Goal: Task Accomplishment & Management: Manage account settings

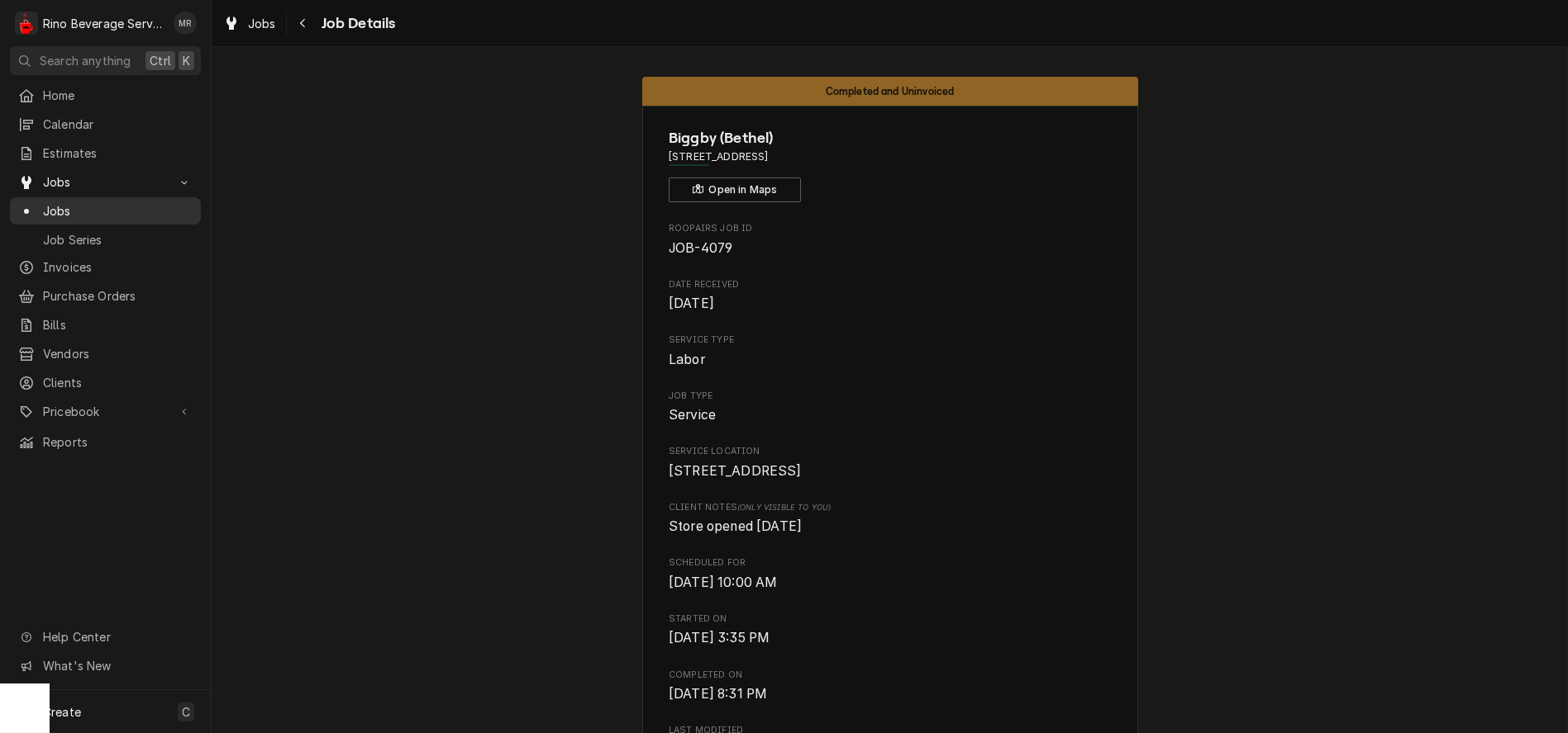
click at [117, 205] on span "Jobs" at bounding box center [118, 211] width 149 height 17
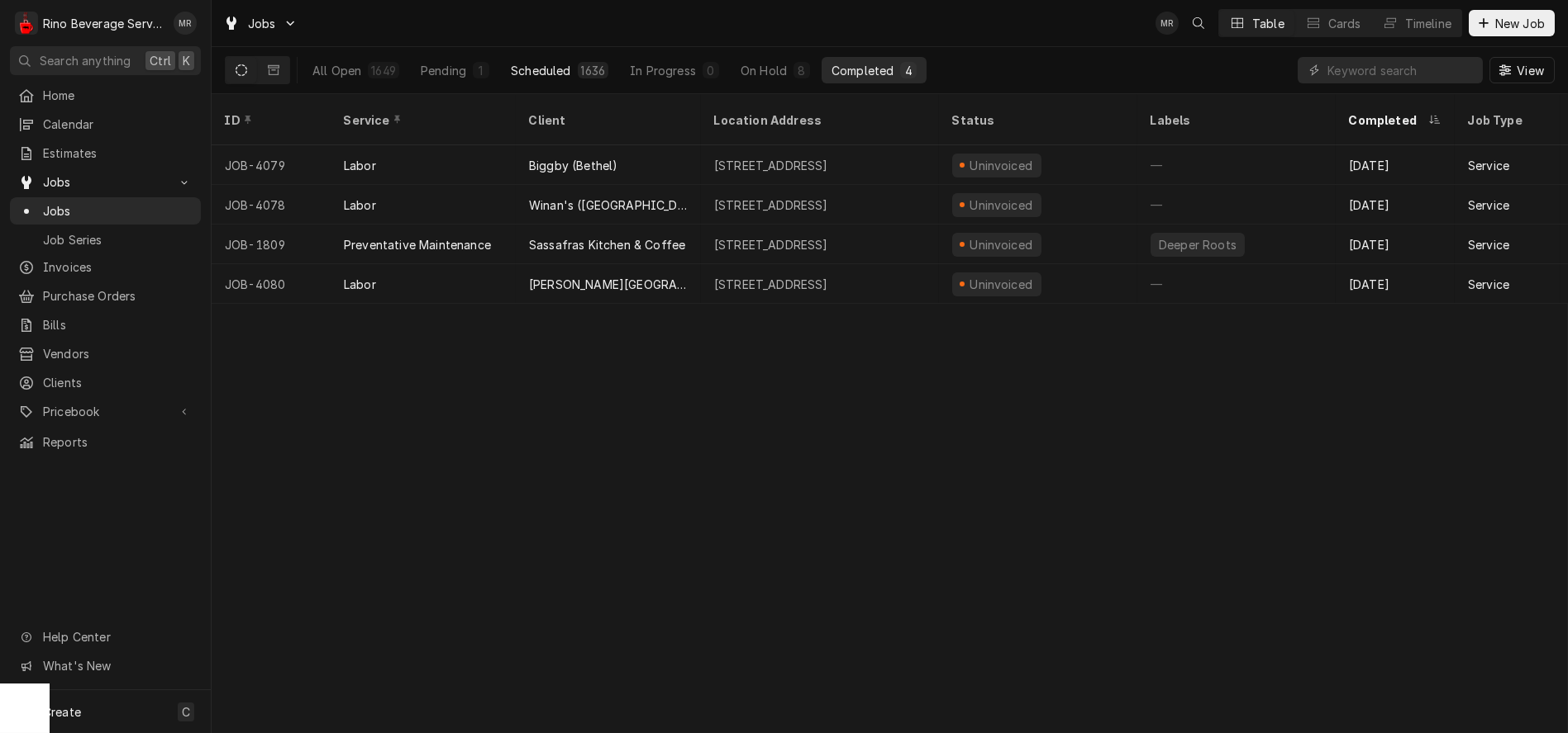
click at [533, 69] on div "Scheduled" at bounding box center [541, 70] width 60 height 17
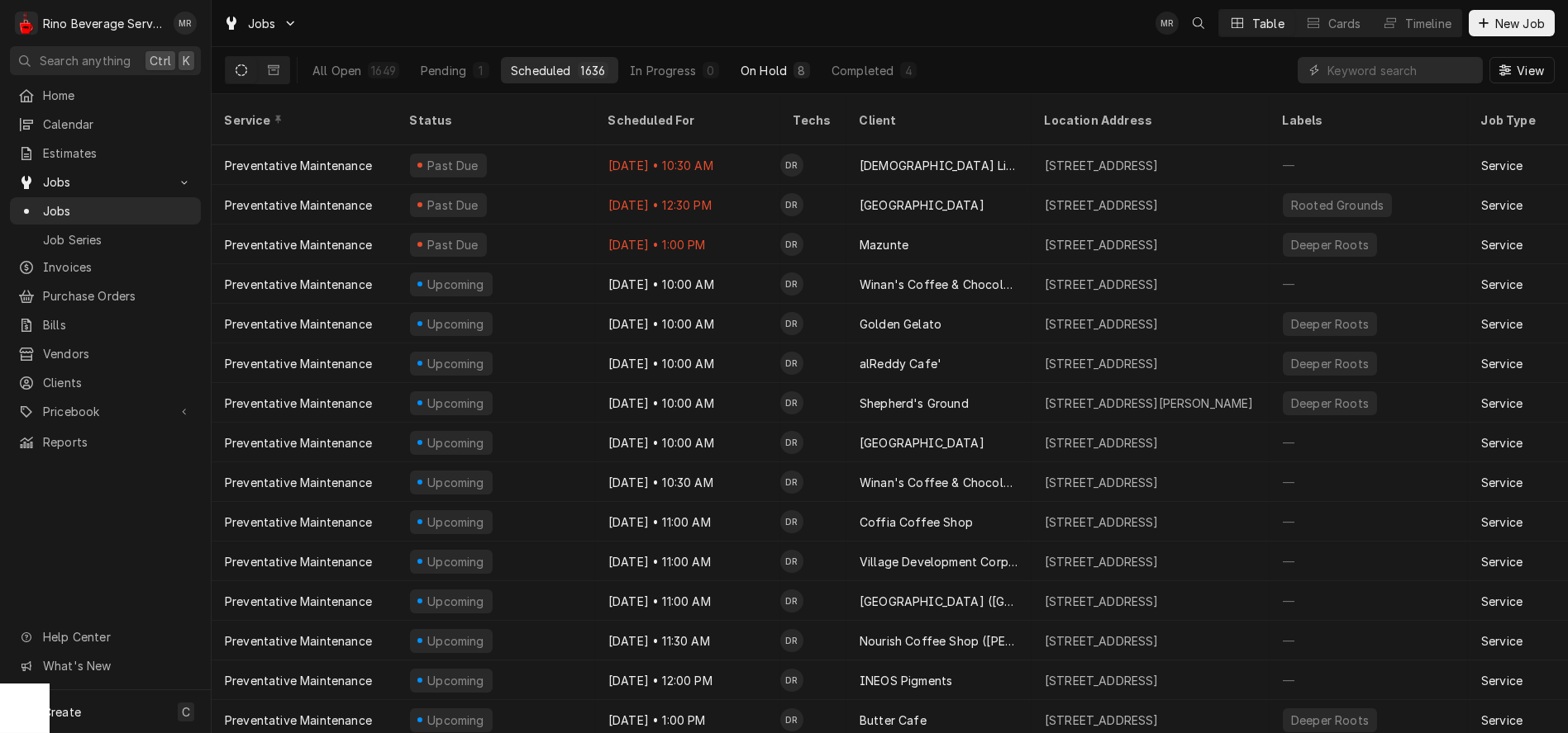
click at [748, 68] on div "On Hold" at bounding box center [763, 70] width 46 height 17
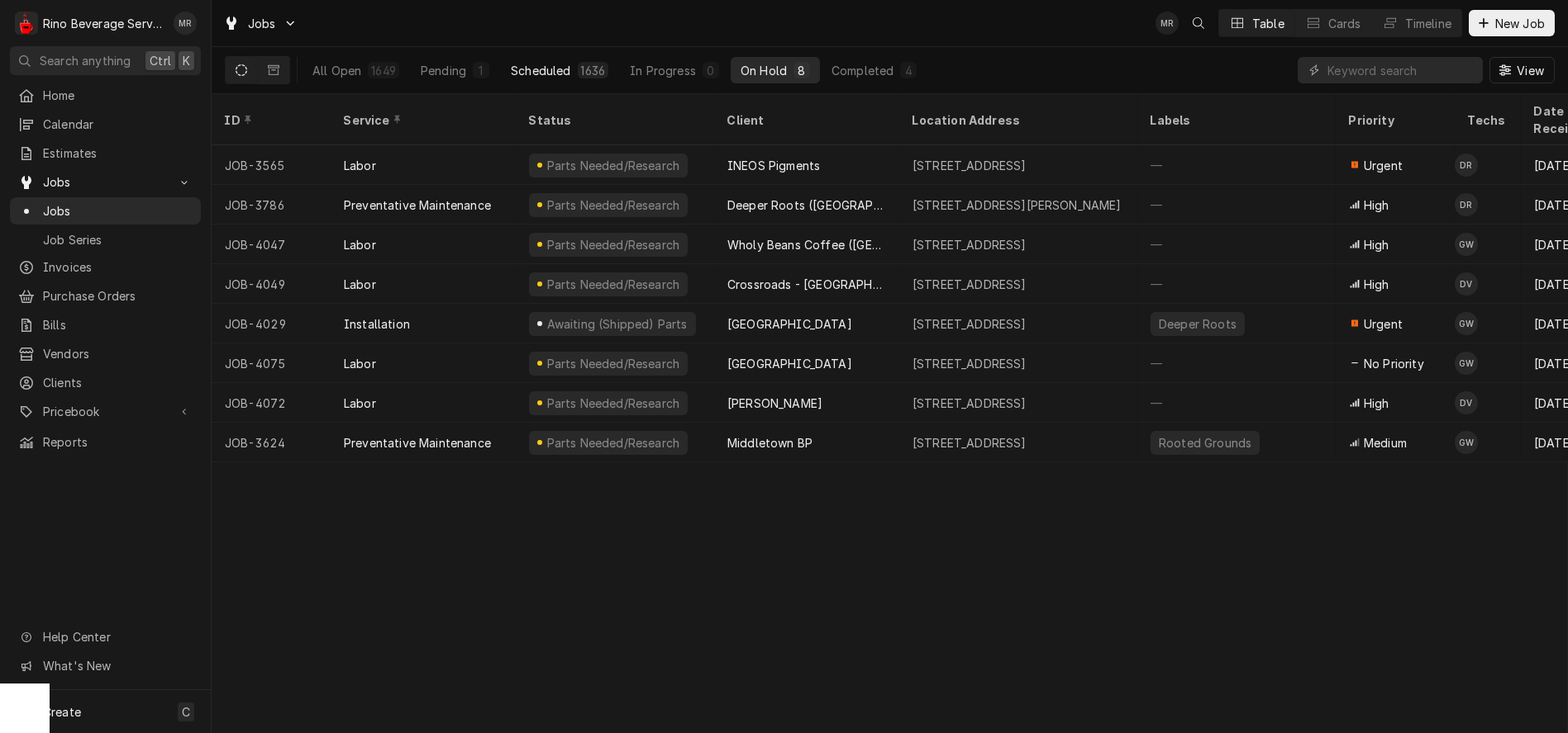
click at [542, 69] on div "Scheduled" at bounding box center [541, 70] width 60 height 17
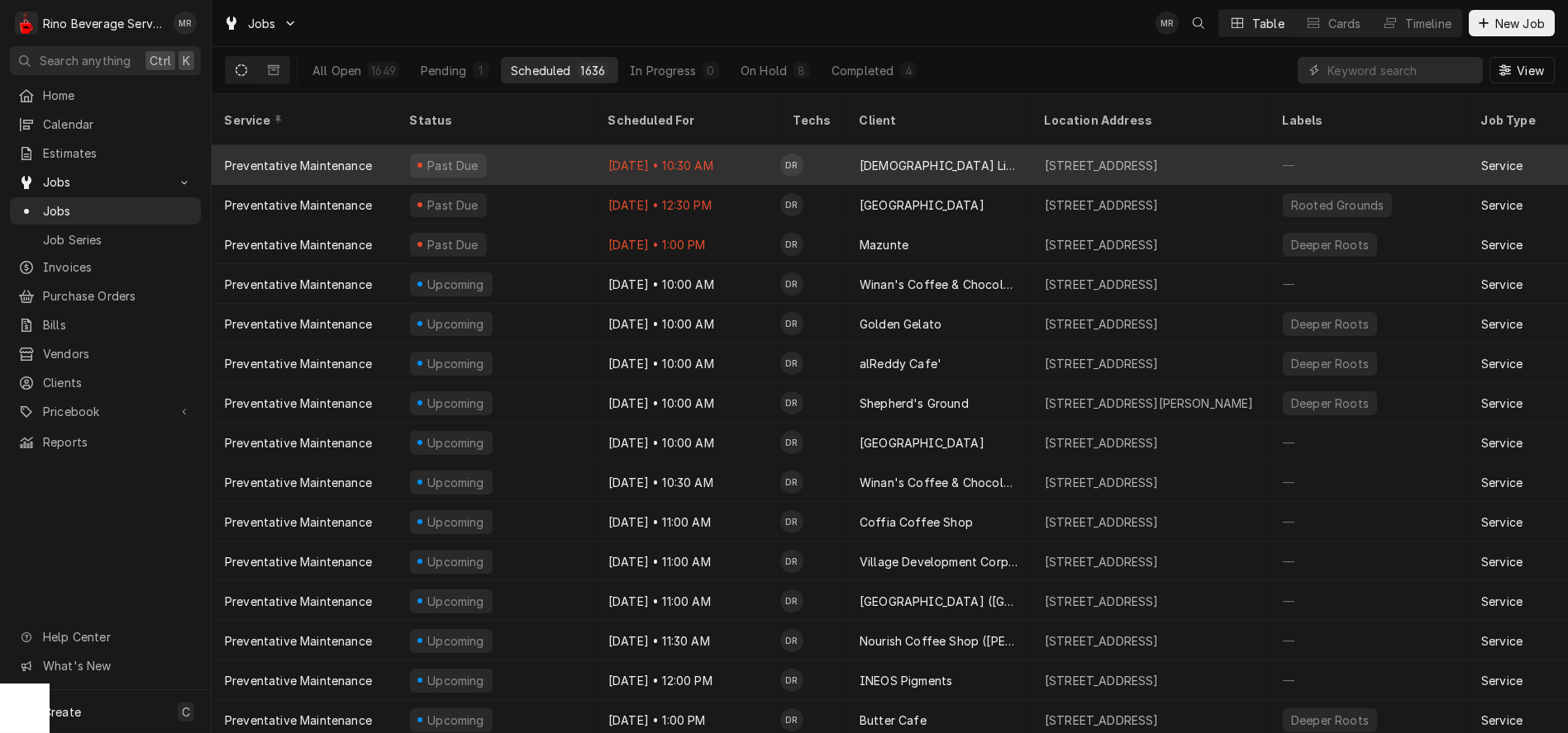
click at [762, 152] on div "Sep 29 • 10:30 AM" at bounding box center [687, 165] width 185 height 39
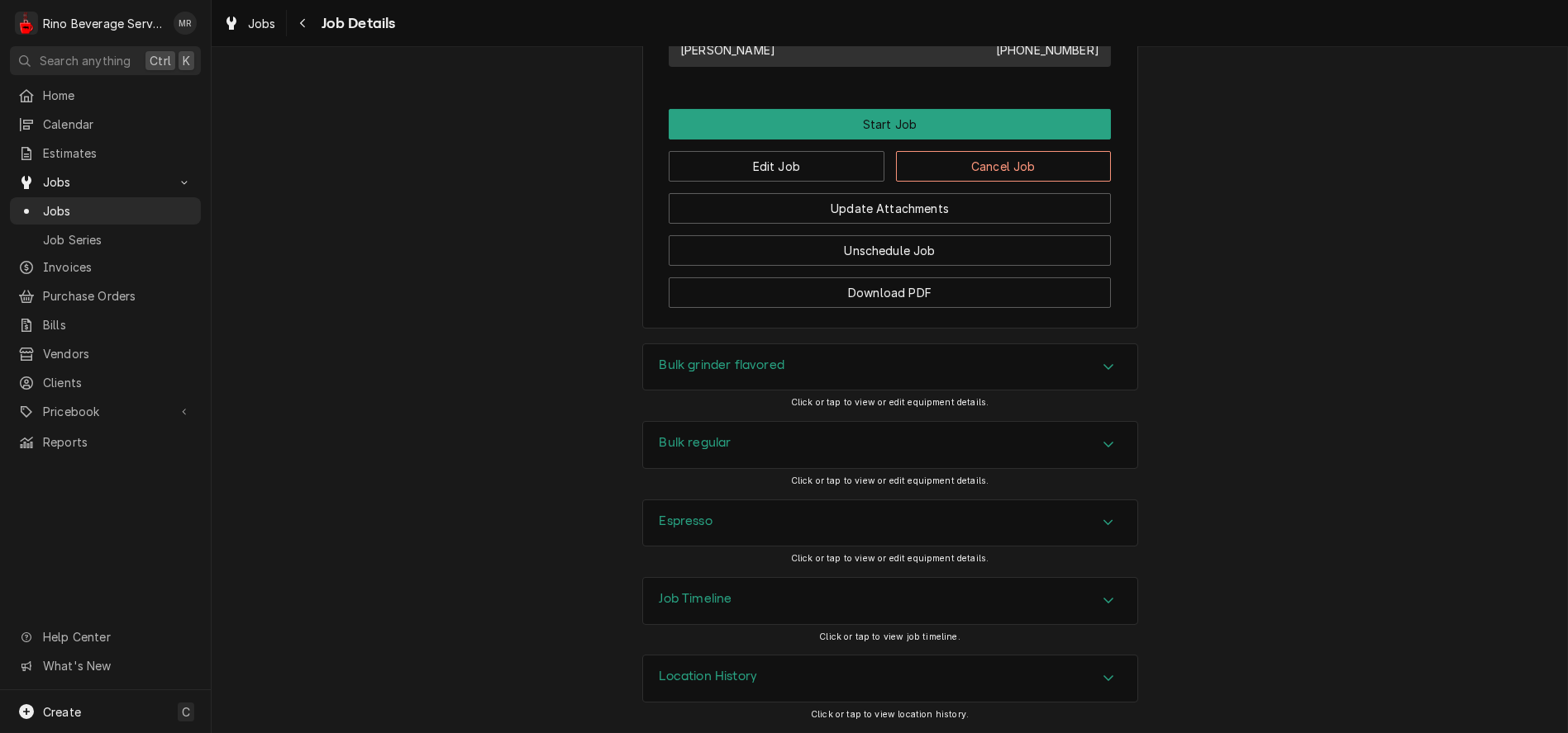
scroll to position [1157, 0]
click at [837, 692] on div "Location History" at bounding box center [890, 679] width 494 height 46
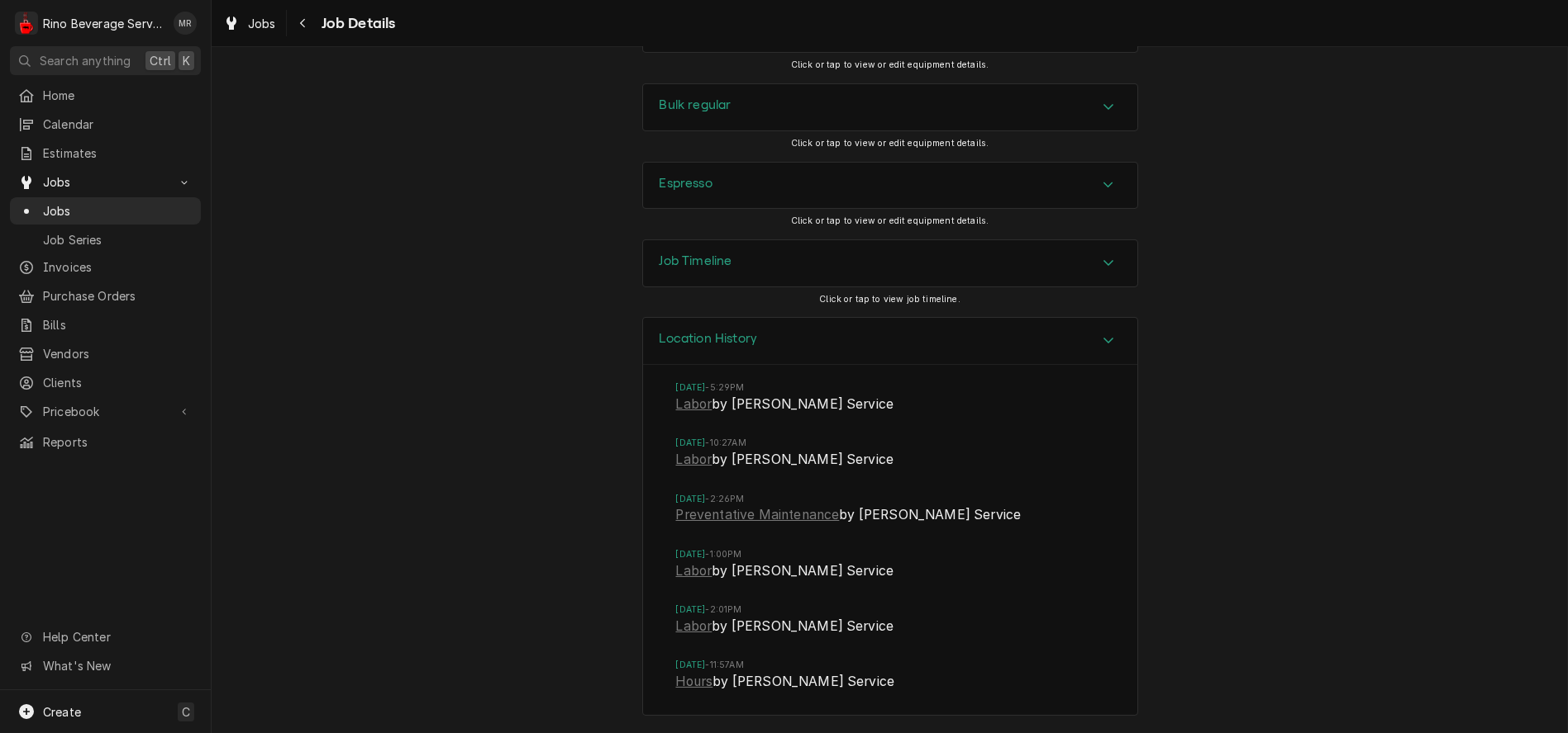
scroll to position [1494, 0]
click at [729, 515] on link "Preventative Maintenance" at bounding box center [757, 515] width 164 height 20
click at [690, 406] on link "Labor" at bounding box center [694, 405] width 37 height 20
click at [684, 465] on link "Labor" at bounding box center [694, 459] width 37 height 20
click at [686, 571] on link "Labor" at bounding box center [694, 571] width 37 height 20
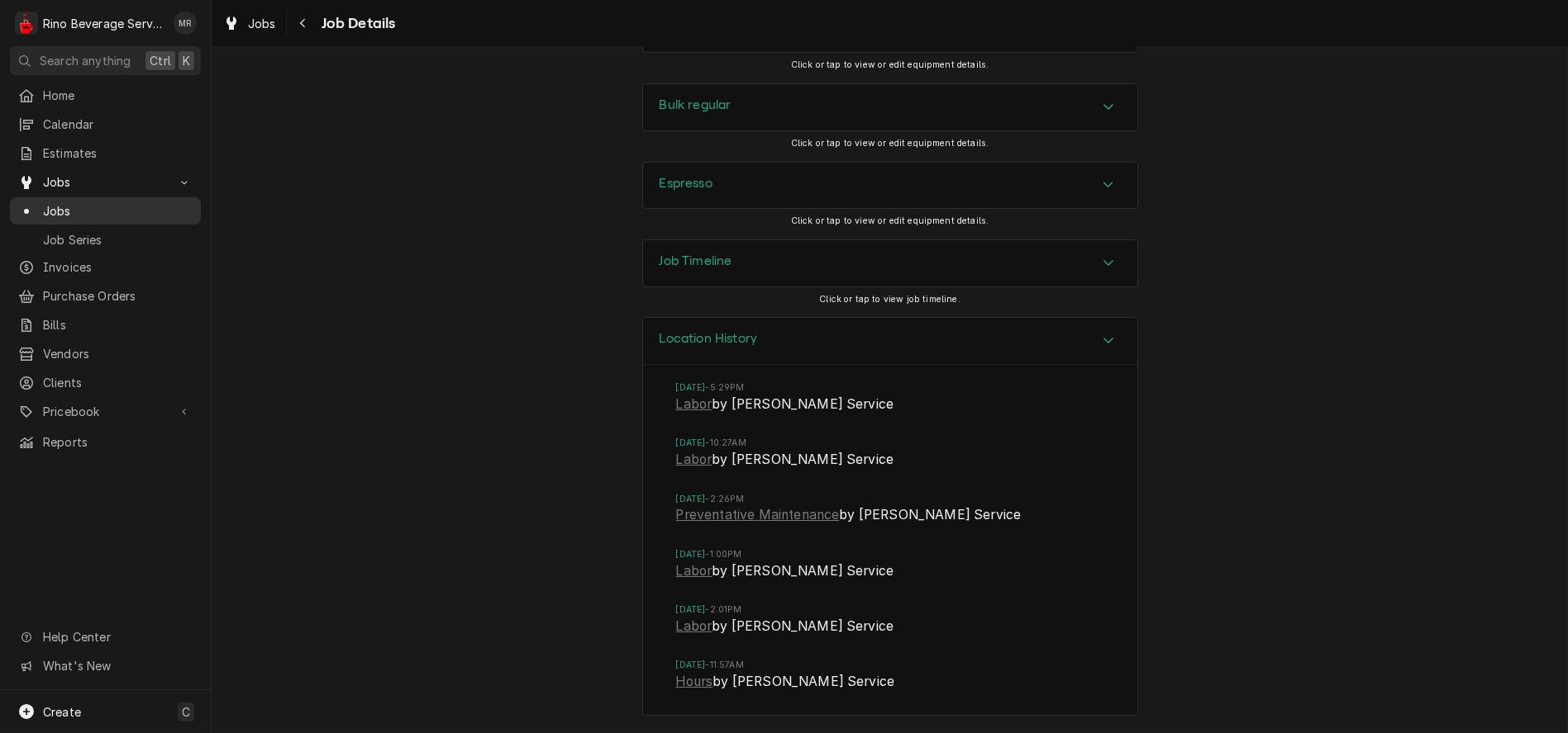
click at [81, 205] on span "Jobs" at bounding box center [118, 211] width 149 height 17
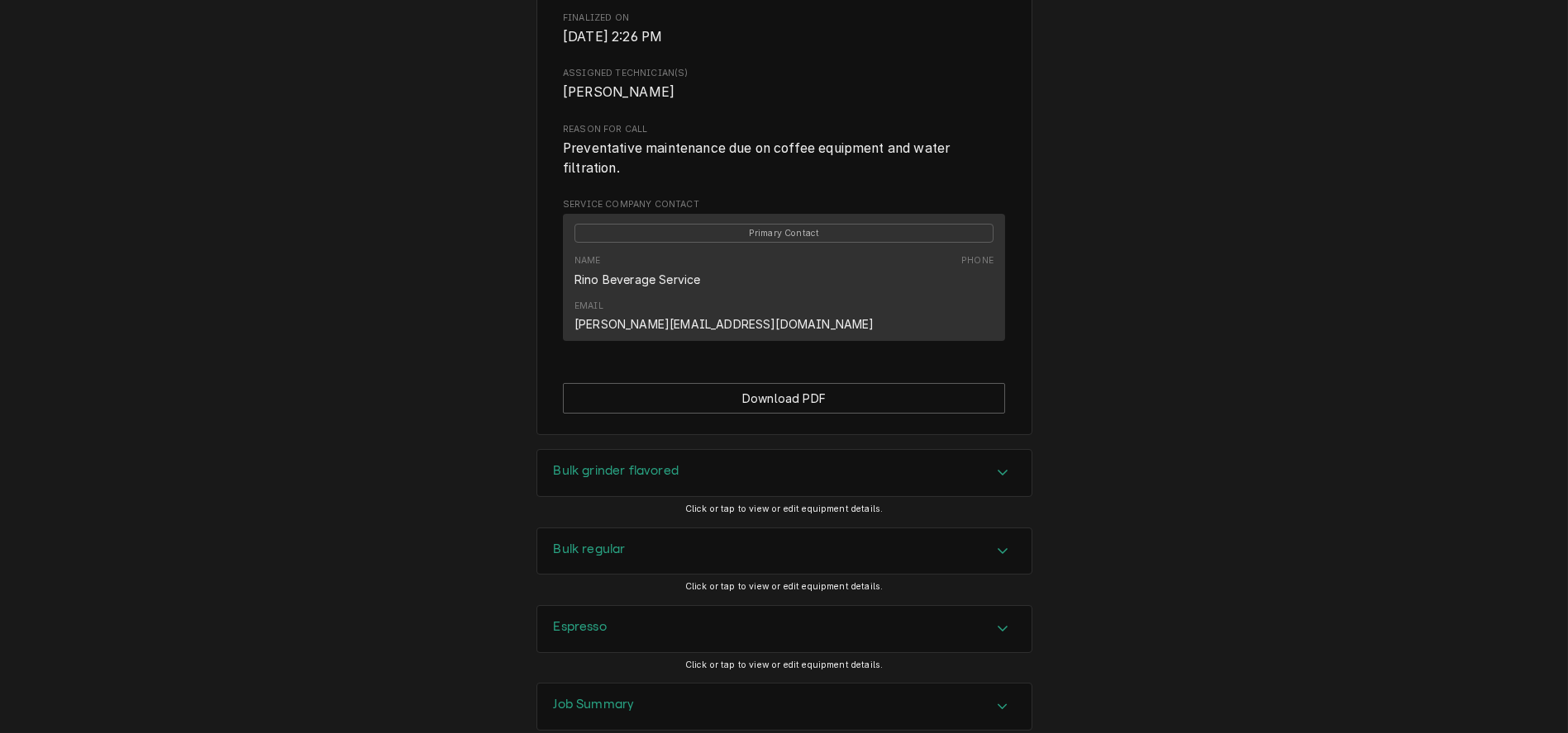
scroll to position [723, 0]
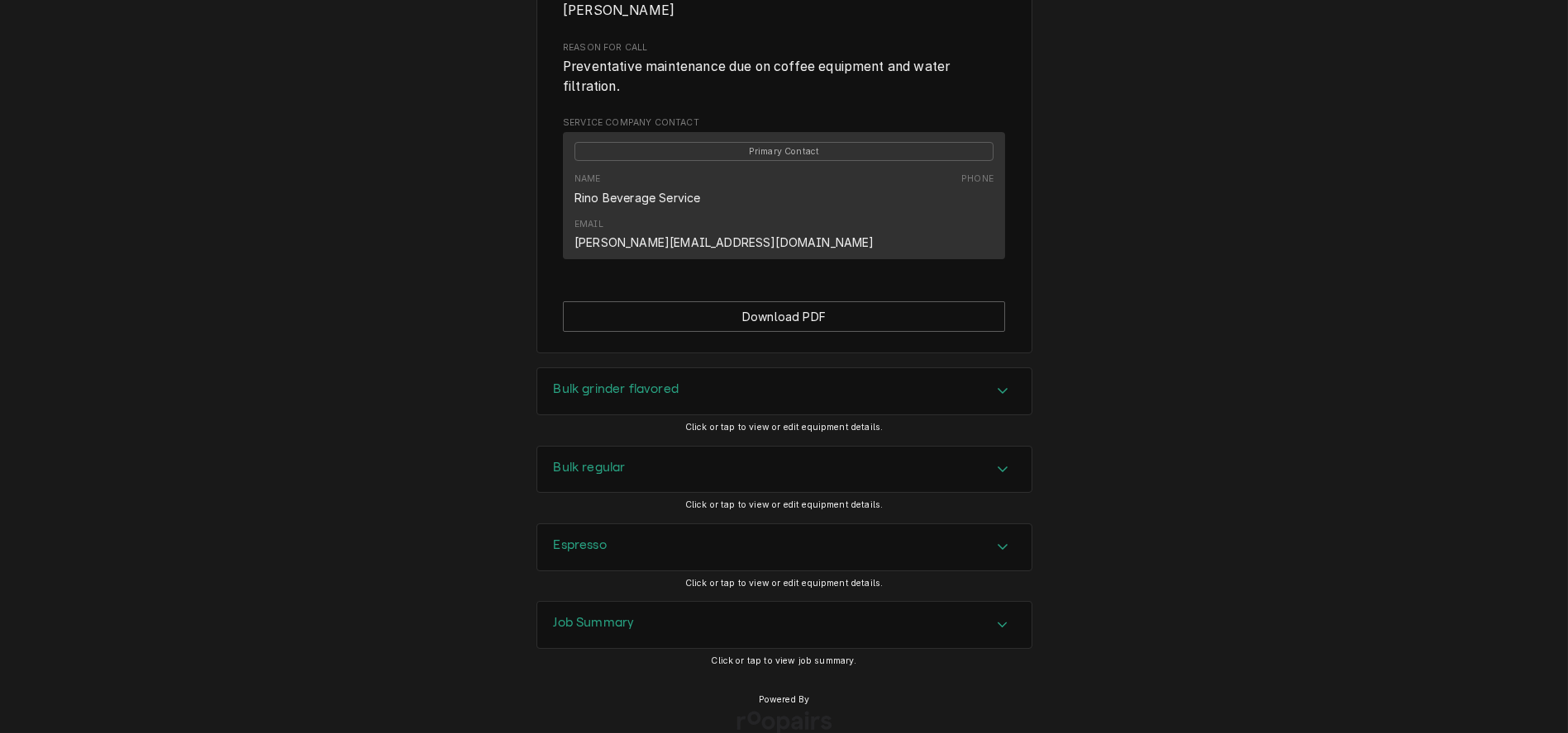
click at [855, 602] on div "Job Summary" at bounding box center [784, 625] width 494 height 46
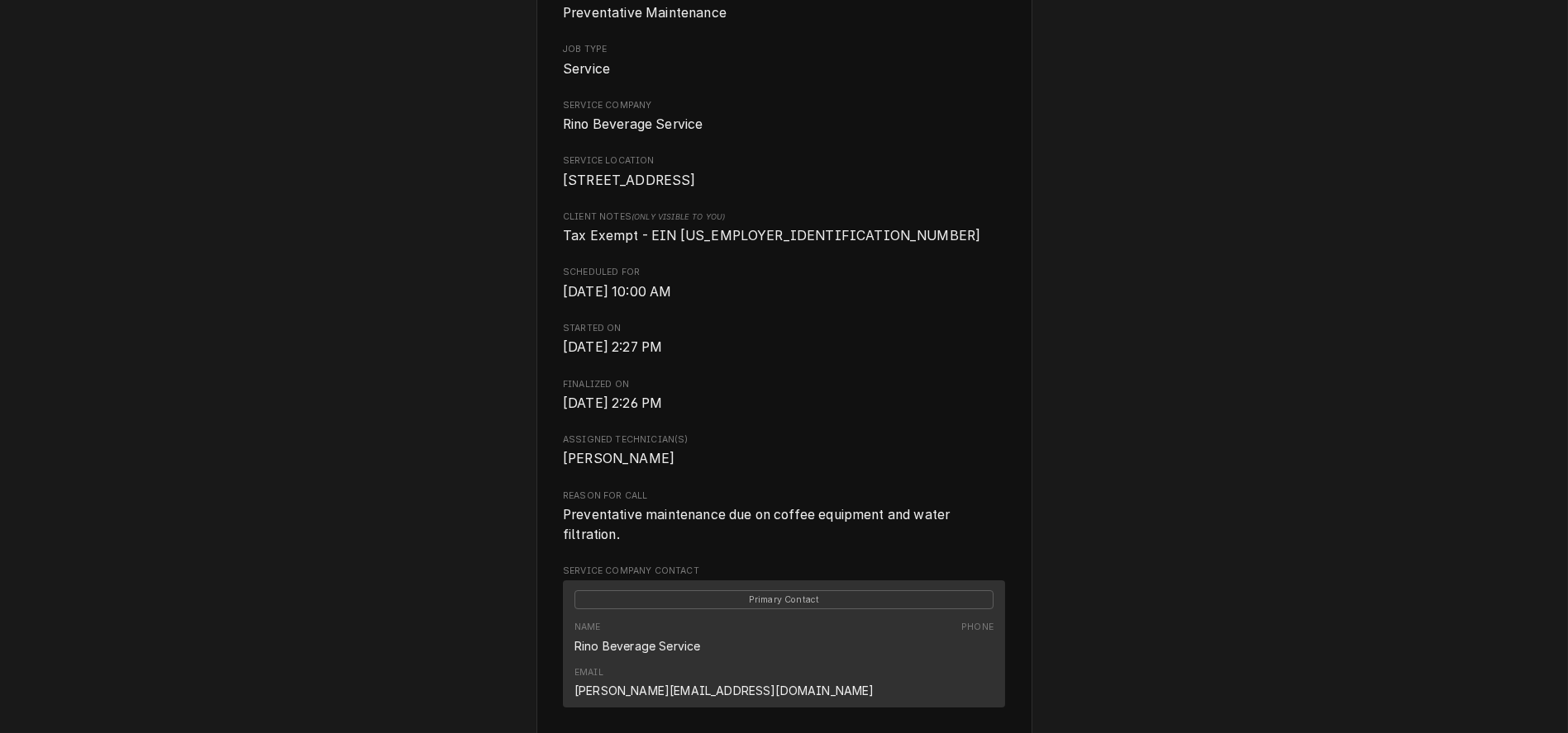
scroll to position [0, 0]
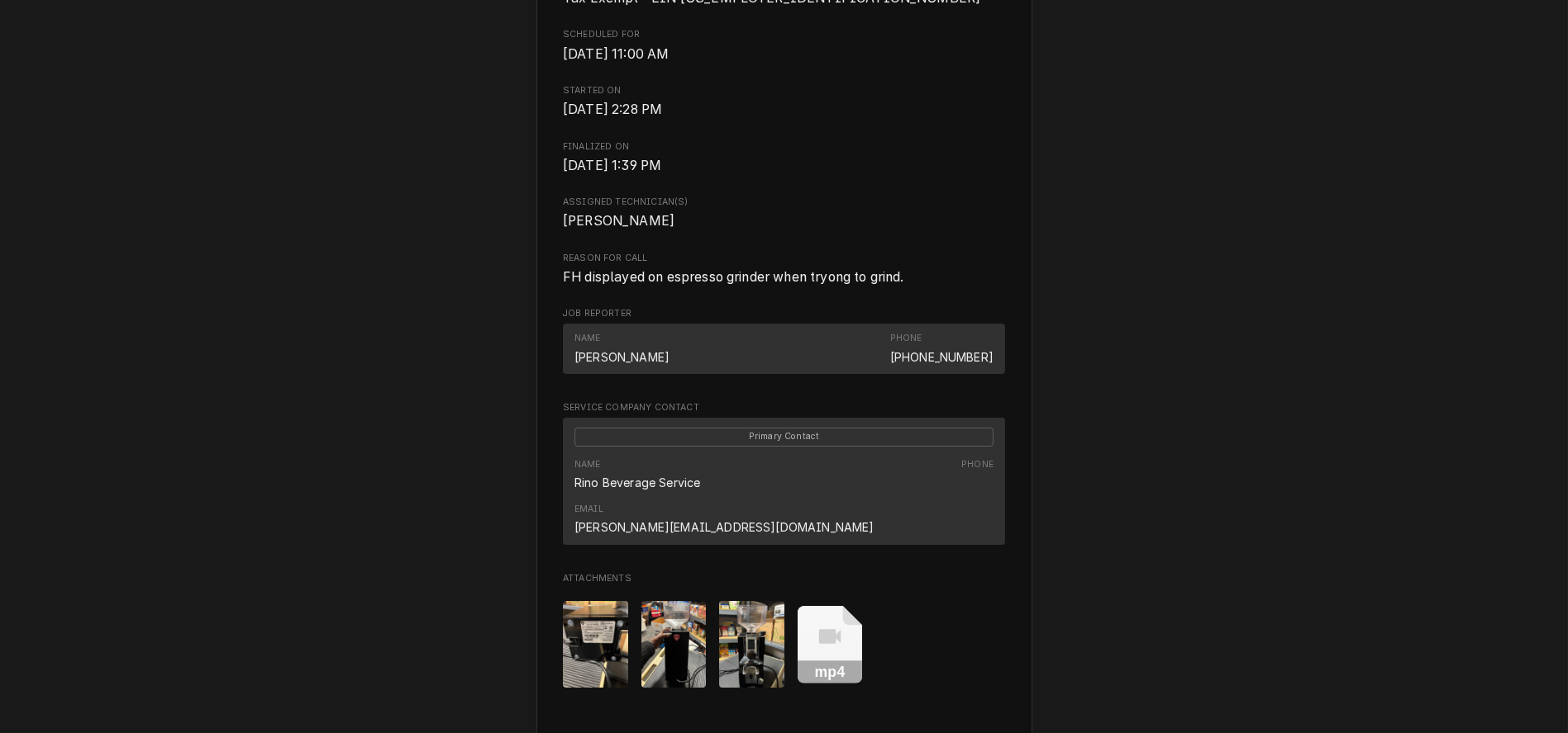
scroll to position [550, 0]
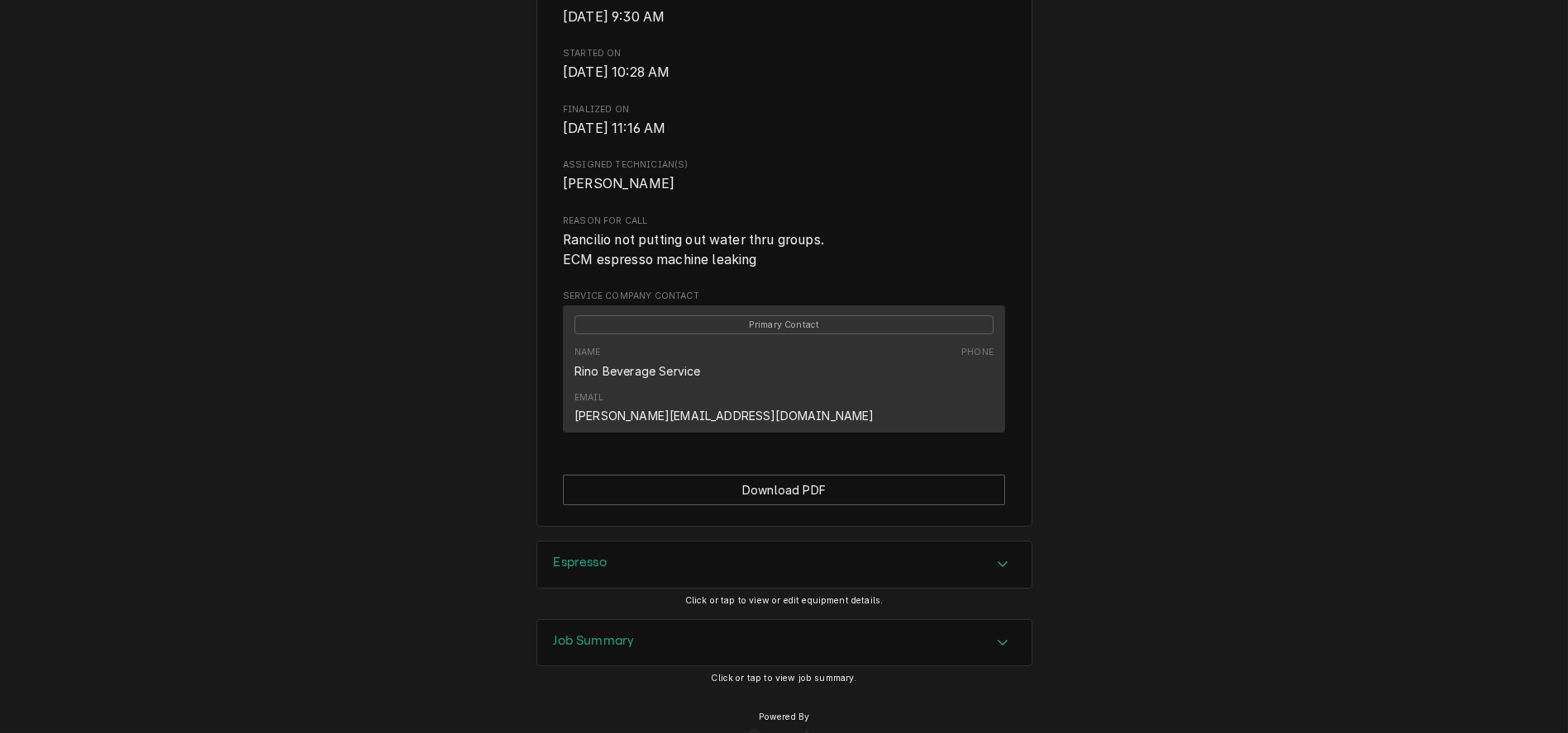
scroll to position [568, 0]
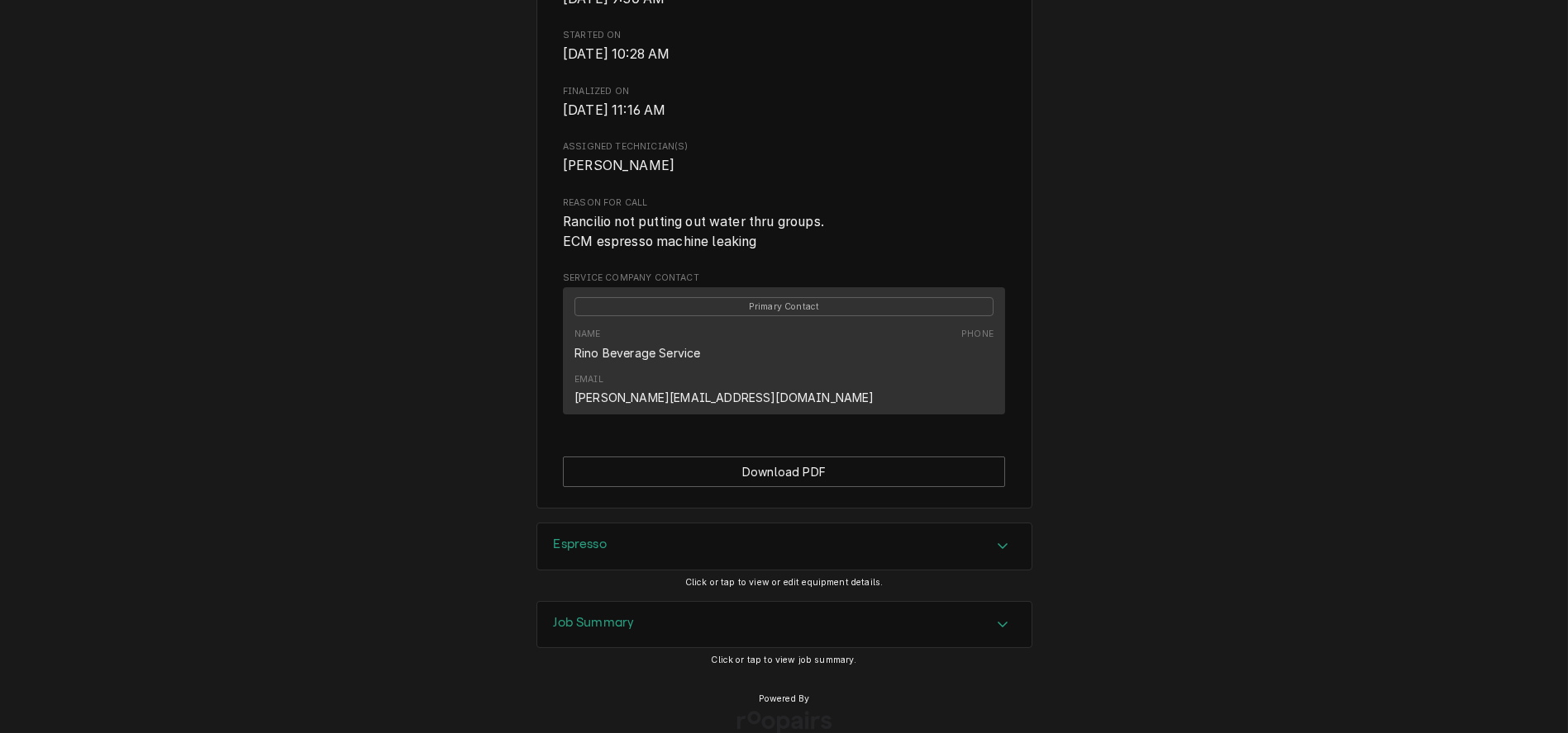
click at [640, 607] on div "Job Summary" at bounding box center [784, 625] width 494 height 46
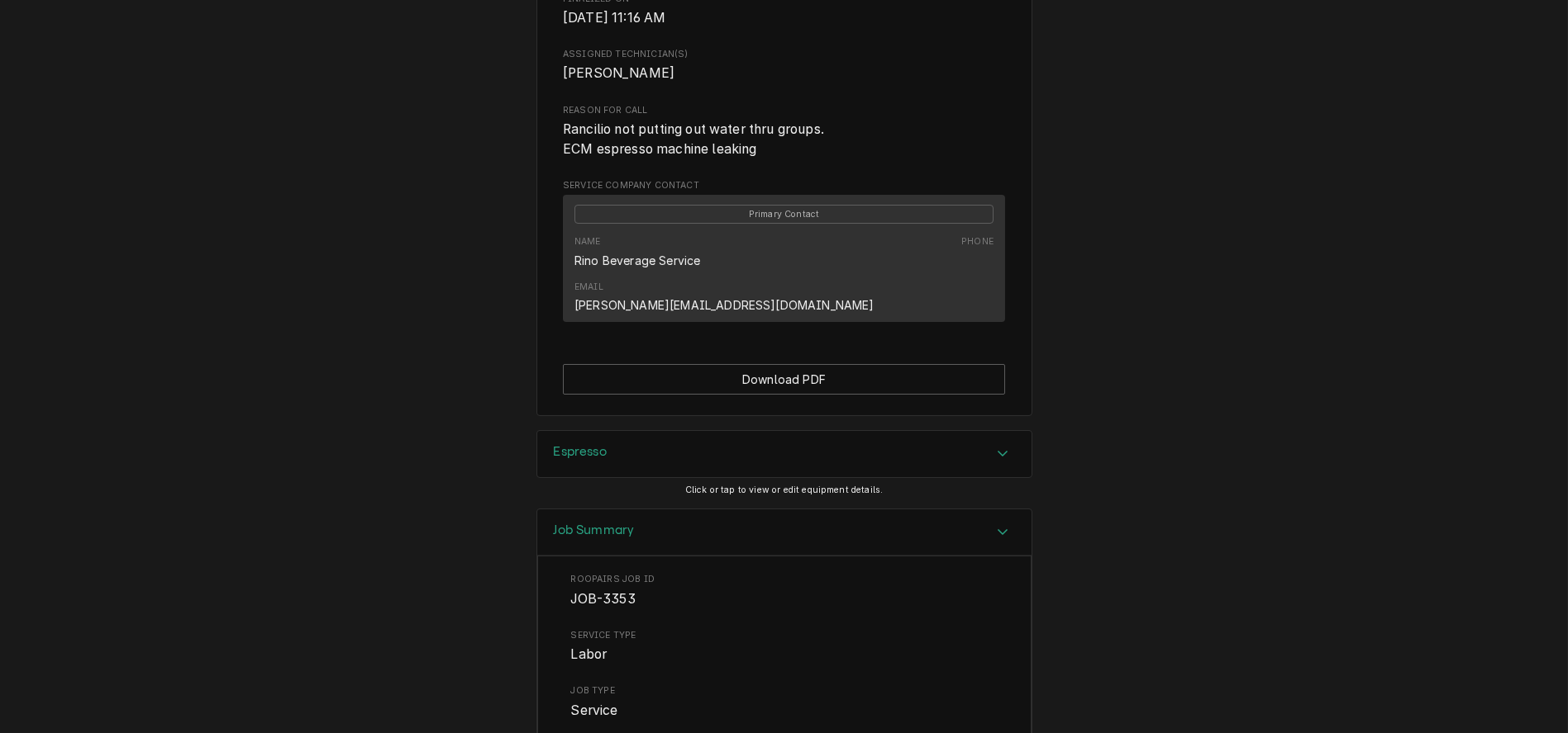
scroll to position [660, 0]
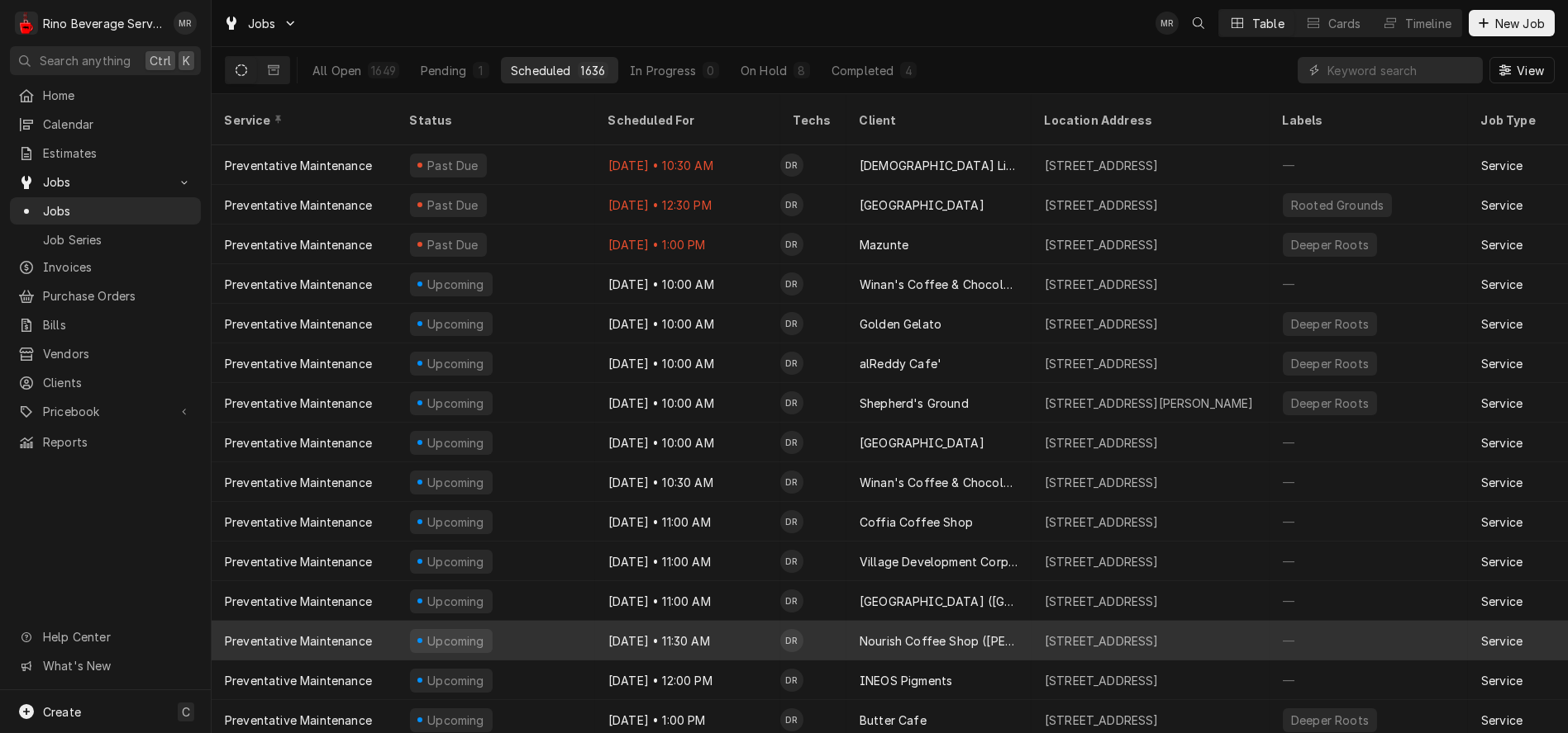
click at [746, 621] on div "[DATE] • 11:30 AM" at bounding box center [687, 641] width 185 height 39
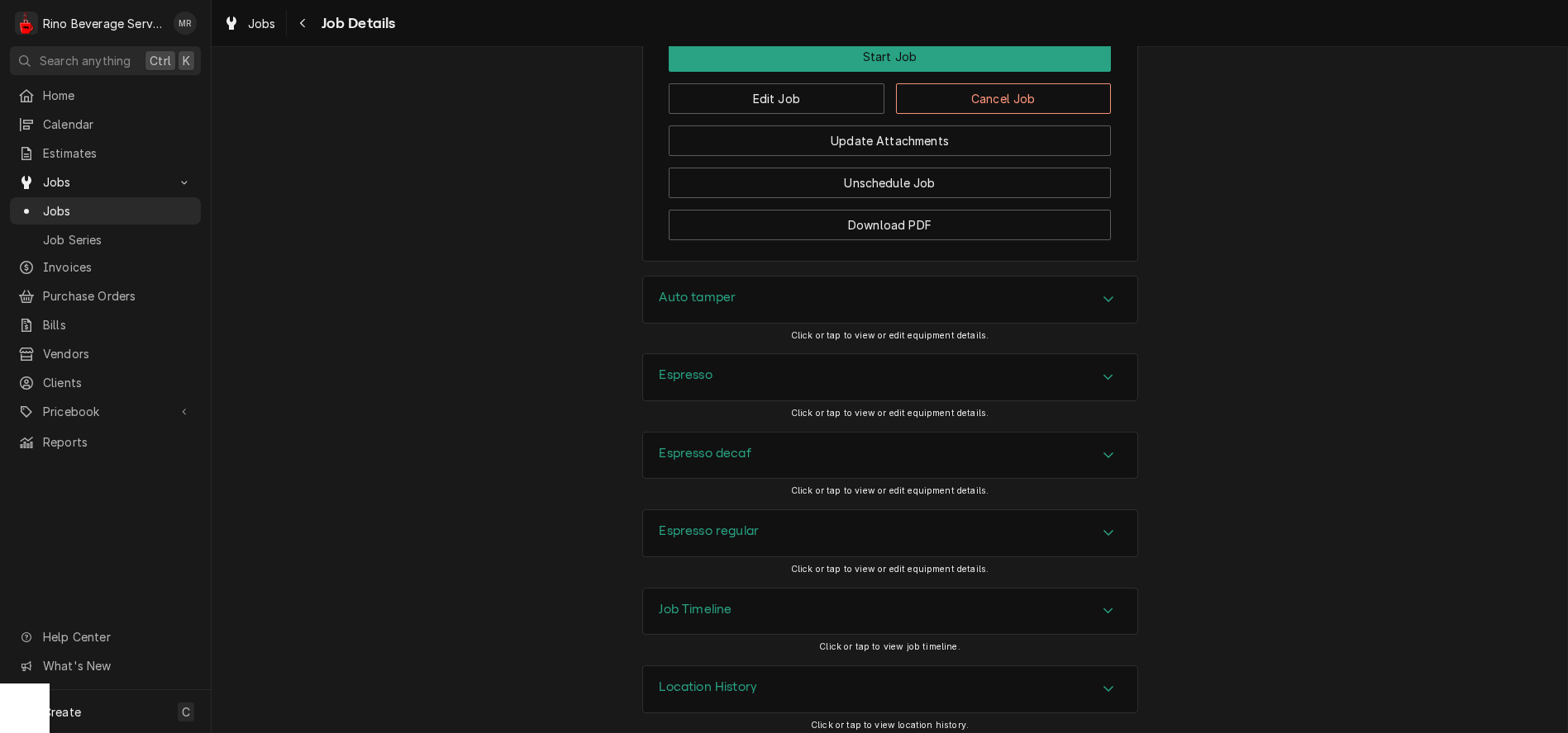
scroll to position [1352, 0]
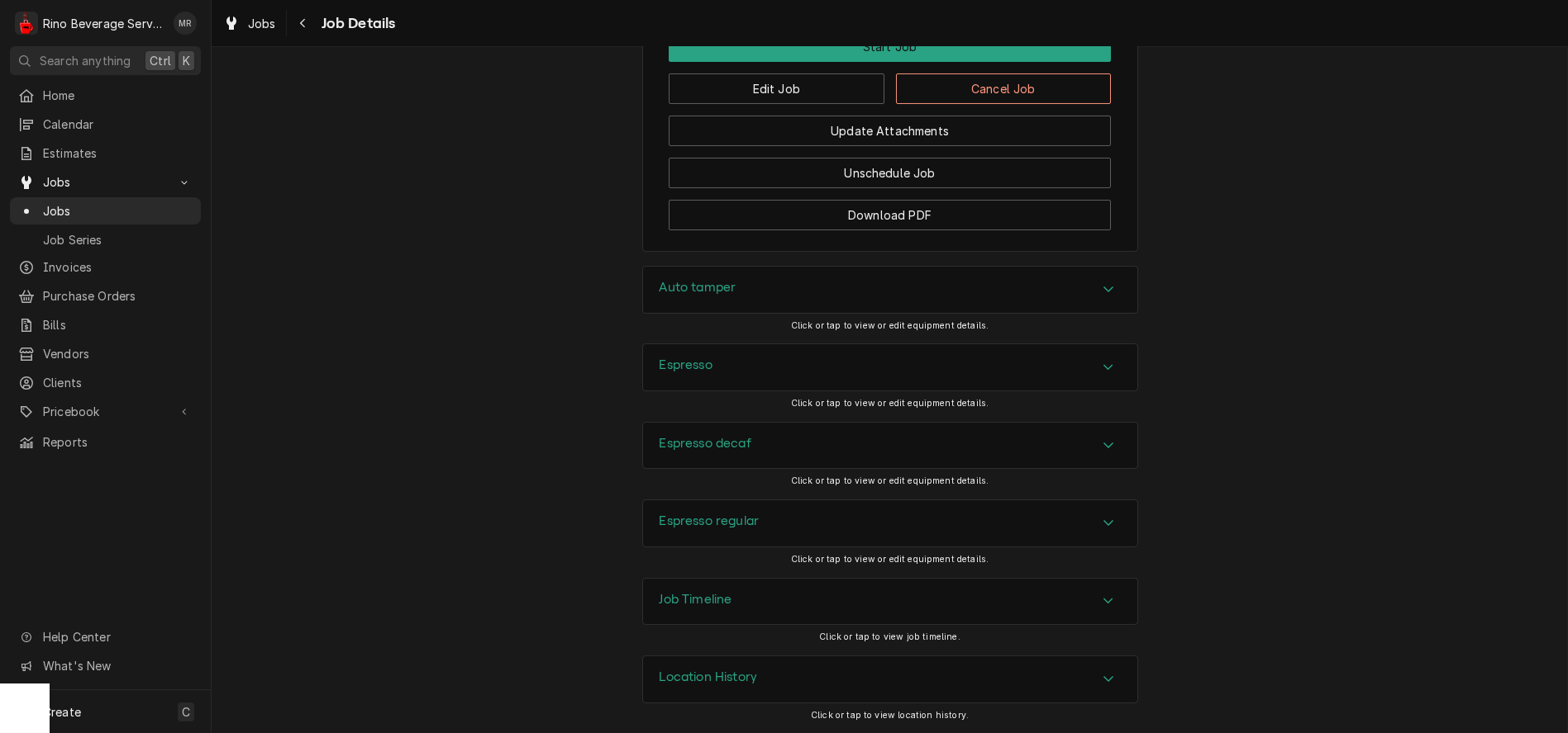
click at [739, 681] on h3 "Location History" at bounding box center [708, 677] width 98 height 15
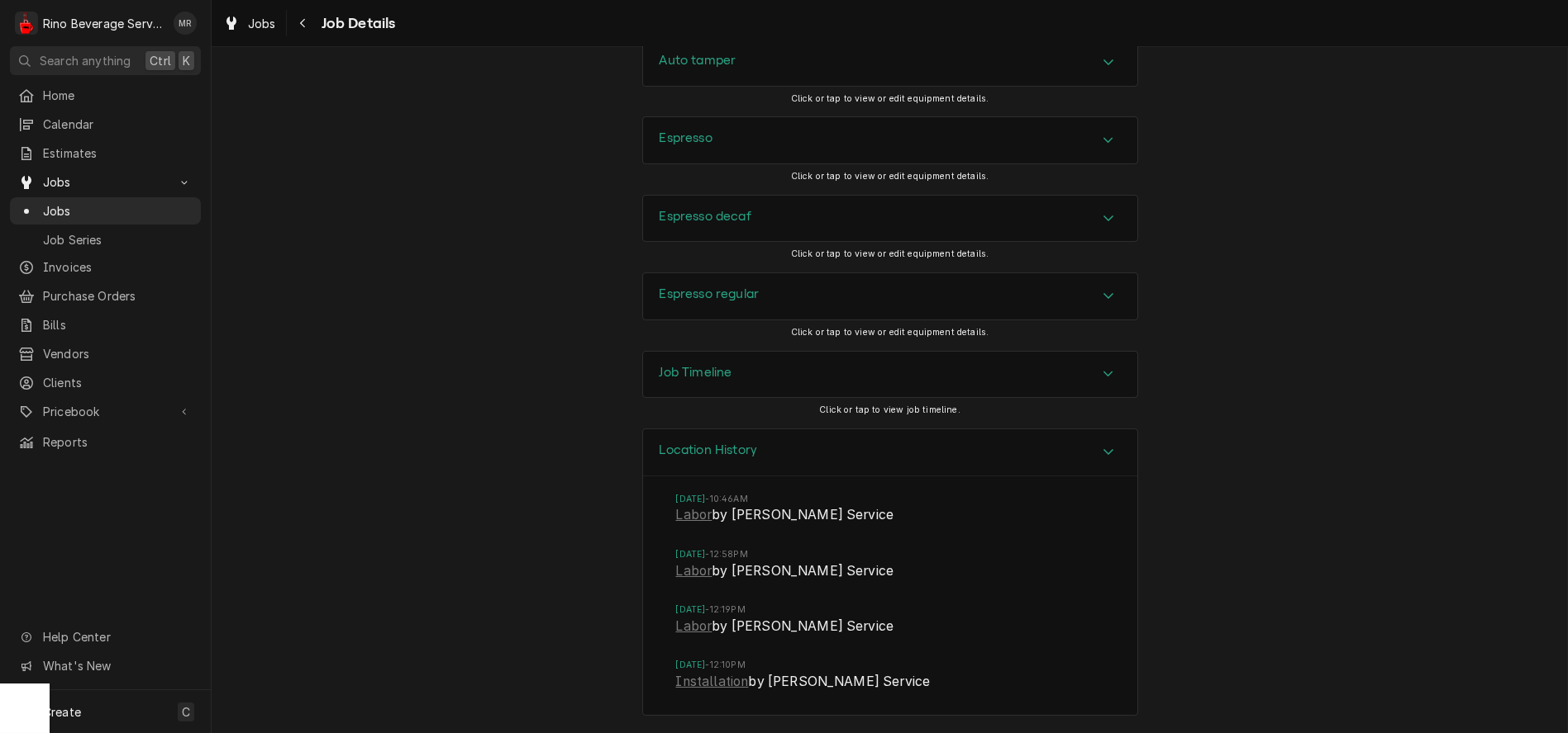
scroll to position [1579, 0]
click at [680, 519] on link "Labor" at bounding box center [694, 515] width 37 height 20
click at [124, 204] on span "Jobs" at bounding box center [118, 211] width 149 height 17
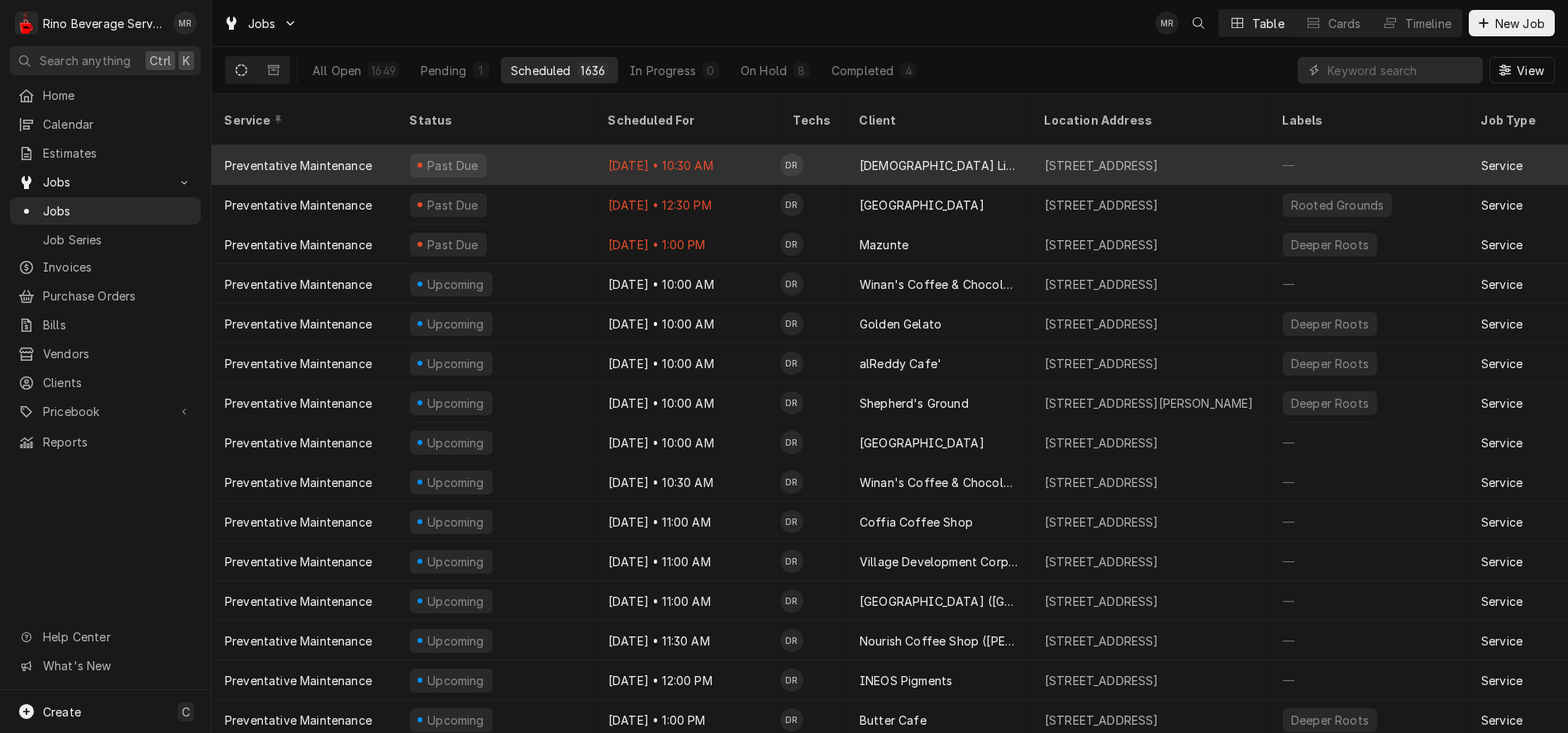
click at [549, 145] on div "Past Due" at bounding box center [496, 165] width 199 height 39
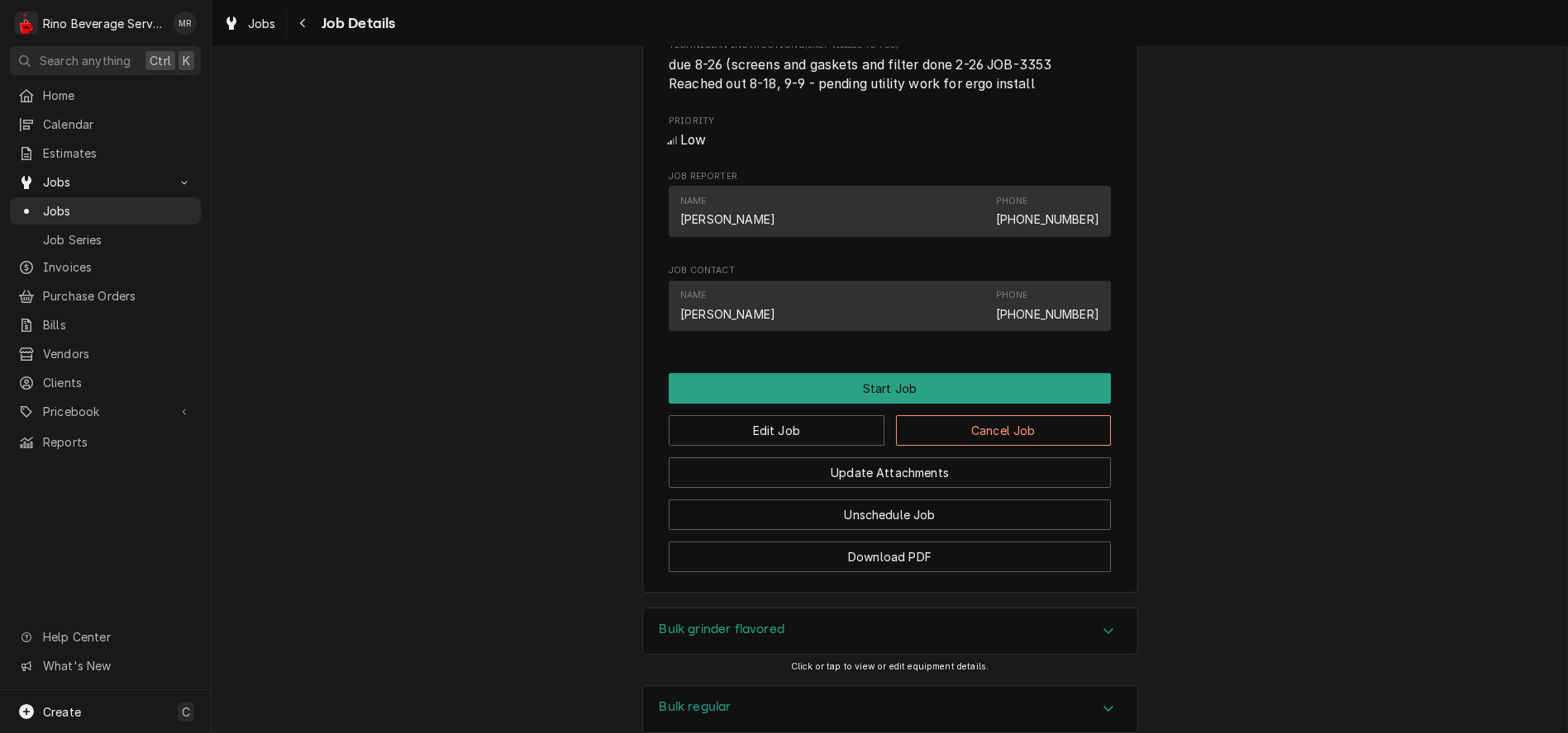
scroll to position [918, 0]
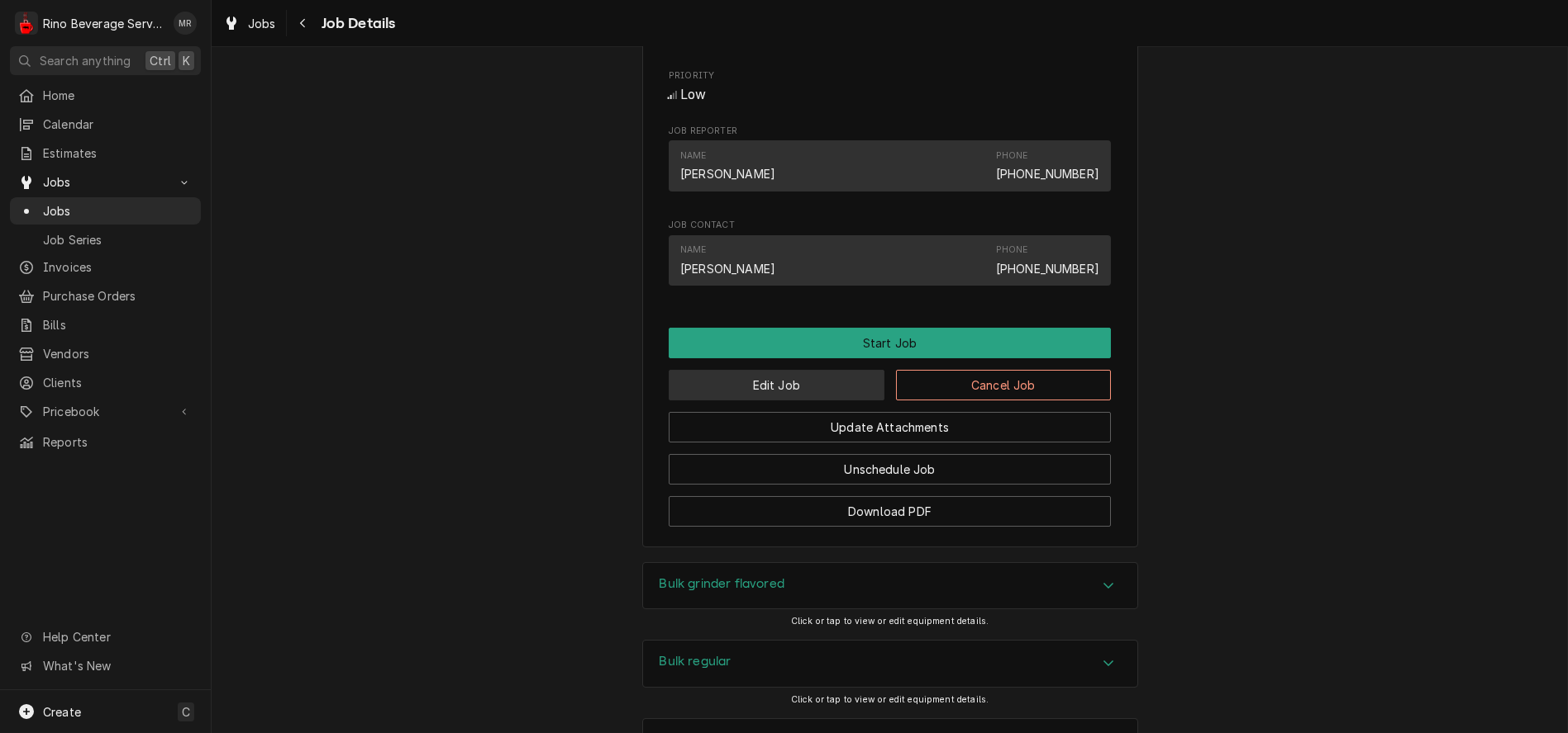
click at [753, 401] on button "Edit Job" at bounding box center [777, 385] width 216 height 31
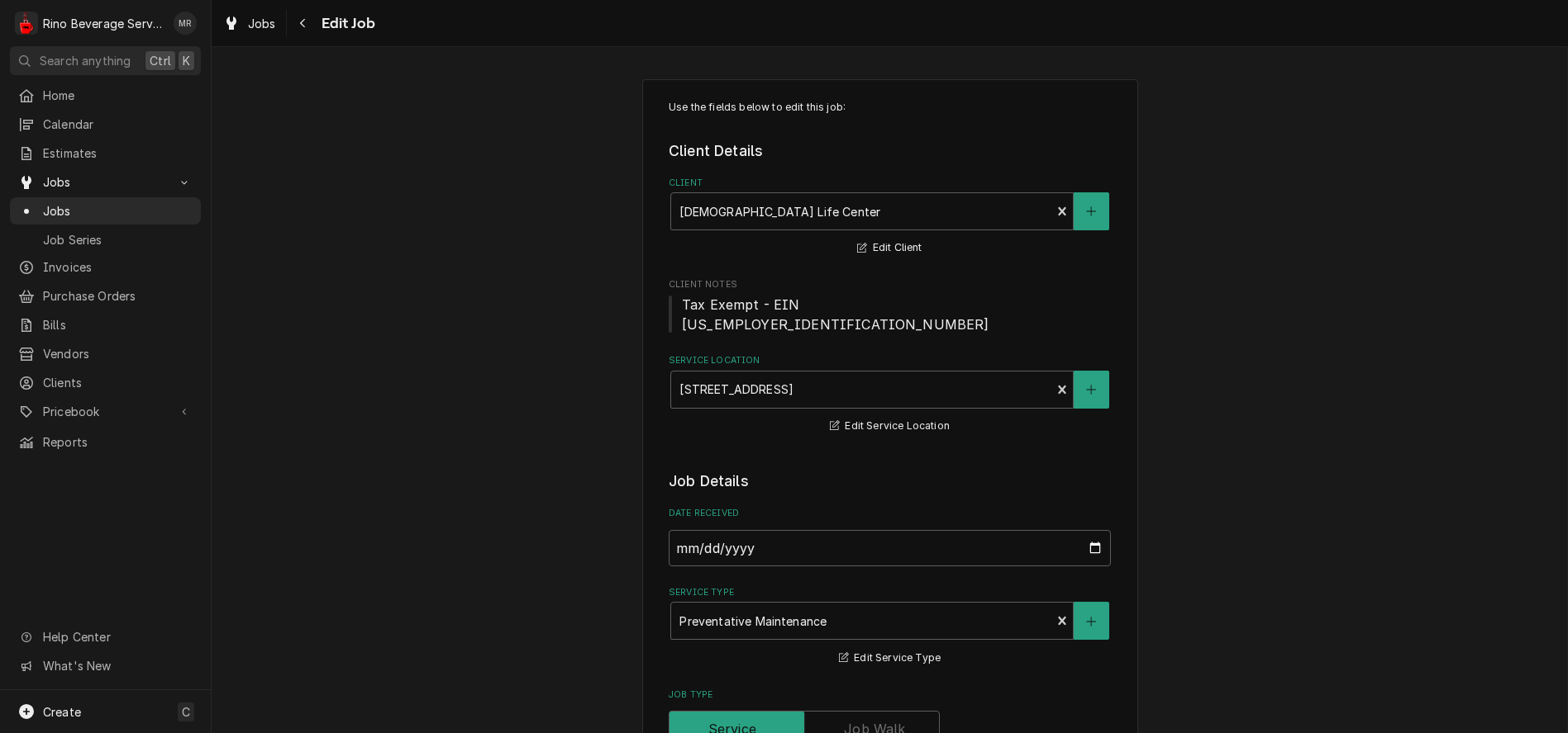
type textarea "x"
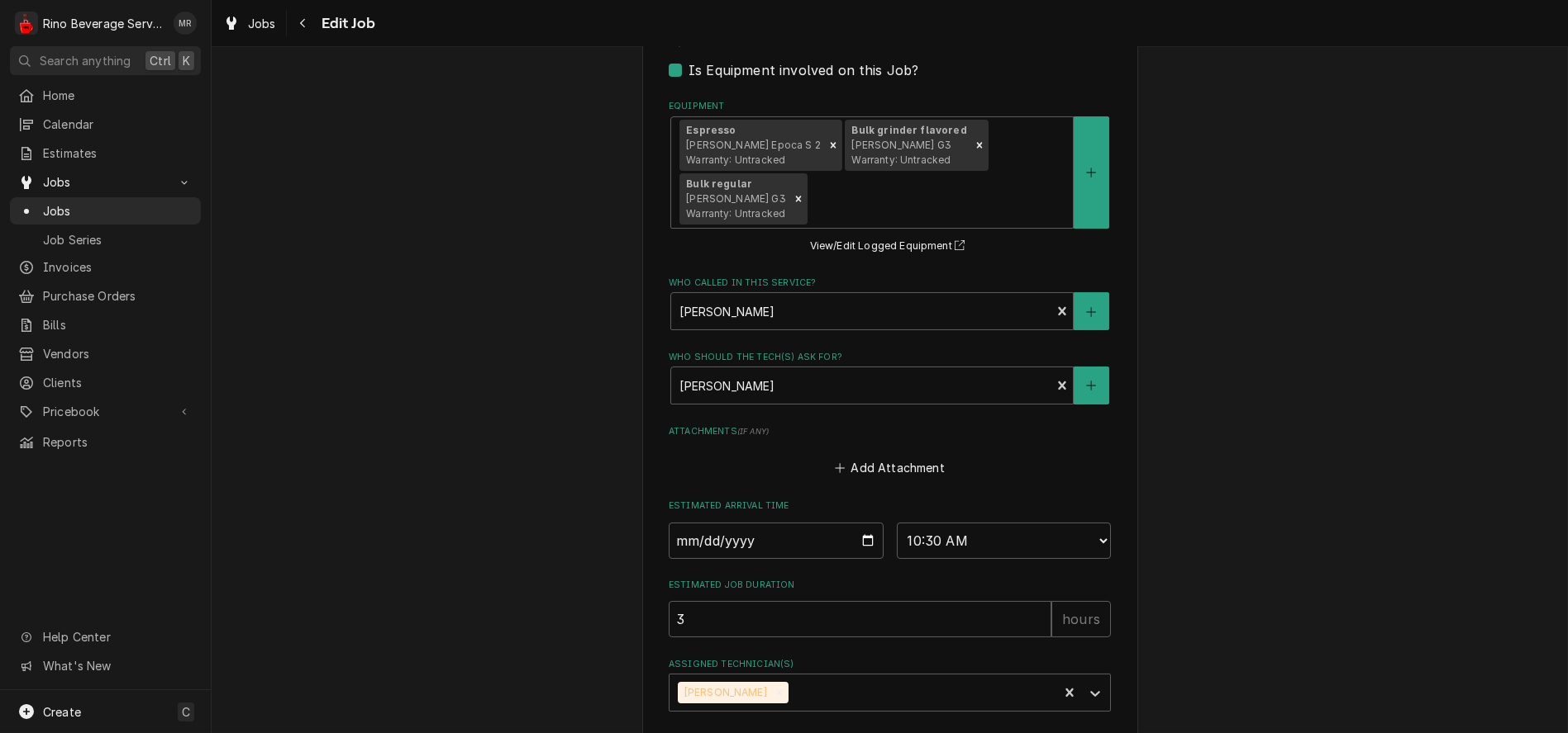
scroll to position [1182, 0]
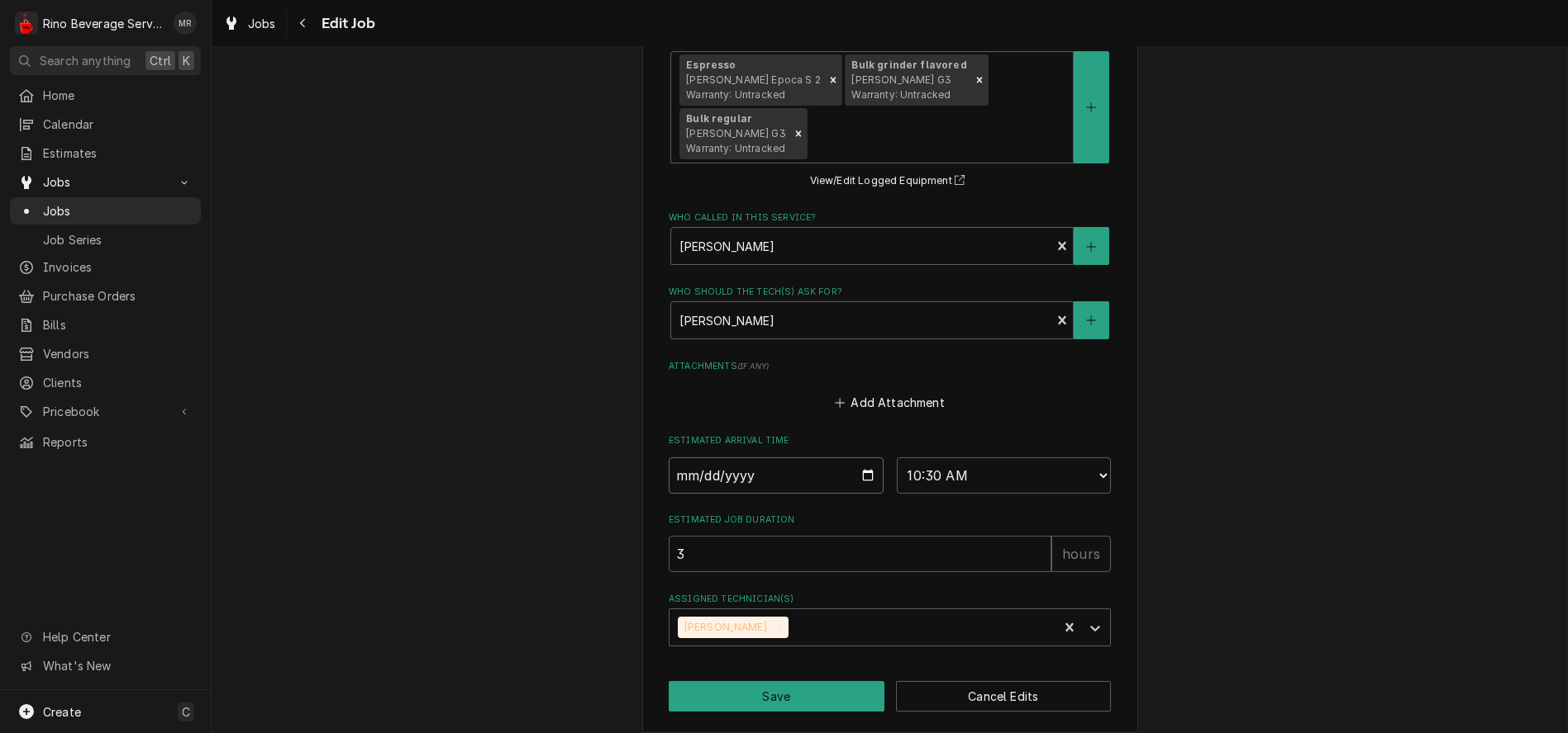
click at [856, 458] on input "[DATE]" at bounding box center [776, 476] width 215 height 37
type input "[DATE]"
click at [1083, 458] on select "AM / PM 6:00 AM 6:15 AM 6:30 AM 6:45 AM 7:00 AM 7:15 AM 7:30 AM 7:45 AM 8:00 AM…" at bounding box center [1003, 476] width 215 height 37
click at [982, 458] on select "AM / PM 6:00 AM 6:15 AM 6:30 AM 6:45 AM 7:00 AM 7:15 AM 7:30 AM 7:45 AM 8:00 AM…" at bounding box center [1003, 476] width 215 height 37
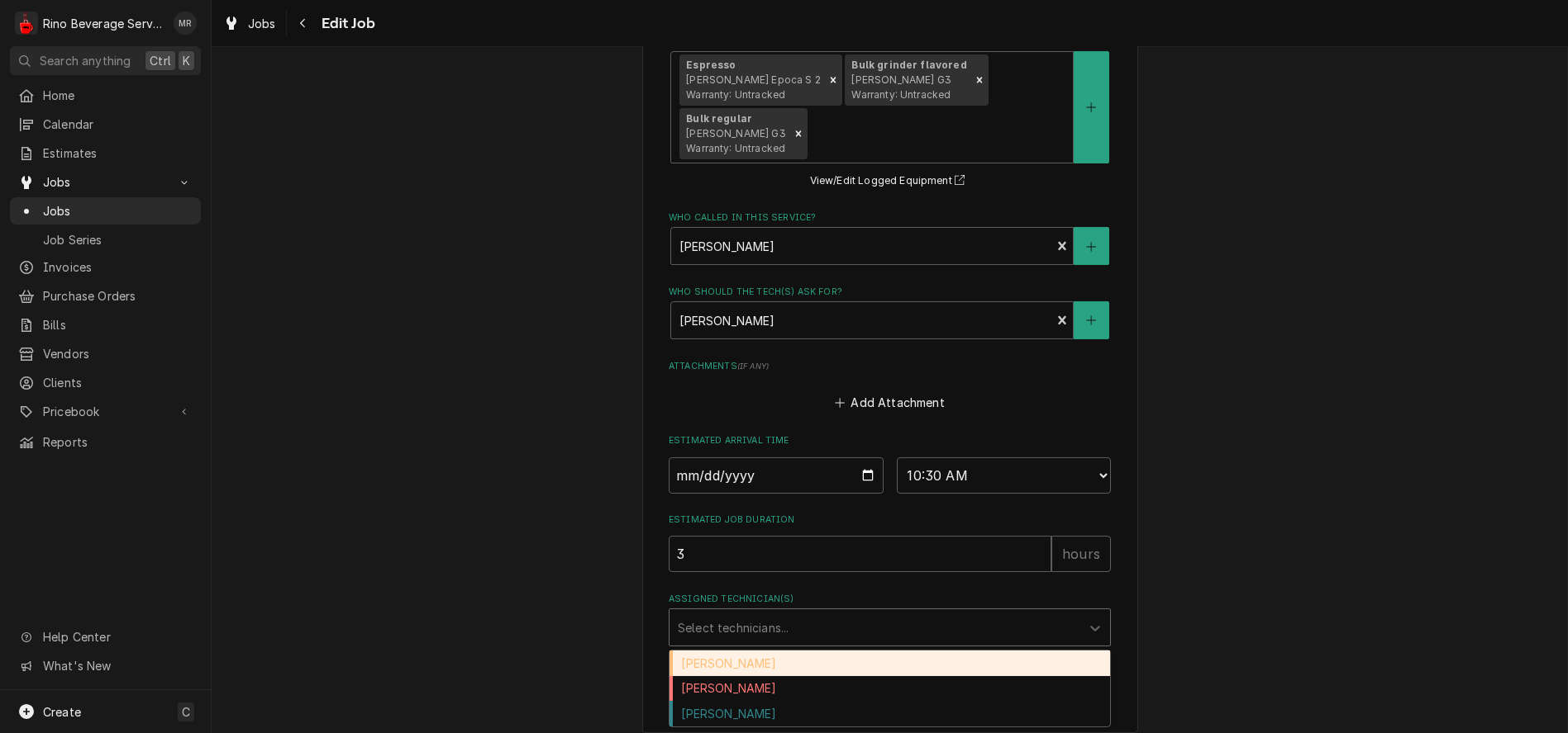
click at [928, 613] on div "Assigned Technician(s)" at bounding box center [874, 627] width 394 height 30
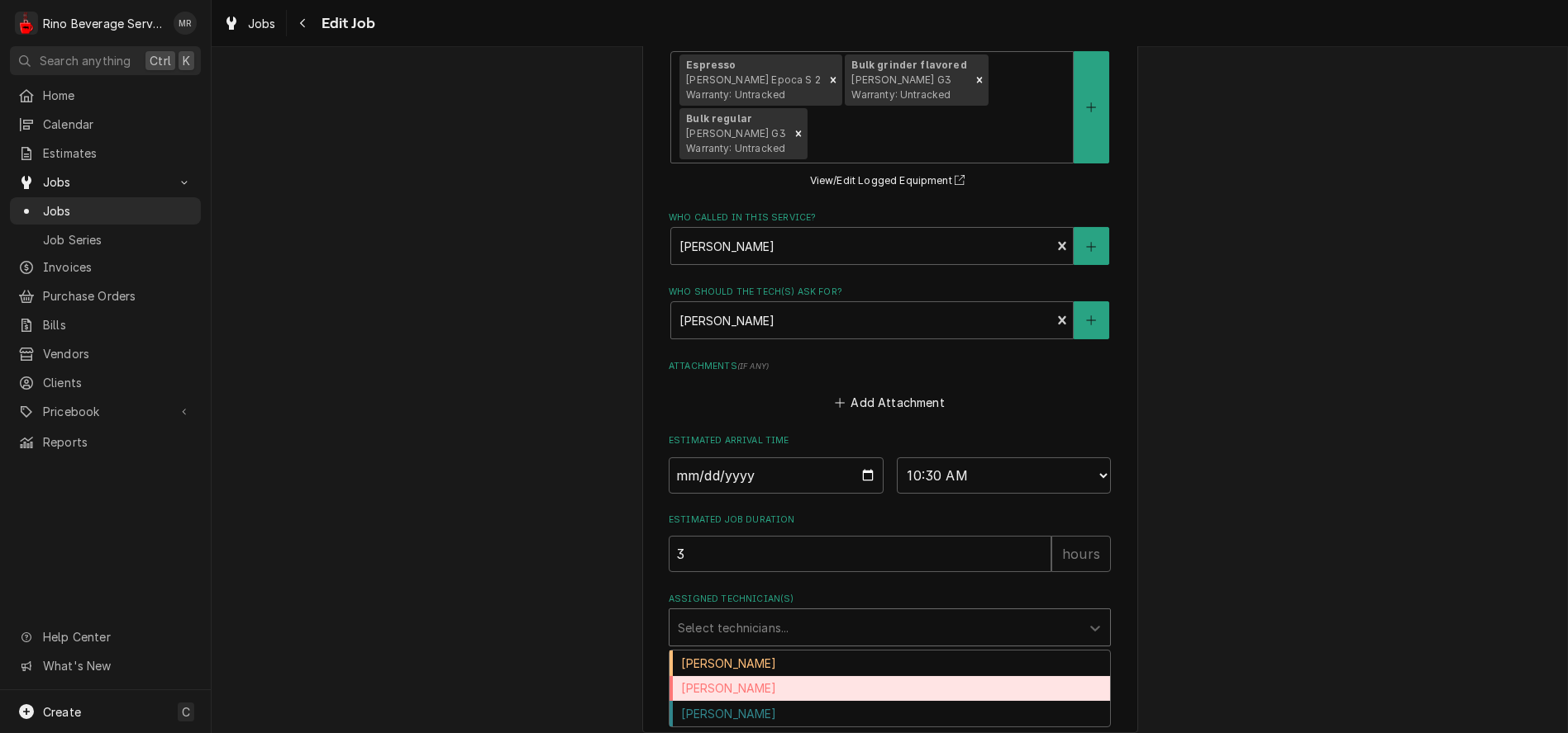
click at [835, 677] on div "[PERSON_NAME]" at bounding box center [890, 689] width 440 height 26
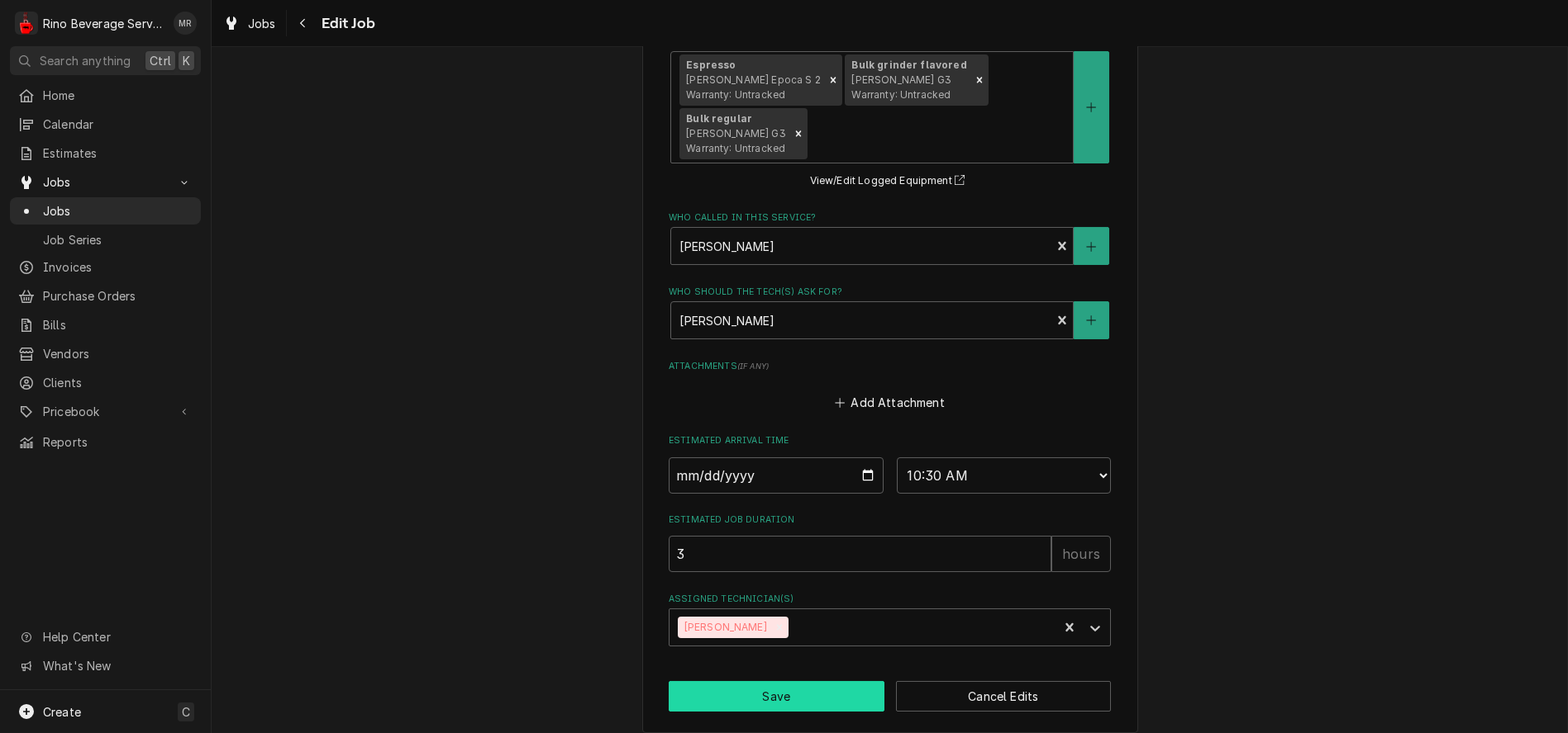
click at [811, 681] on button "Save" at bounding box center [777, 696] width 216 height 31
type textarea "x"
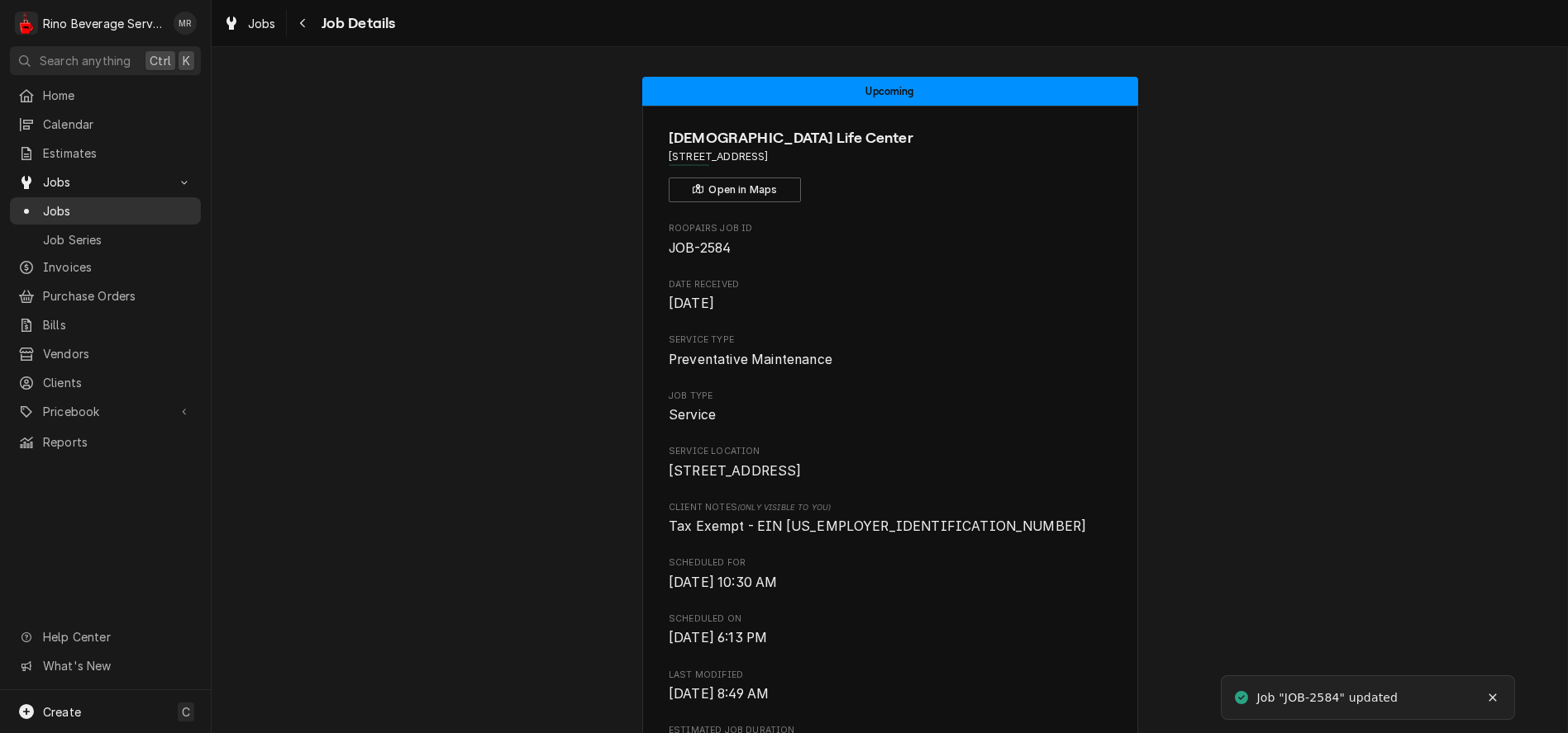
click at [79, 209] on span "Jobs" at bounding box center [118, 211] width 149 height 17
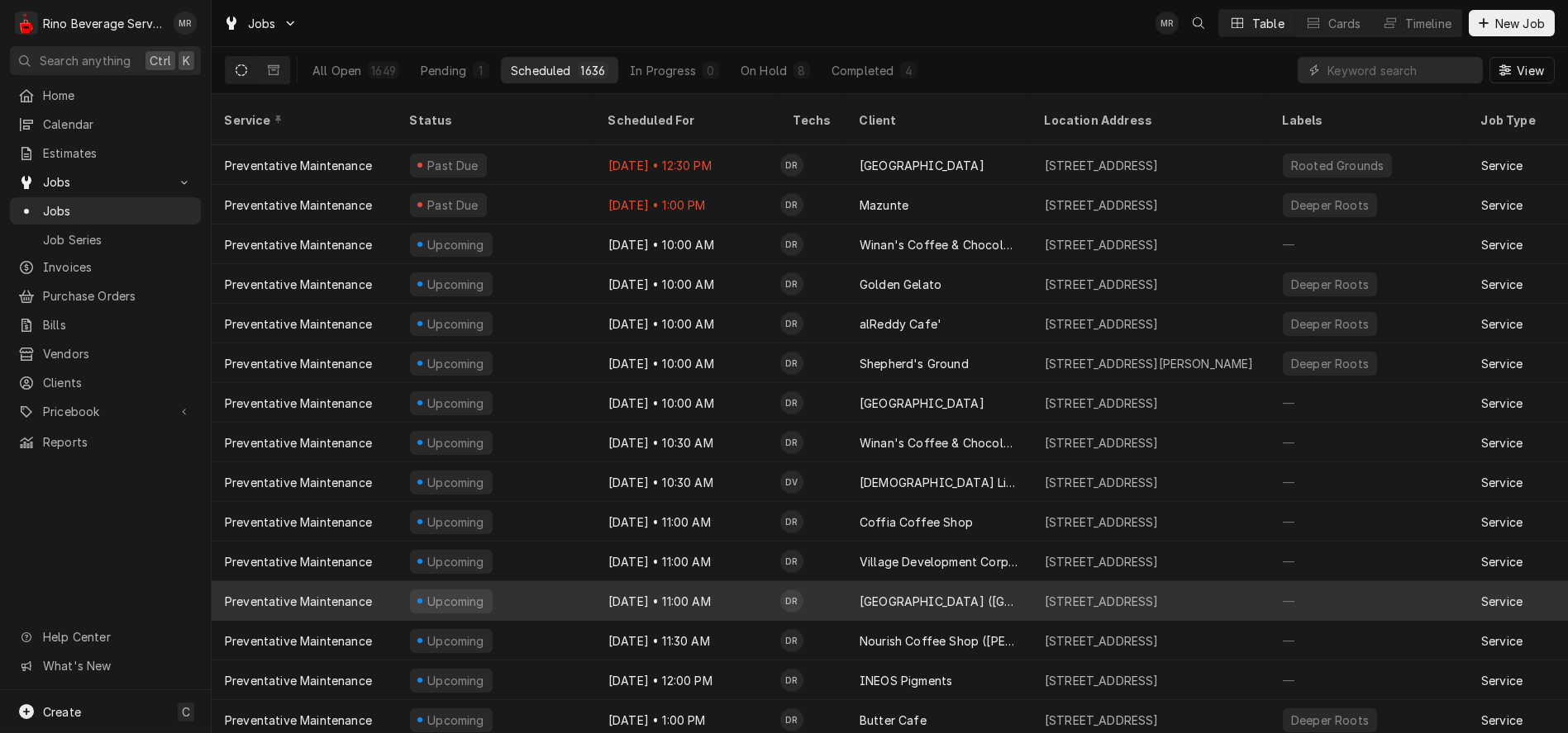
click at [543, 582] on div "Upcoming" at bounding box center [496, 601] width 199 height 39
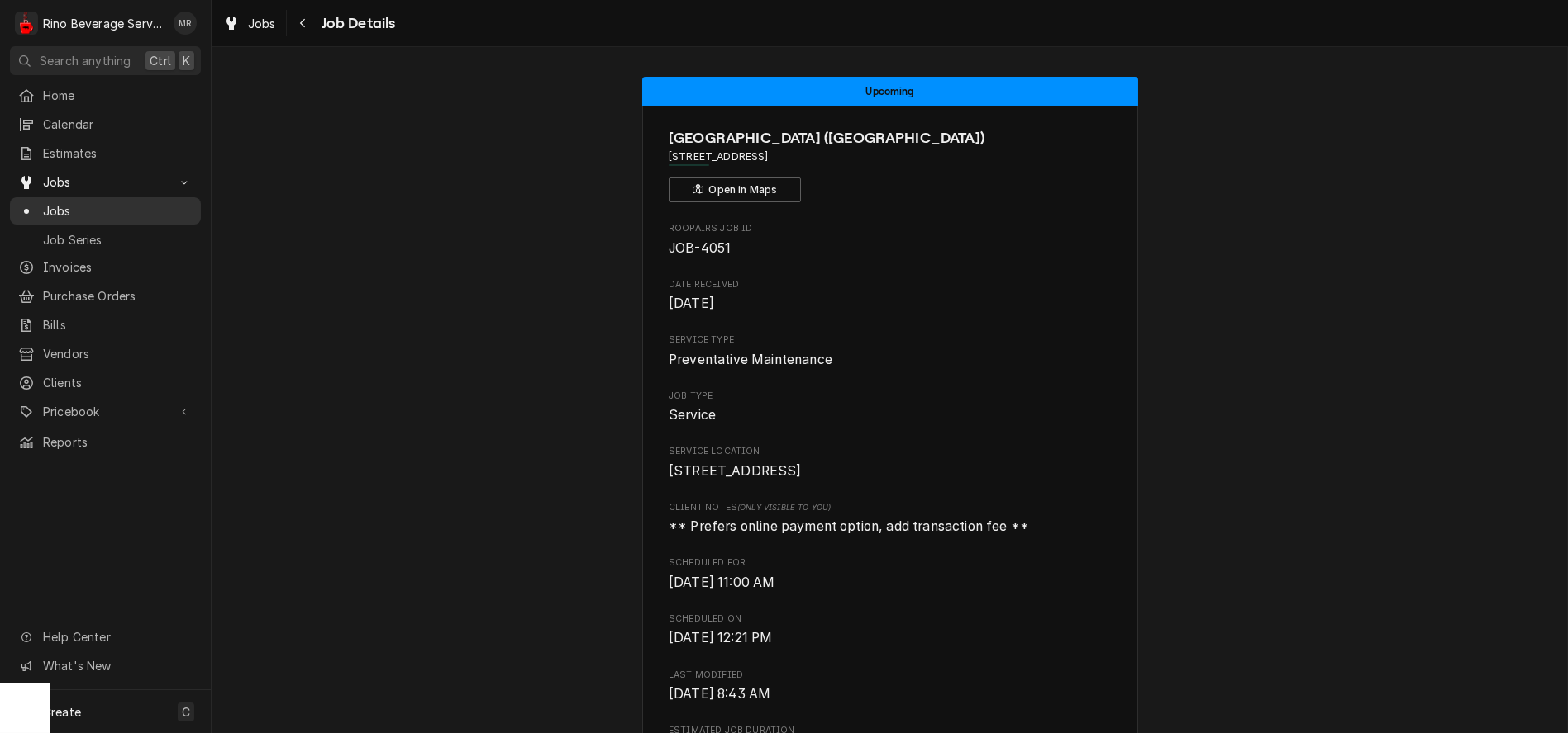
click at [127, 205] on span "Jobs" at bounding box center [118, 211] width 149 height 17
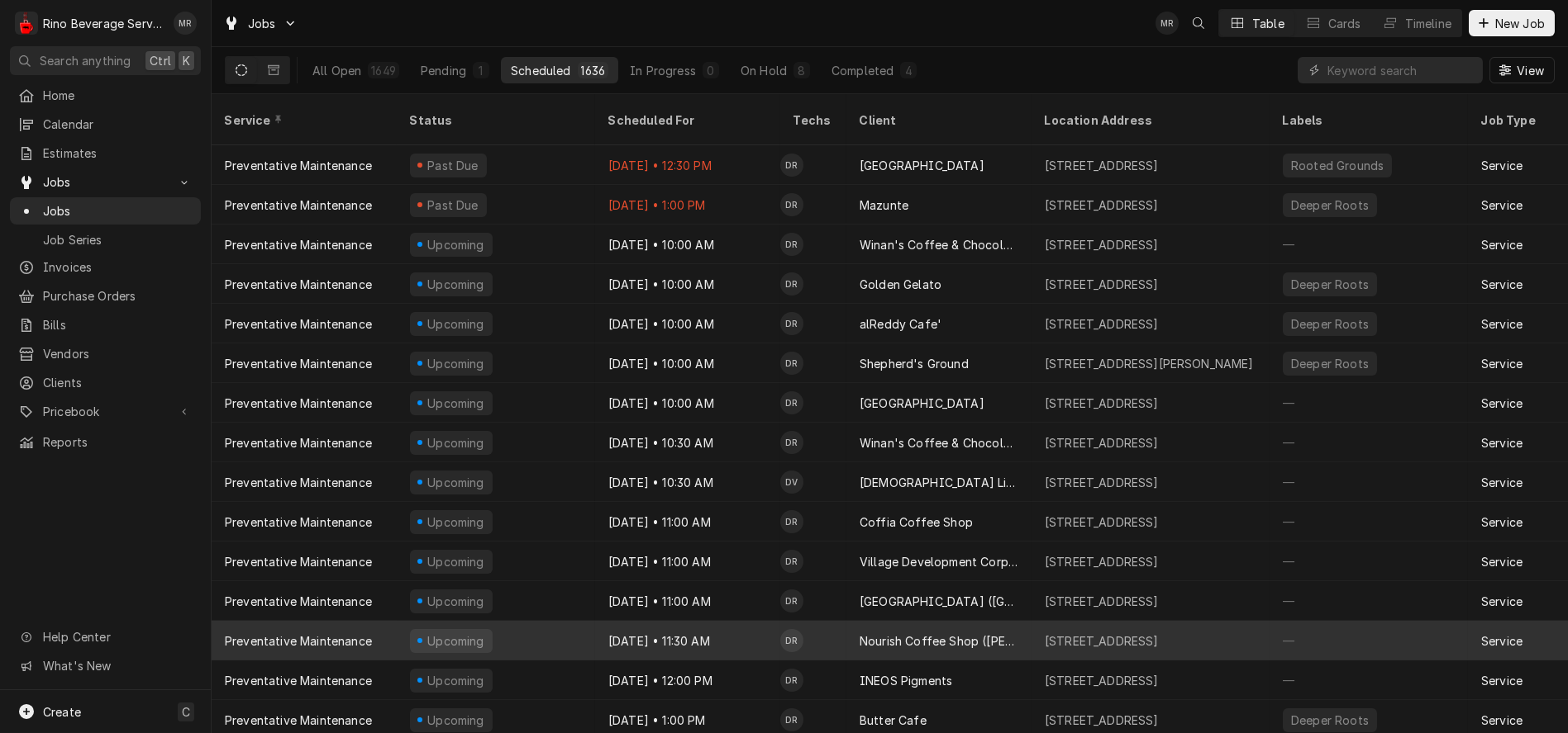
click at [600, 621] on div "Oct 1 • 11:30 AM" at bounding box center [687, 641] width 185 height 39
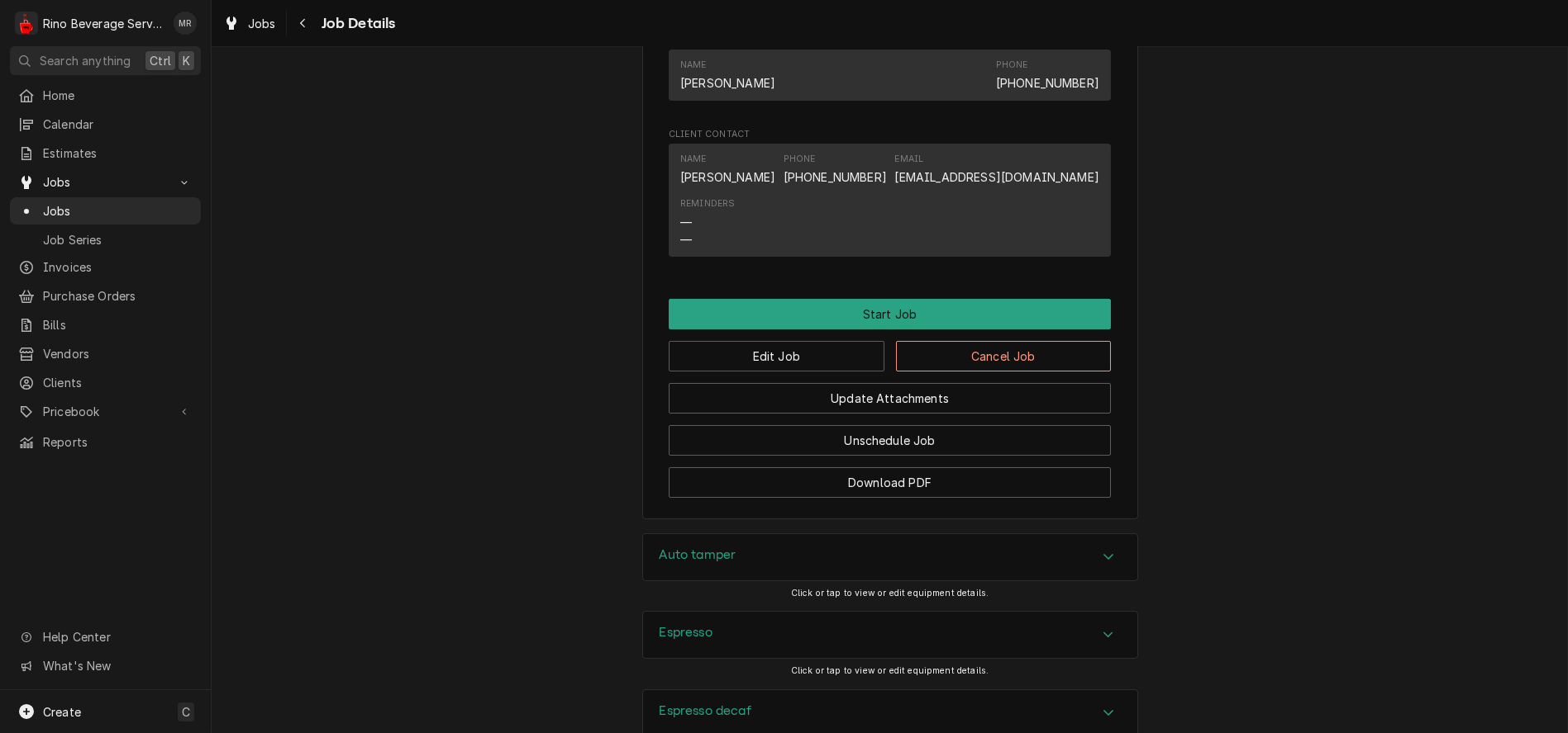
scroll to position [984, 0]
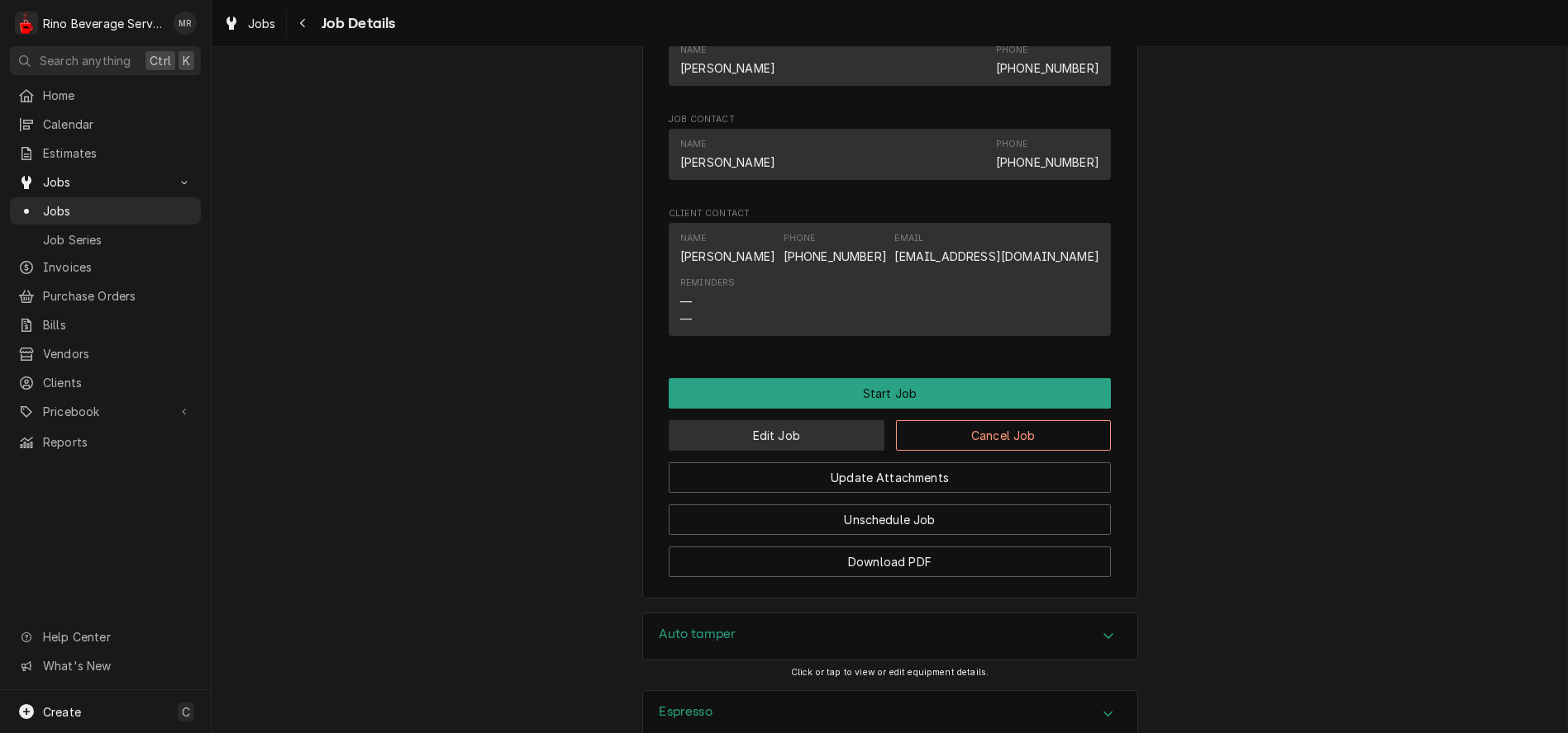
click at [765, 450] on button "Edit Job" at bounding box center [777, 435] width 216 height 31
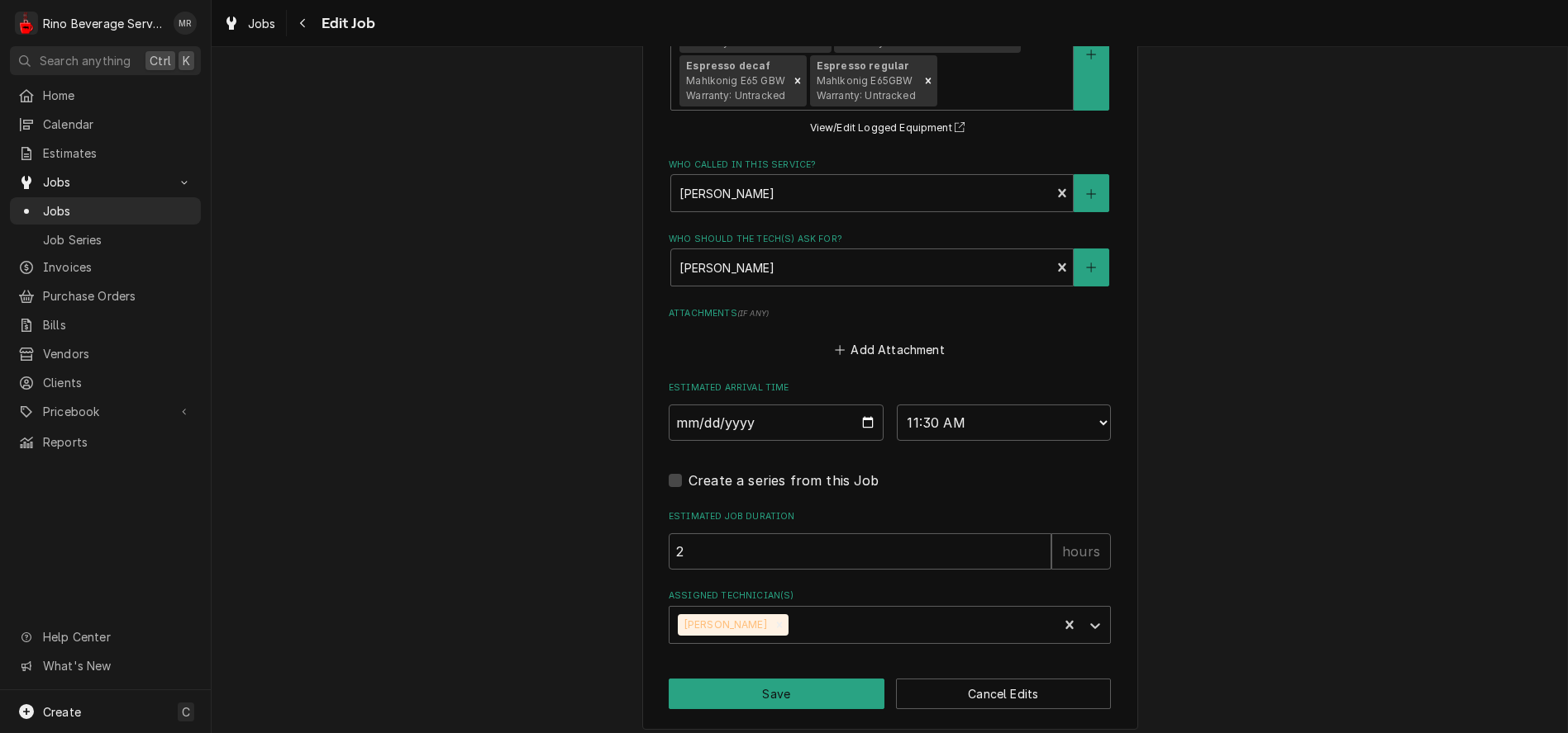
scroll to position [1231, 0]
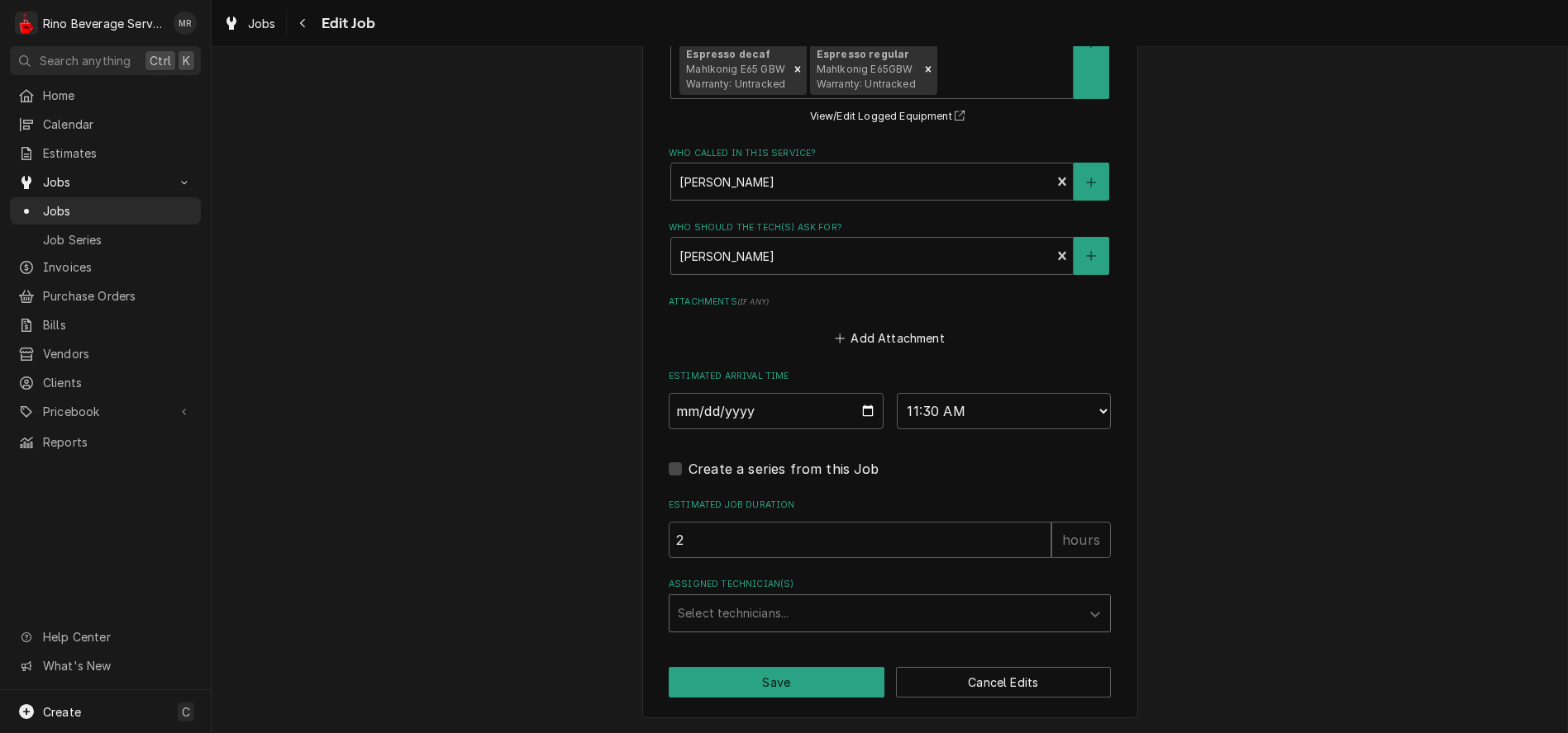
click at [942, 609] on div "Assigned Technician(s)" at bounding box center [874, 614] width 394 height 30
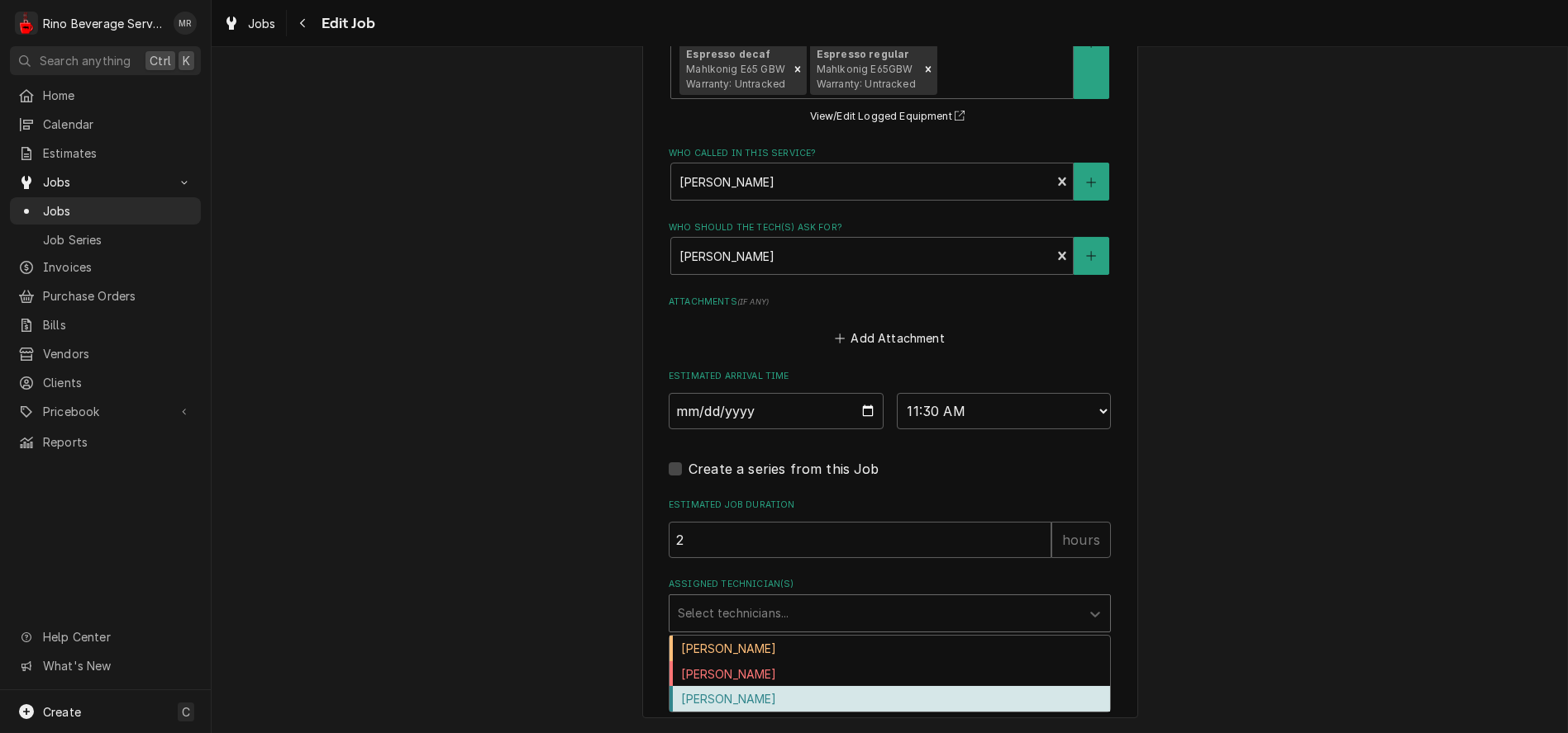
click at [816, 694] on div "Graham Wick" at bounding box center [890, 699] width 440 height 26
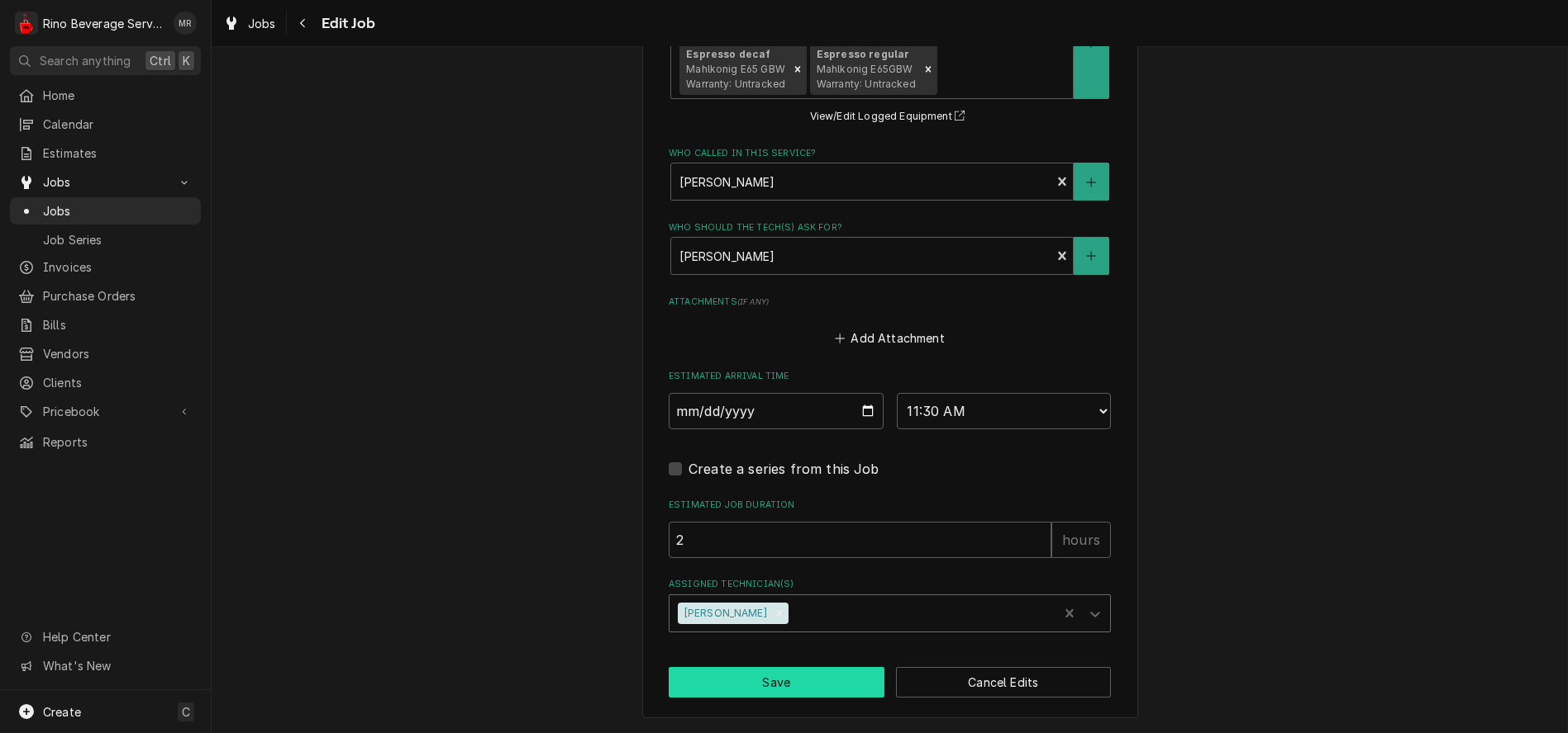
click at [782, 676] on button "Save" at bounding box center [777, 683] width 216 height 31
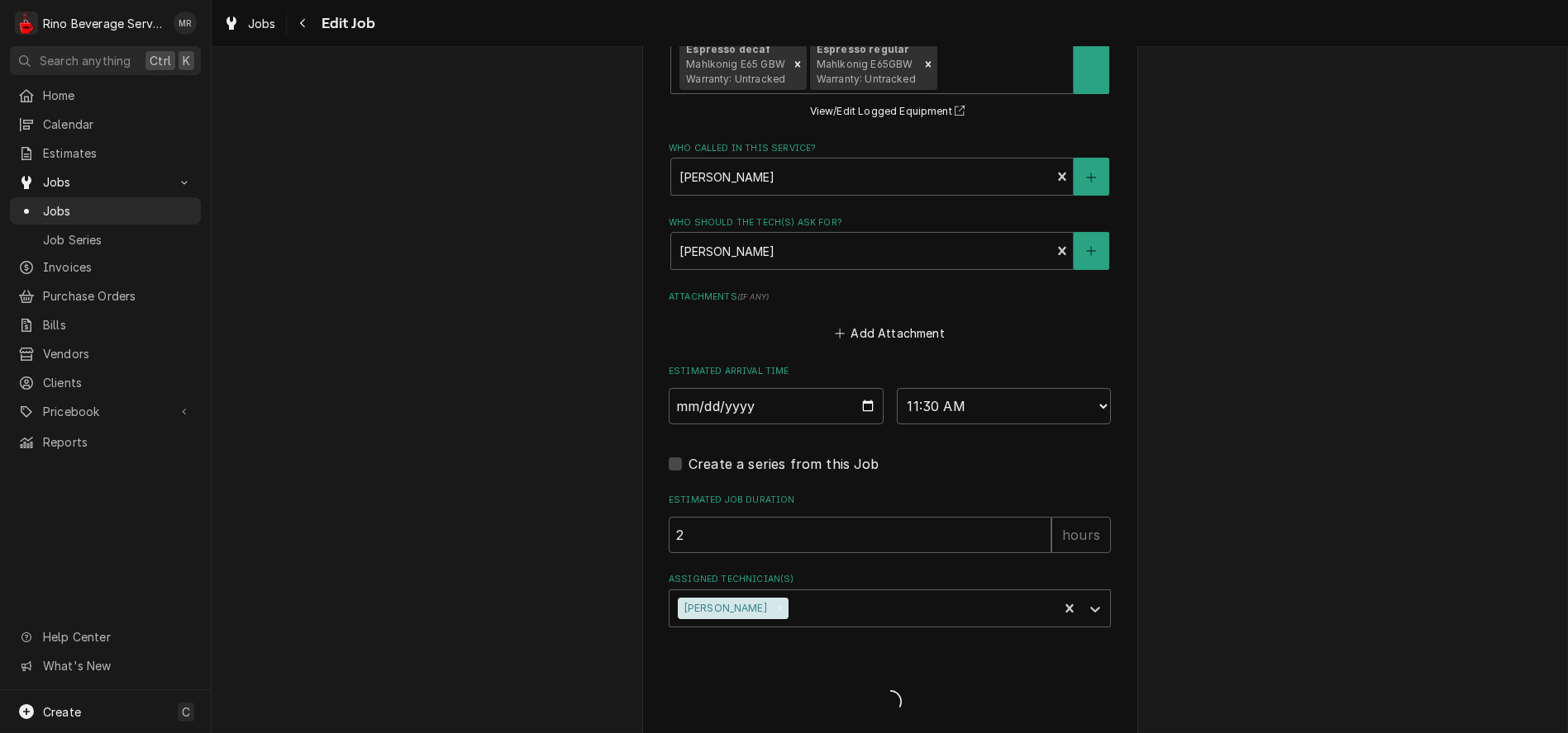
type textarea "x"
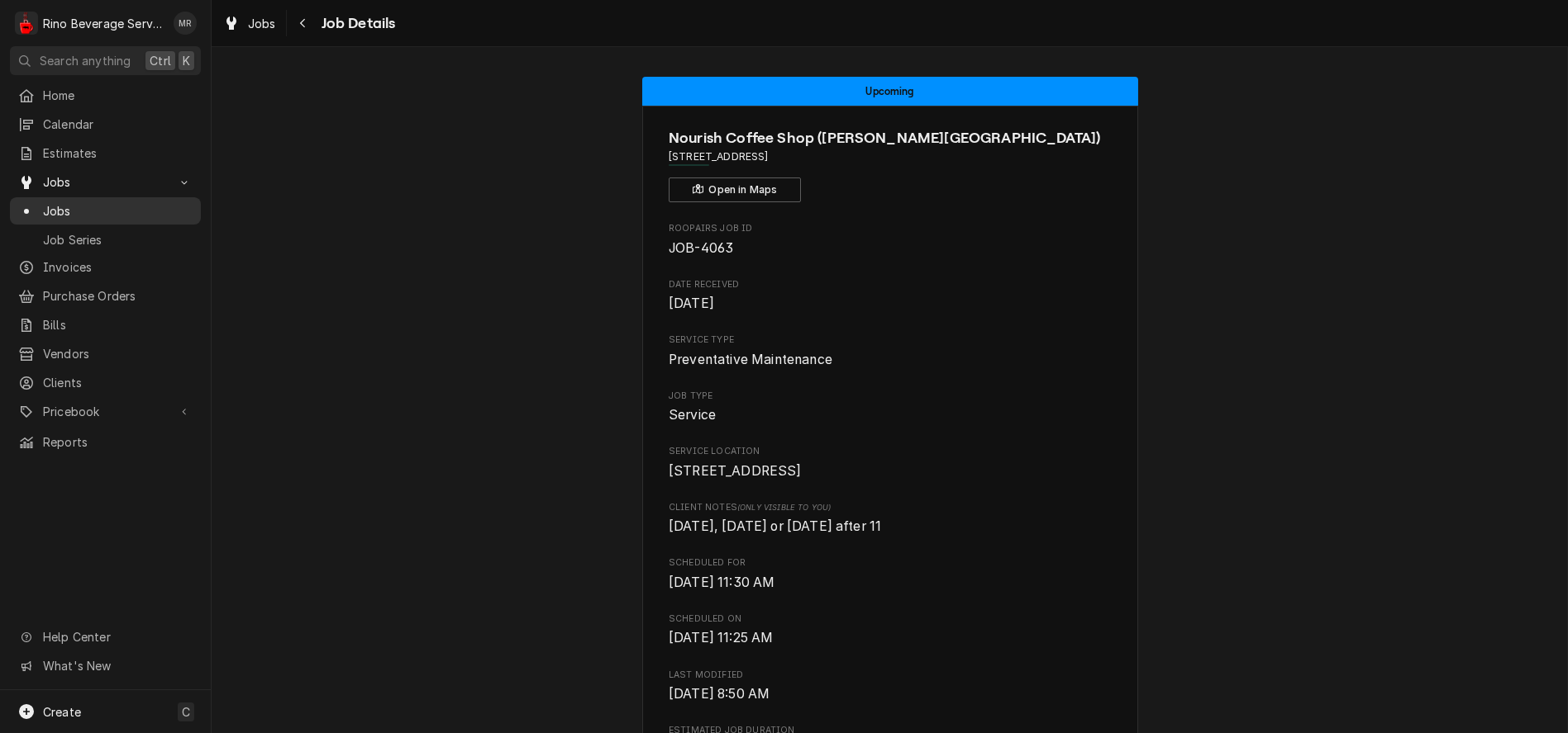
click at [96, 208] on span "Jobs" at bounding box center [118, 211] width 149 height 17
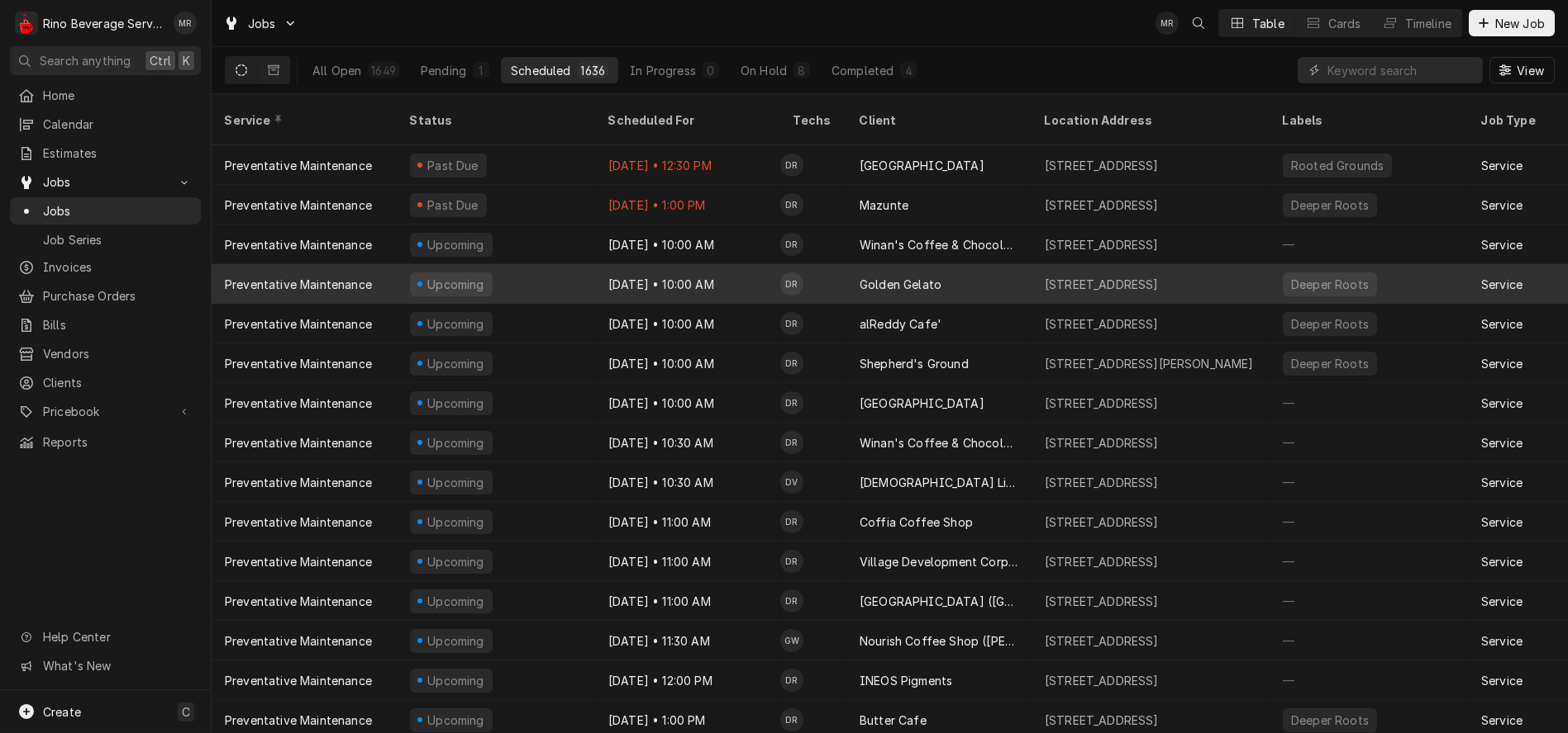
click at [736, 268] on div "Oct 1 • 10:00 AM" at bounding box center [687, 283] width 185 height 39
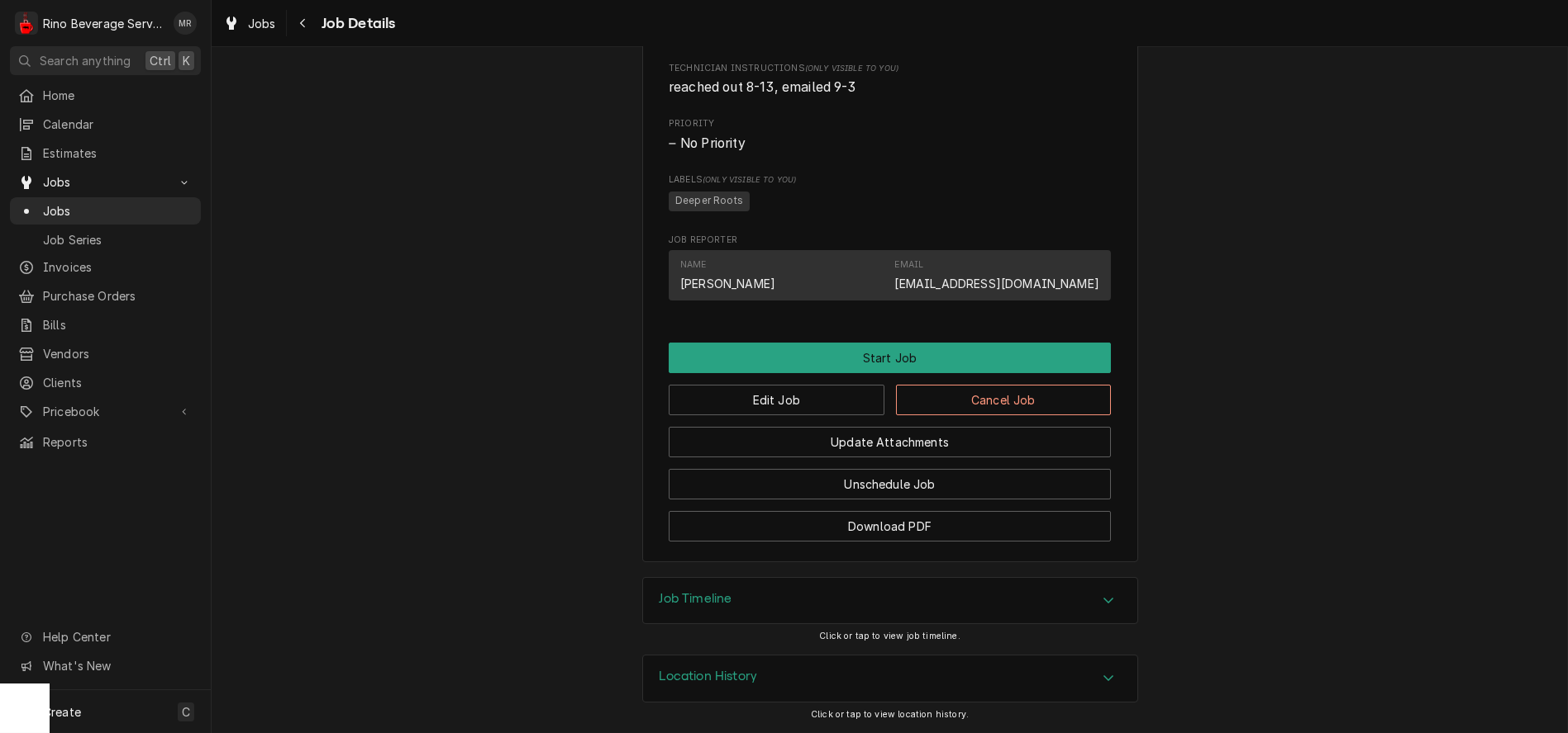
scroll to position [851, 0]
click at [863, 682] on div "Location History" at bounding box center [890, 679] width 494 height 46
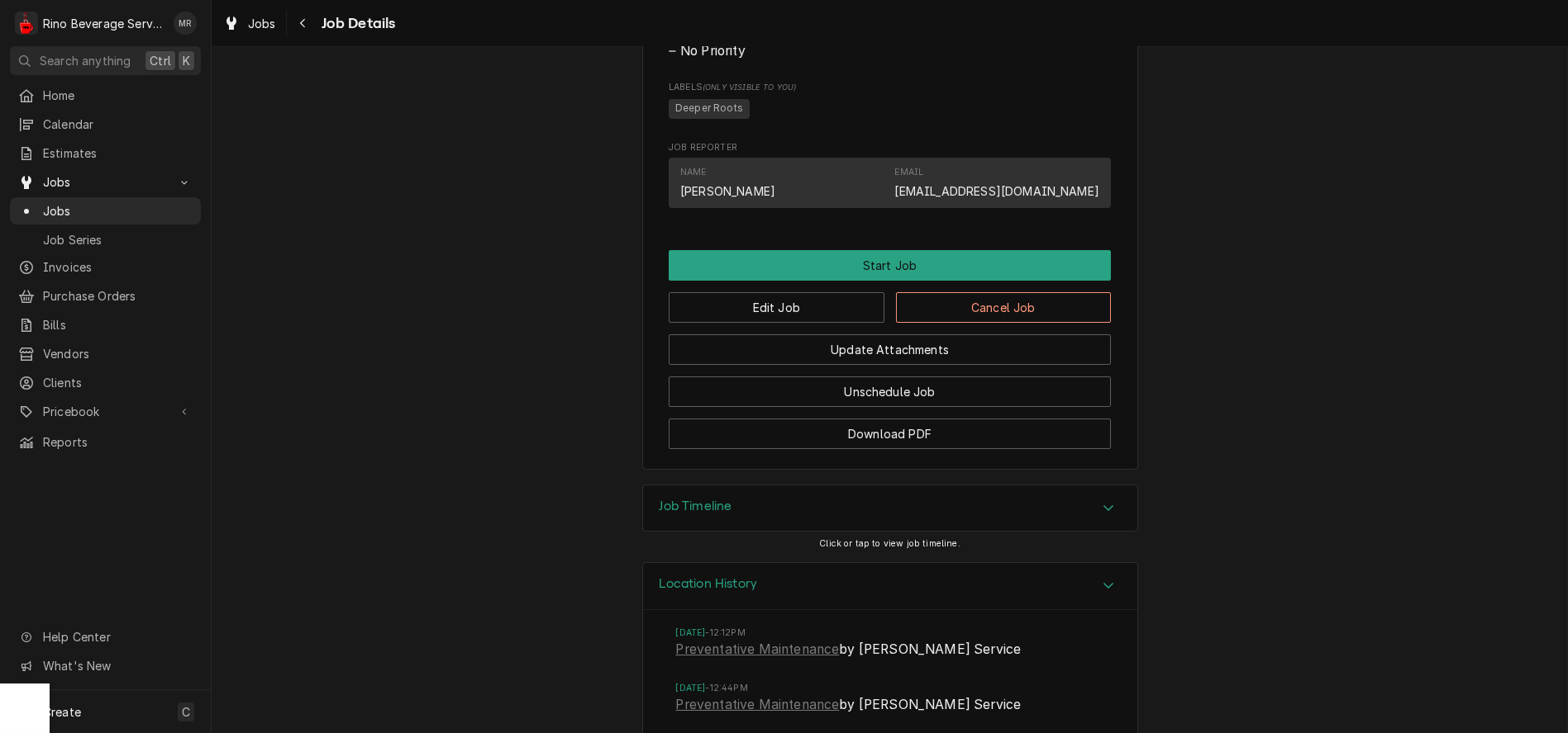
scroll to position [1005, 0]
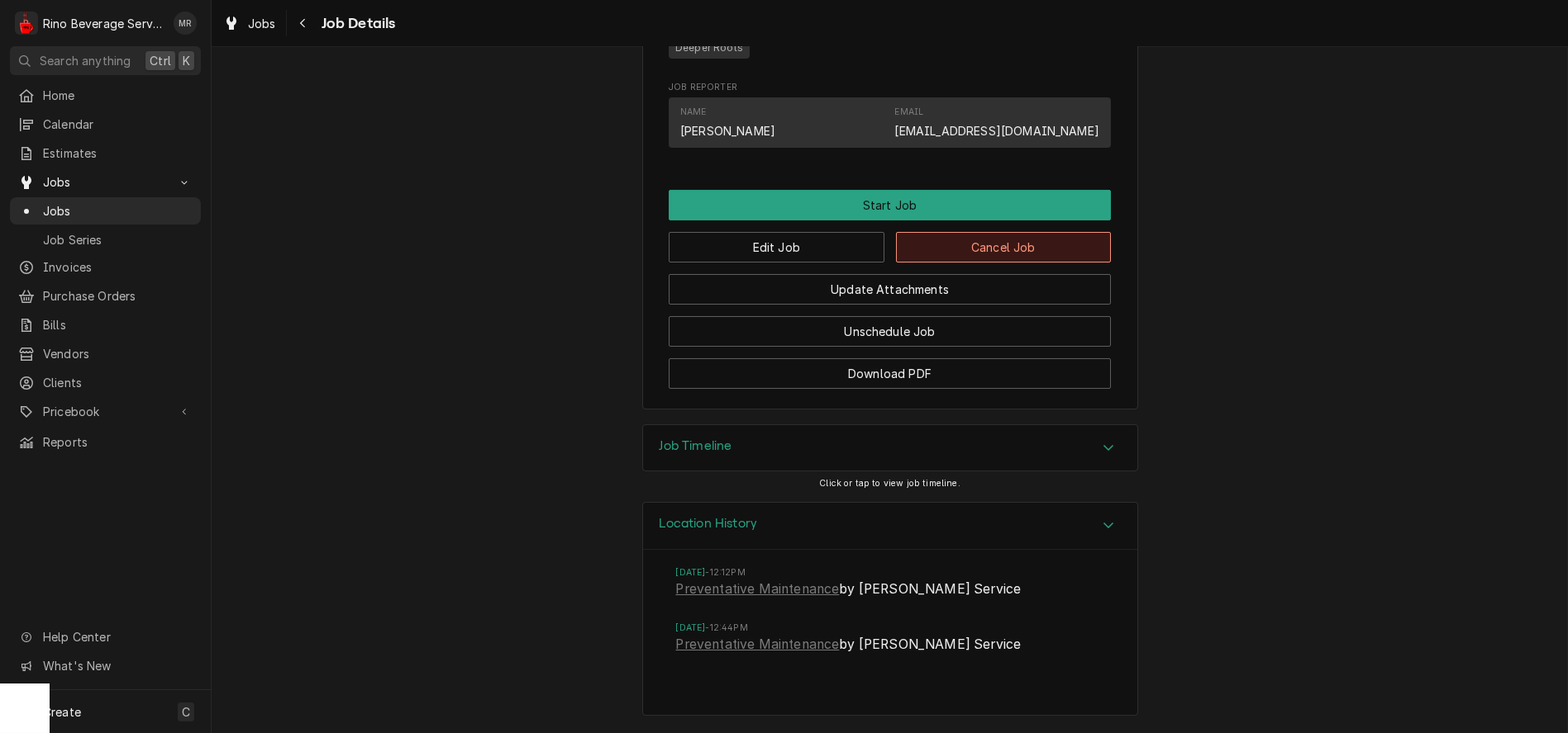
click at [934, 248] on button "Cancel Job" at bounding box center [1003, 248] width 216 height 31
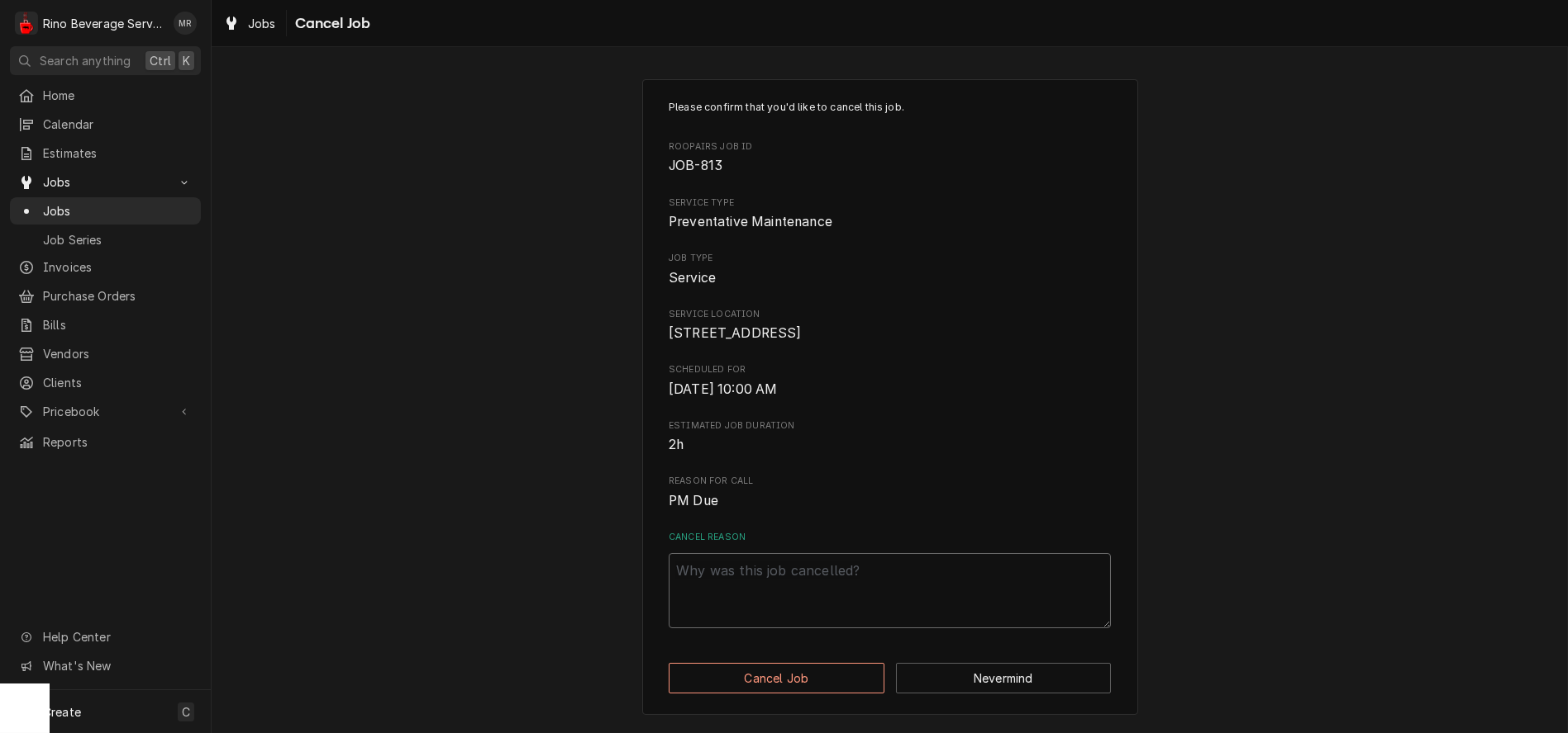
click at [672, 597] on textarea "Cancel Reason" at bounding box center [890, 590] width 442 height 75
type textarea "x"
type textarea "o"
type textarea "x"
type textarea "on"
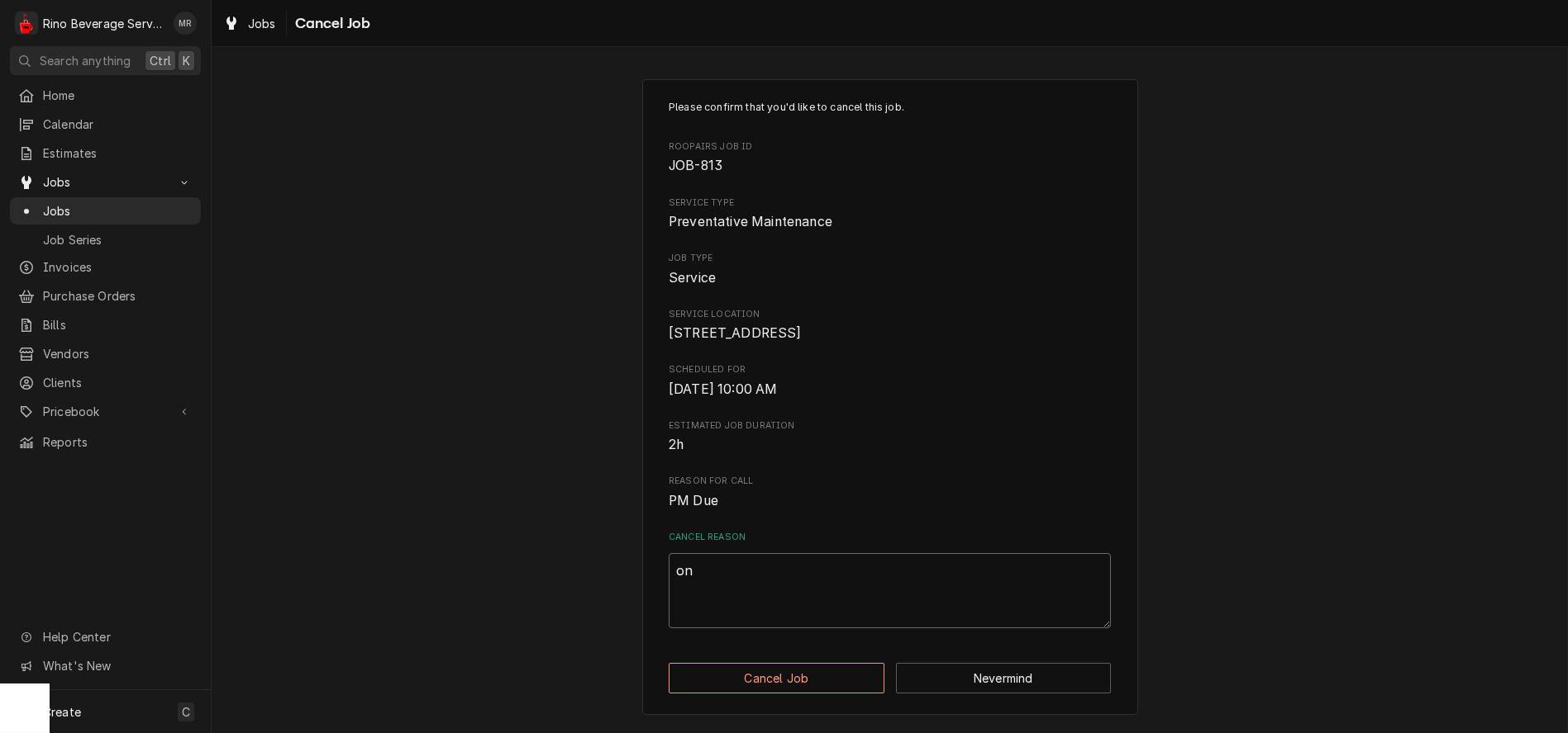
type textarea "x"
type textarea "onl"
type textarea "x"
type textarea "only"
type textarea "x"
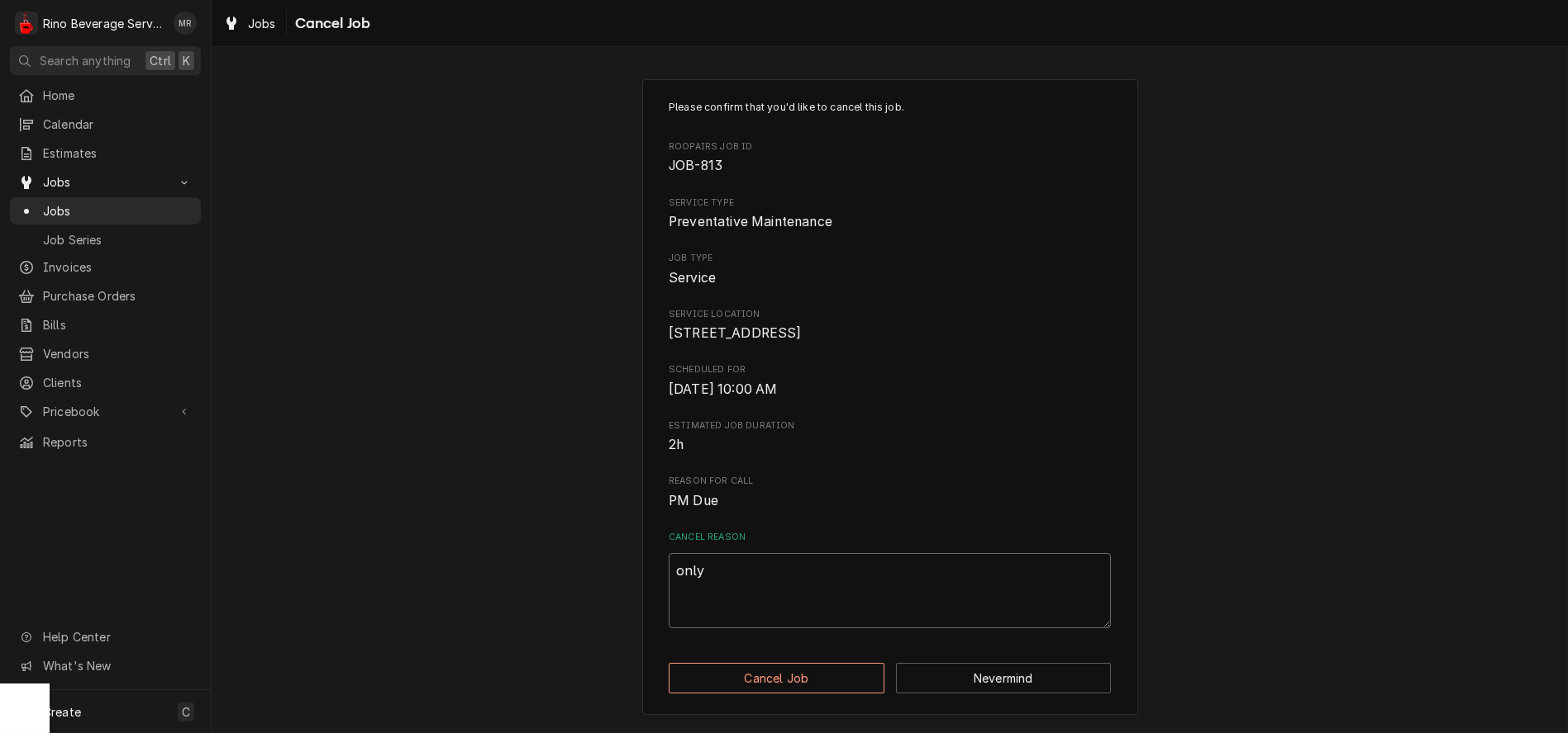
type textarea "only"
type textarea "x"
type textarea "only 1"
type textarea "x"
type textarea "only 1"
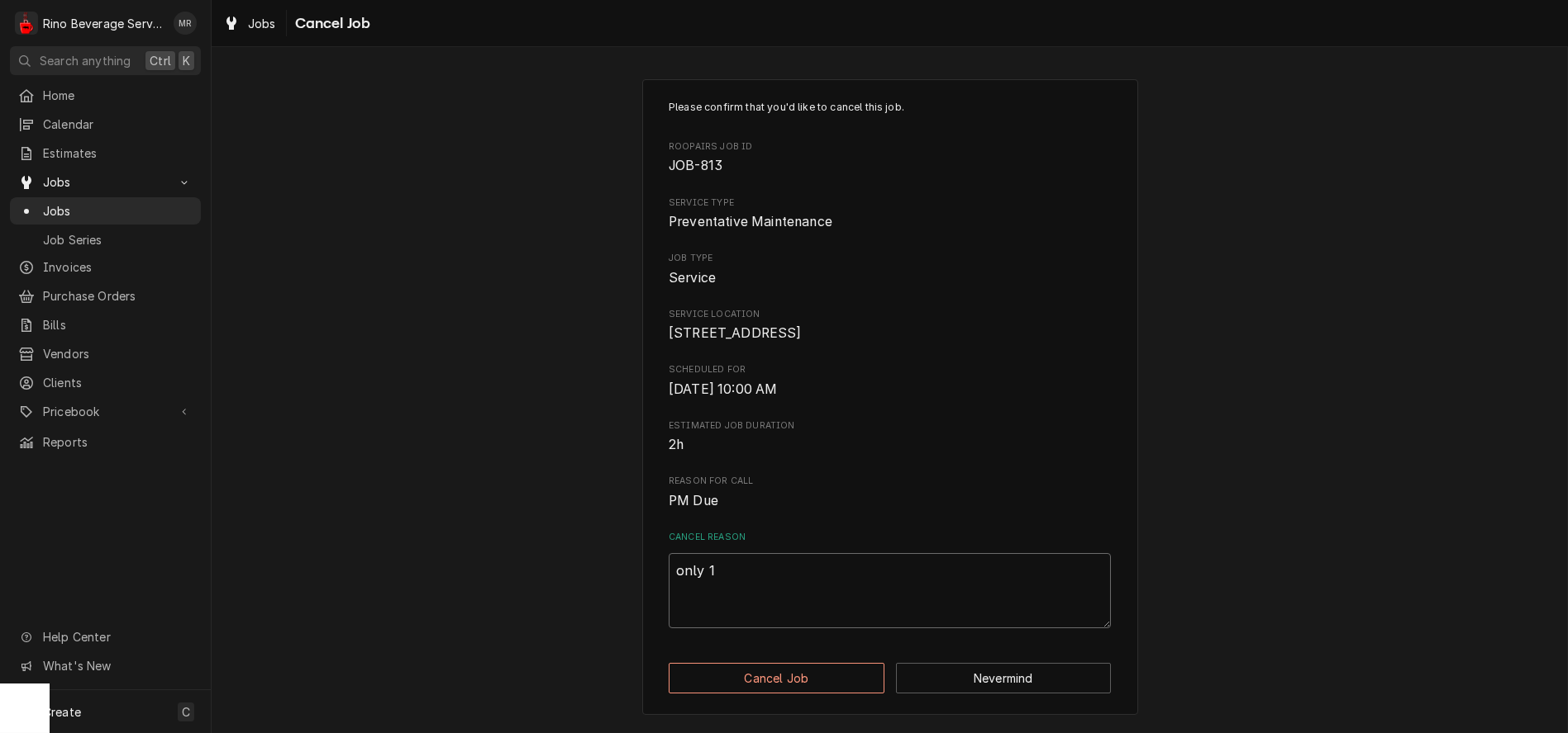
type textarea "x"
type textarea "only 1 t"
type textarea "x"
type textarea "only 1 ti"
type textarea "x"
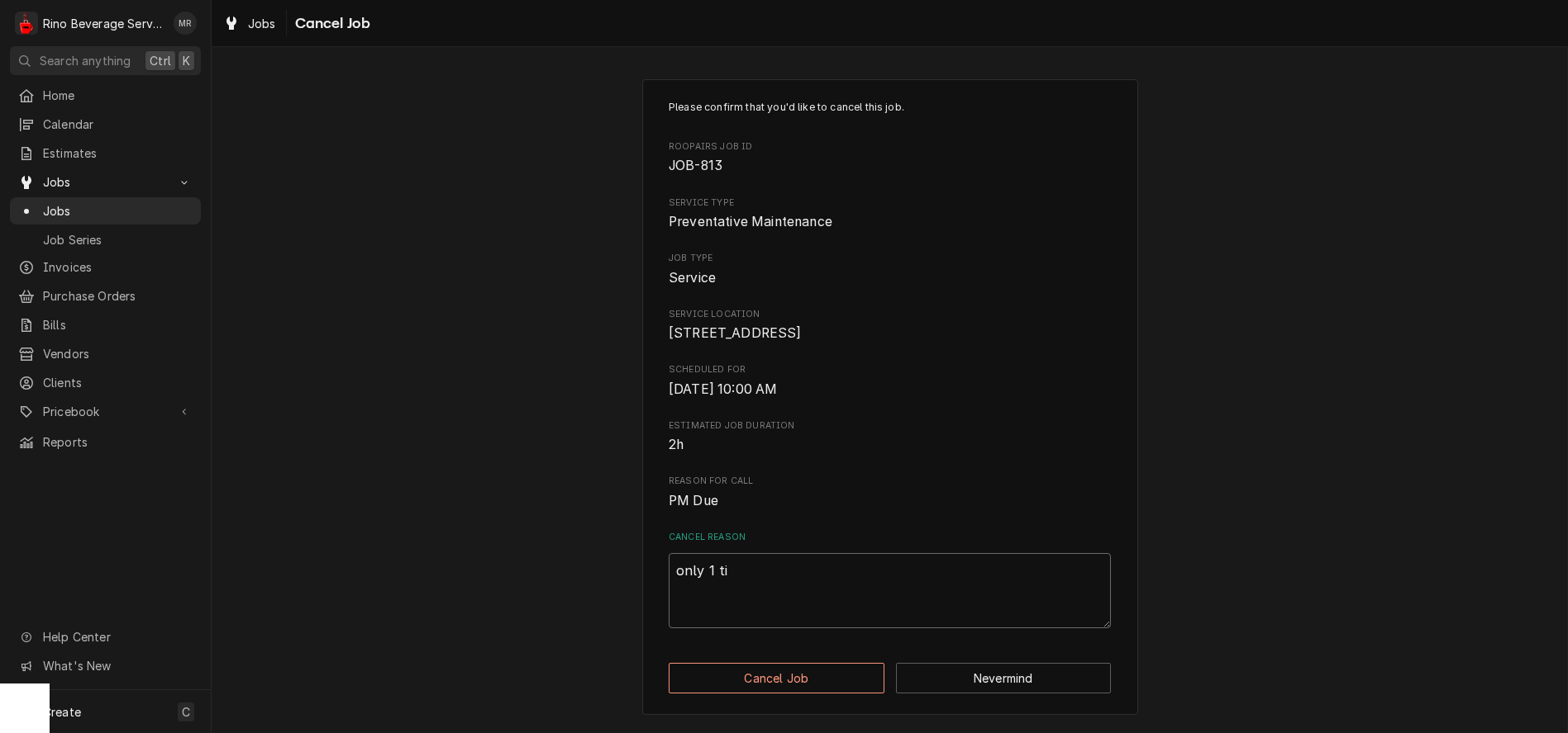
type textarea "only 1 tim"
type textarea "x"
type textarea "only 1 time"
type textarea "x"
type textarea "only 1 time"
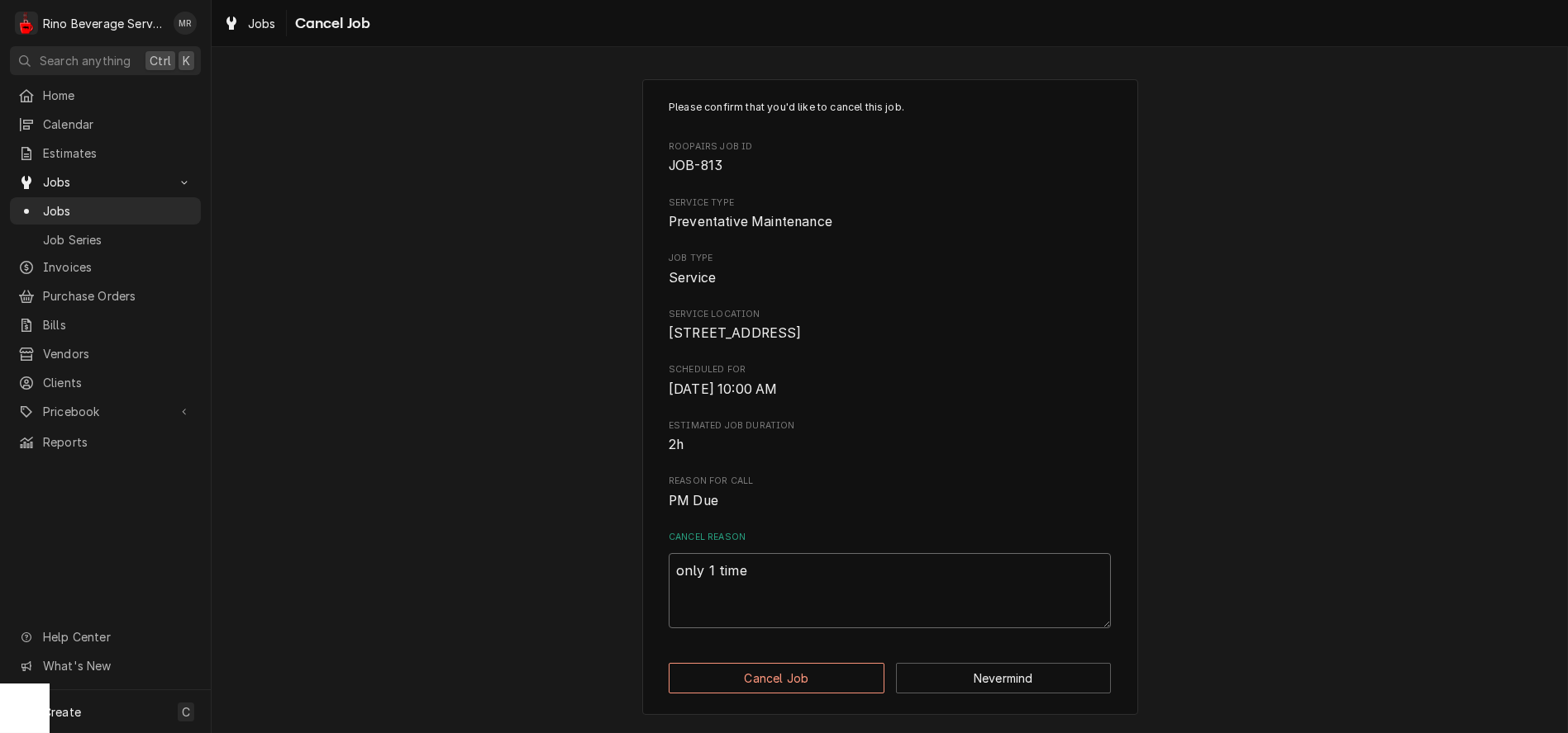
type textarea "x"
type textarea "only 1 time a"
type textarea "x"
type textarea "only 1 time a"
type textarea "x"
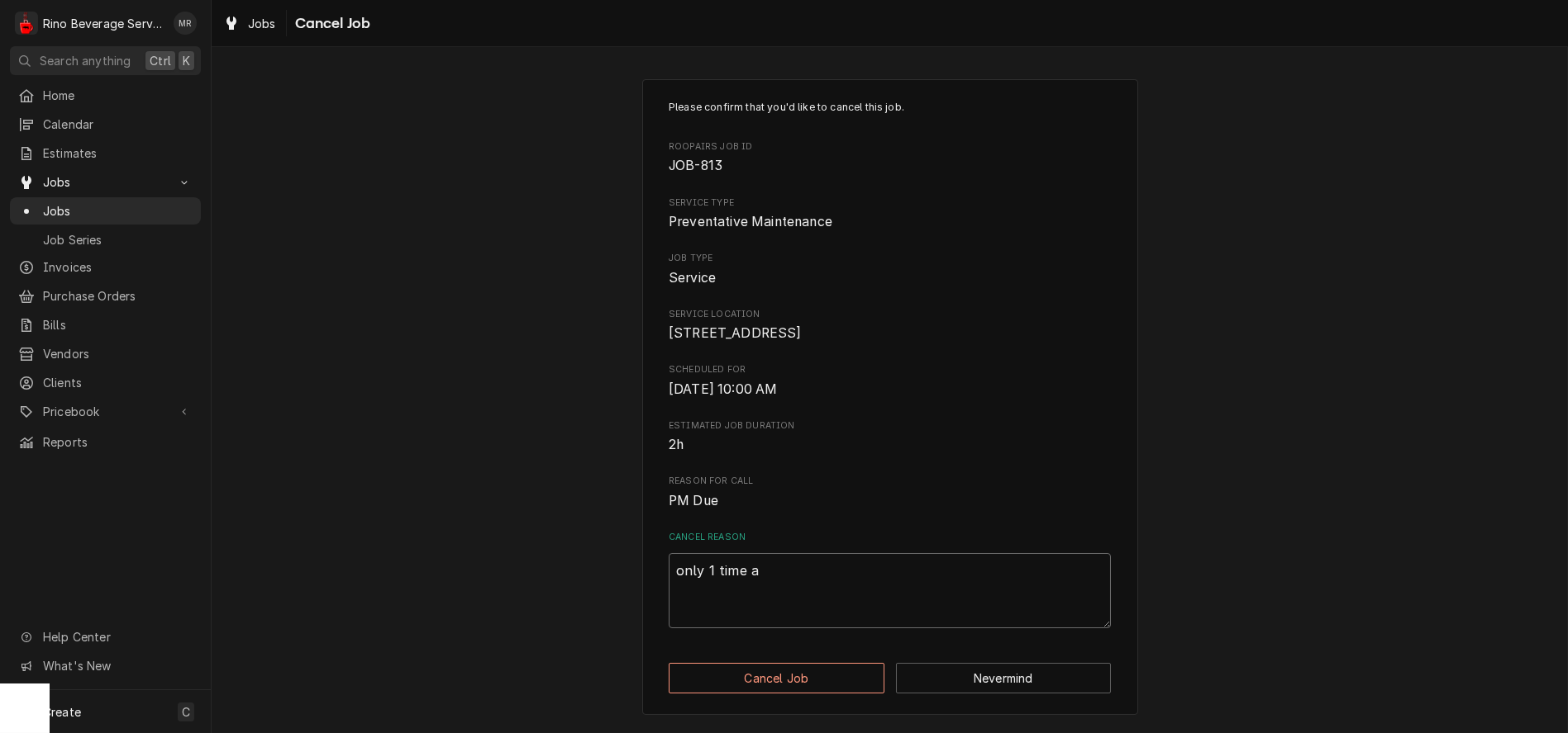
type textarea "only 1 time a y"
type textarea "x"
type textarea "only 1 time a ye"
type textarea "x"
type textarea "only 1 time a yea"
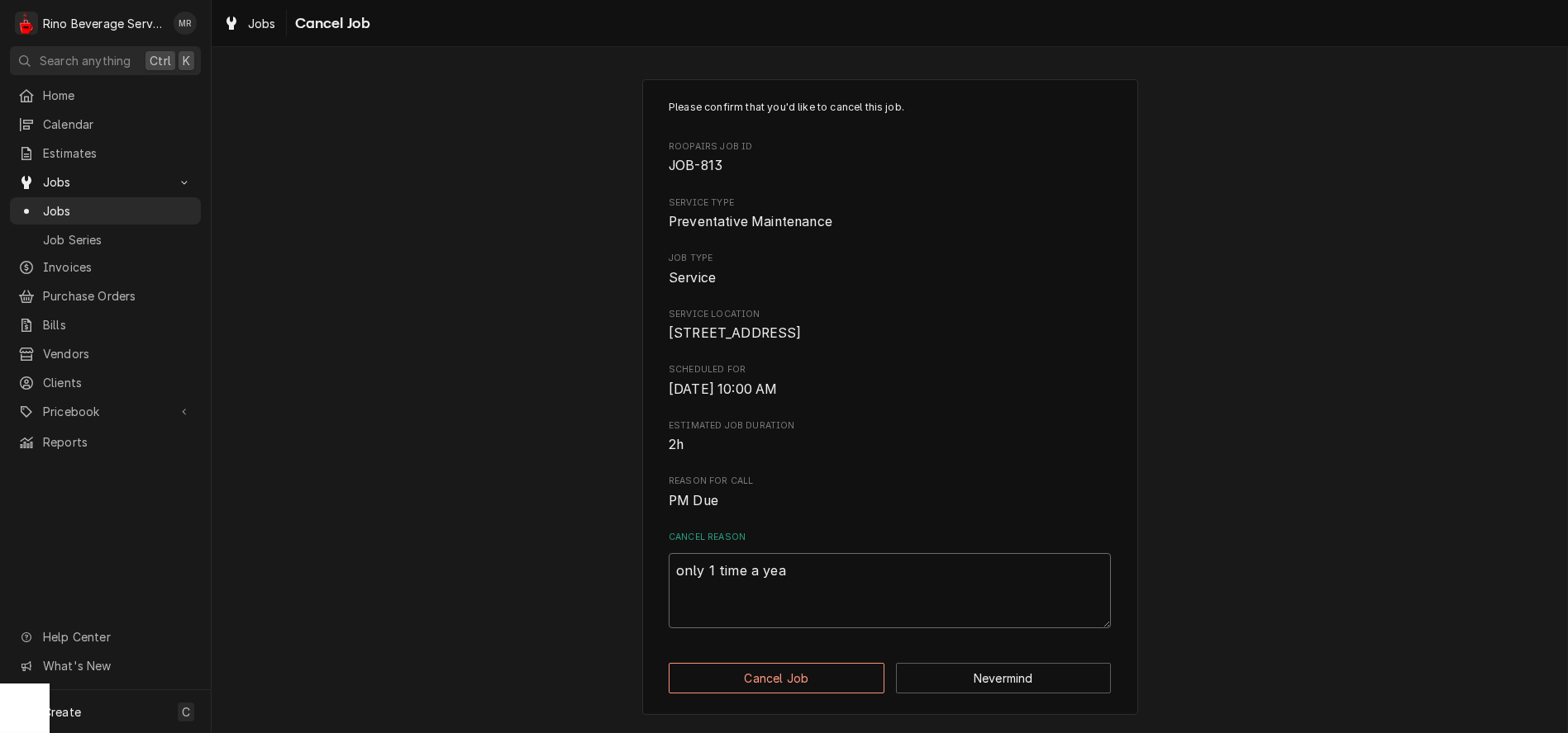
type textarea "x"
type textarea "only 1 time a year"
type textarea "x"
type textarea "only 1 time a year"
type textarea "x"
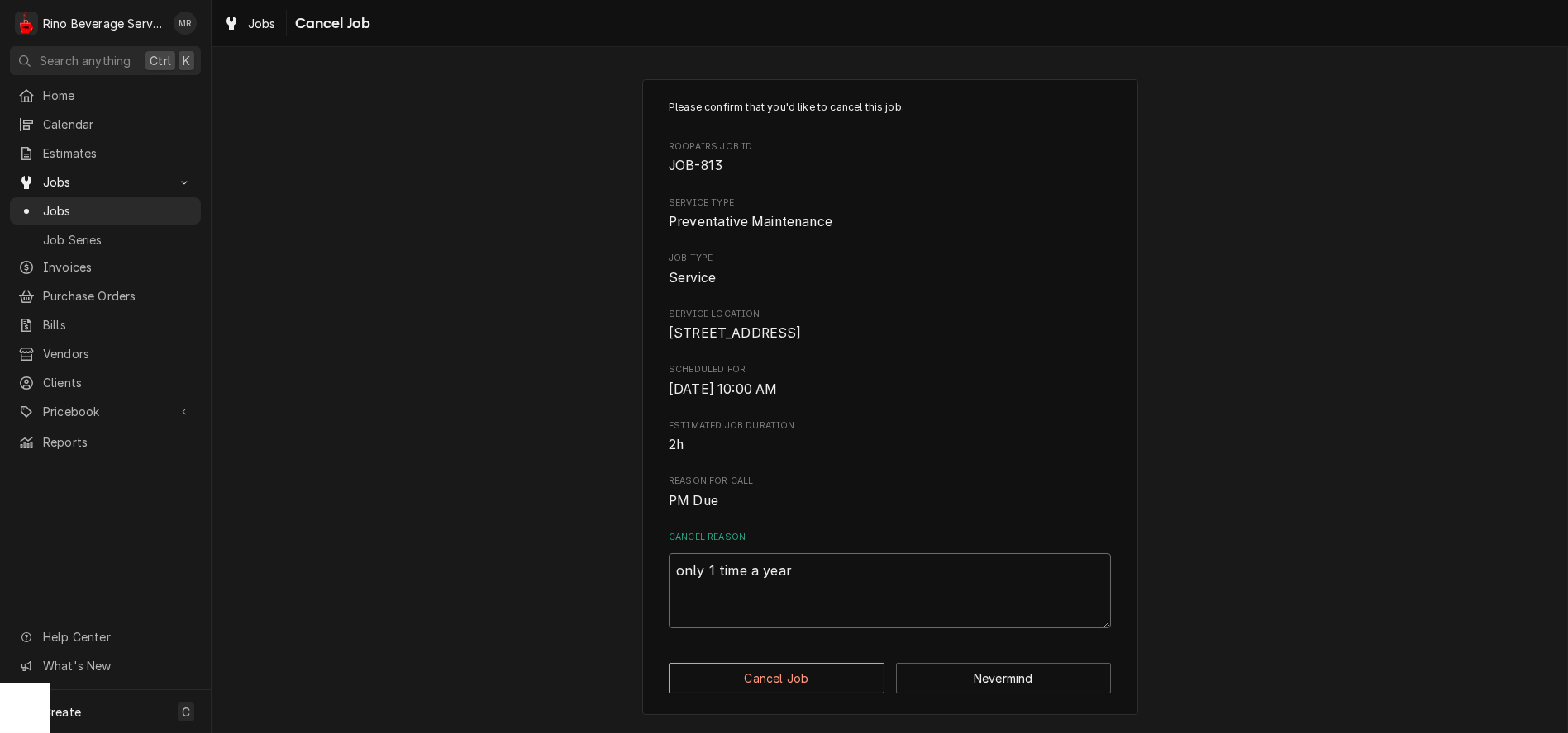
type textarea "only 1 time a year n"
type textarea "x"
type textarea "only 1 time a year ne"
type textarea "x"
type textarea "only 1 time a year nee"
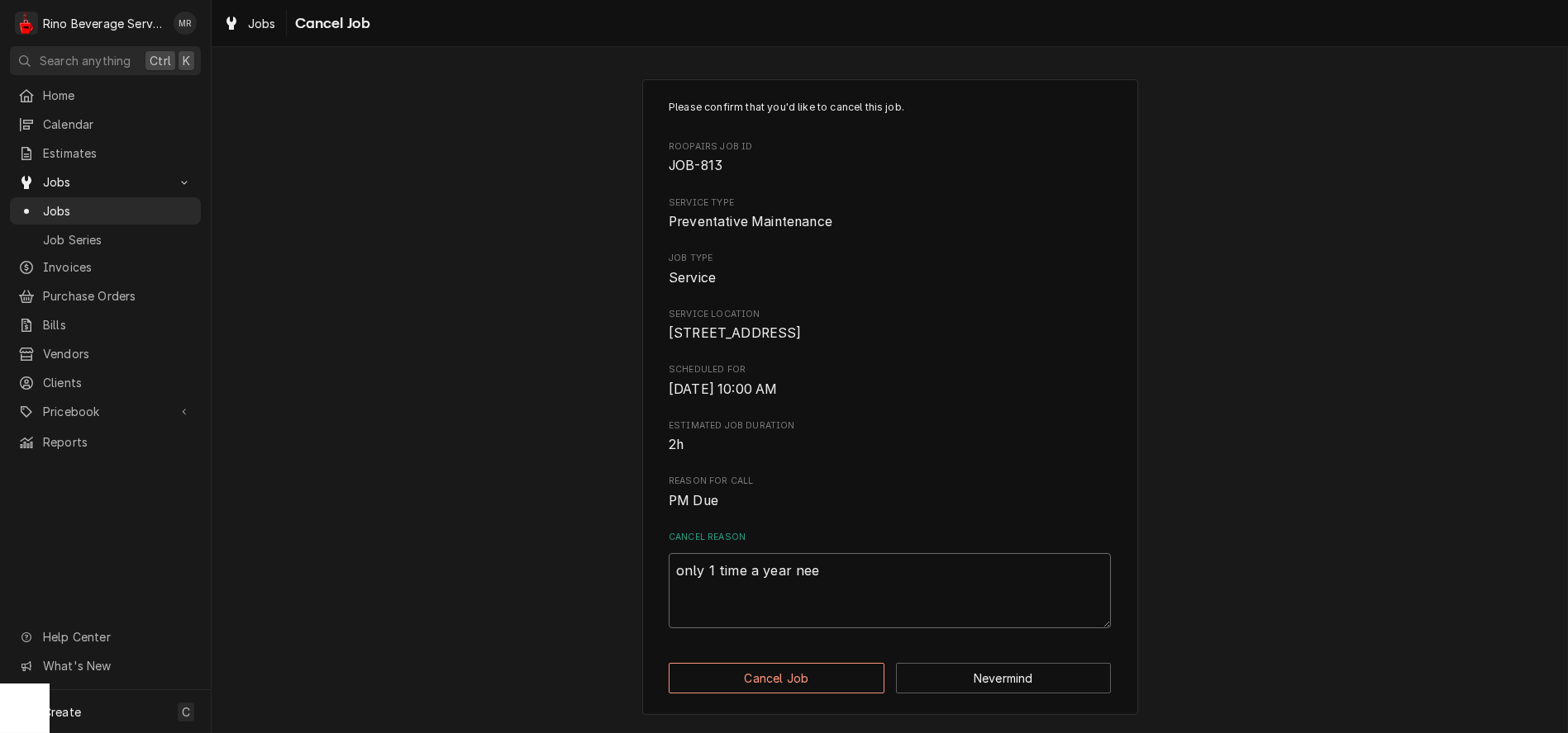
type textarea "x"
type textarea "only 1 time a year need"
type textarea "x"
type textarea "only 1 time a year neede"
type textarea "x"
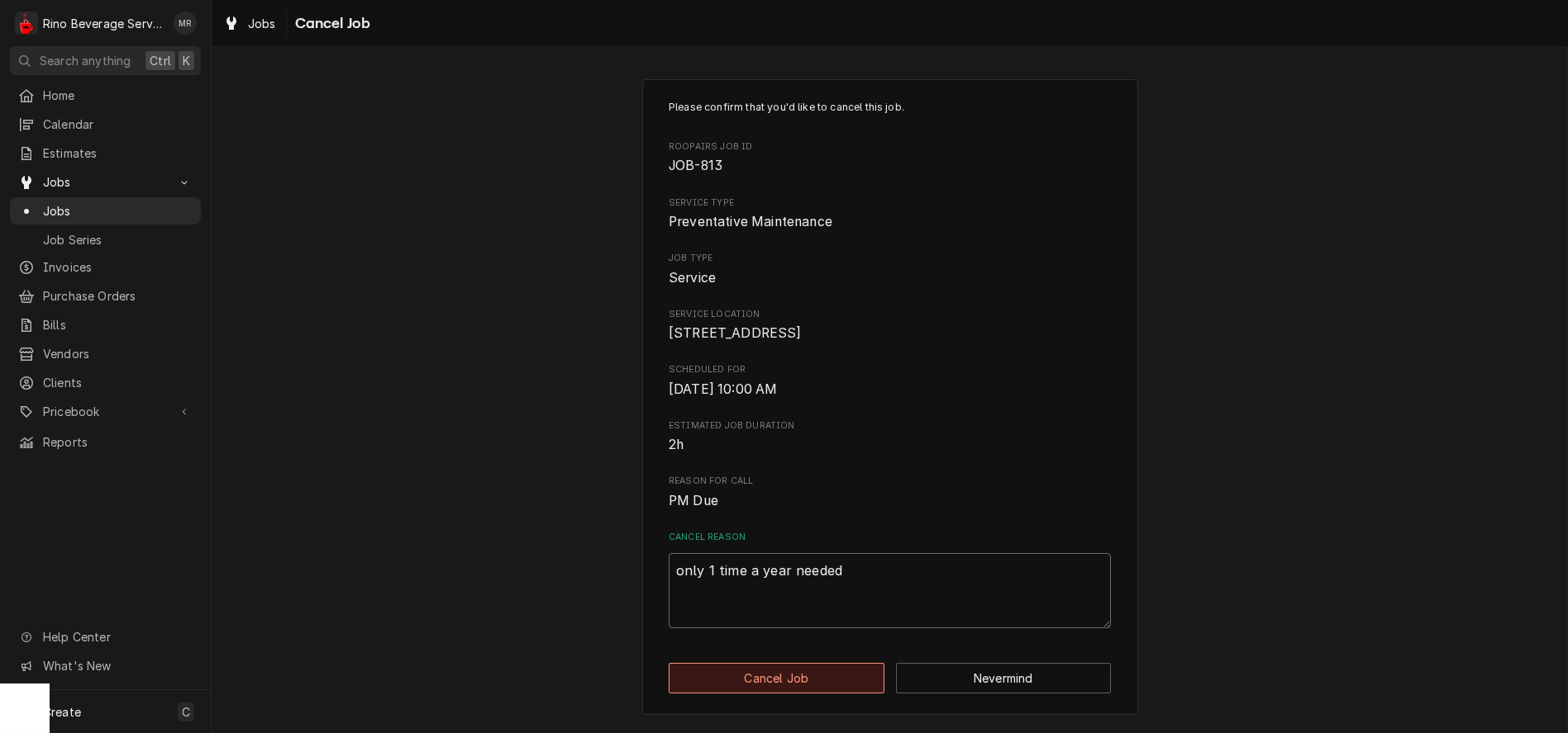
type textarea "only 1 time a year needed"
click at [722, 694] on button "Cancel Job" at bounding box center [777, 679] width 216 height 31
type textarea "x"
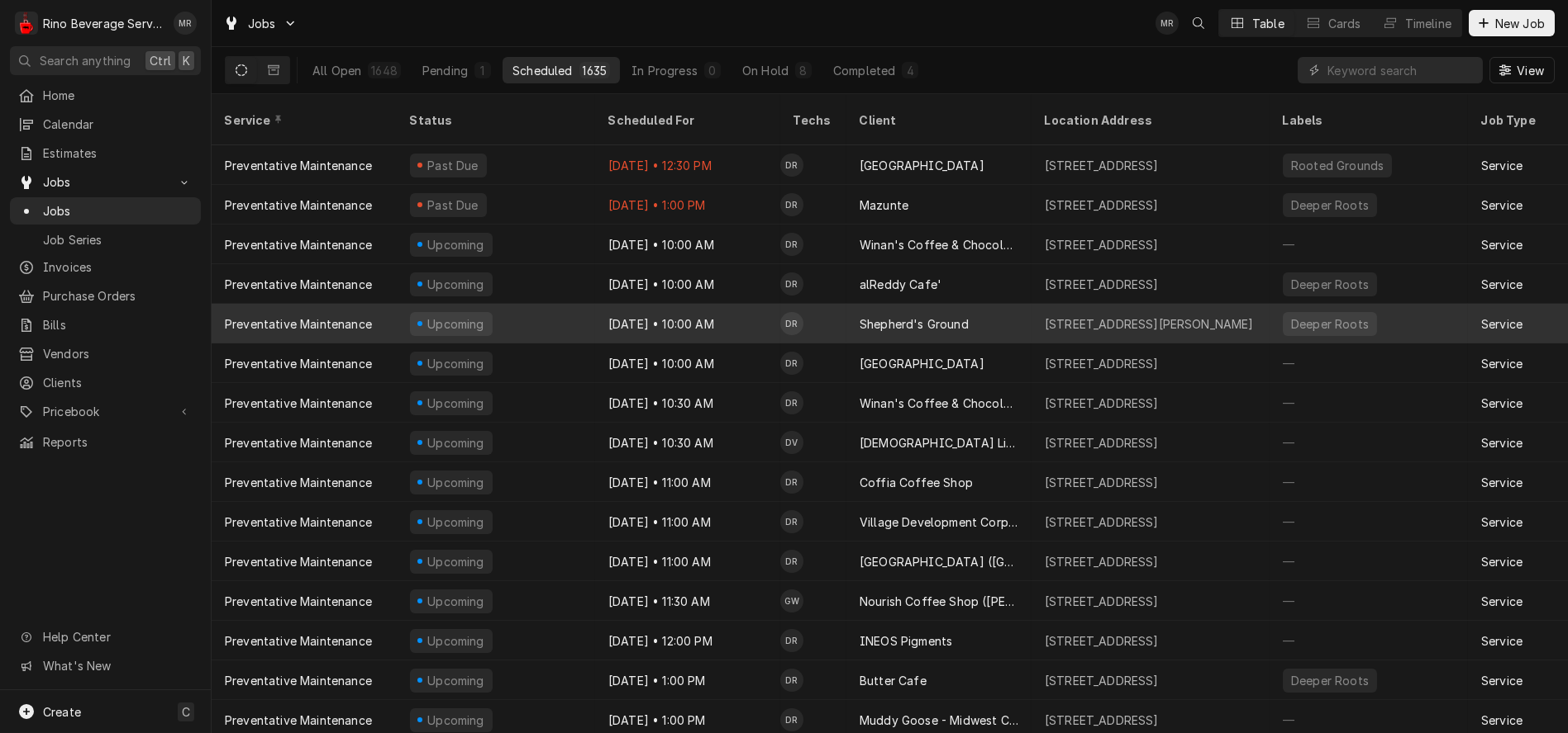
click at [832, 304] on td "DR" at bounding box center [812, 324] width 66 height 39
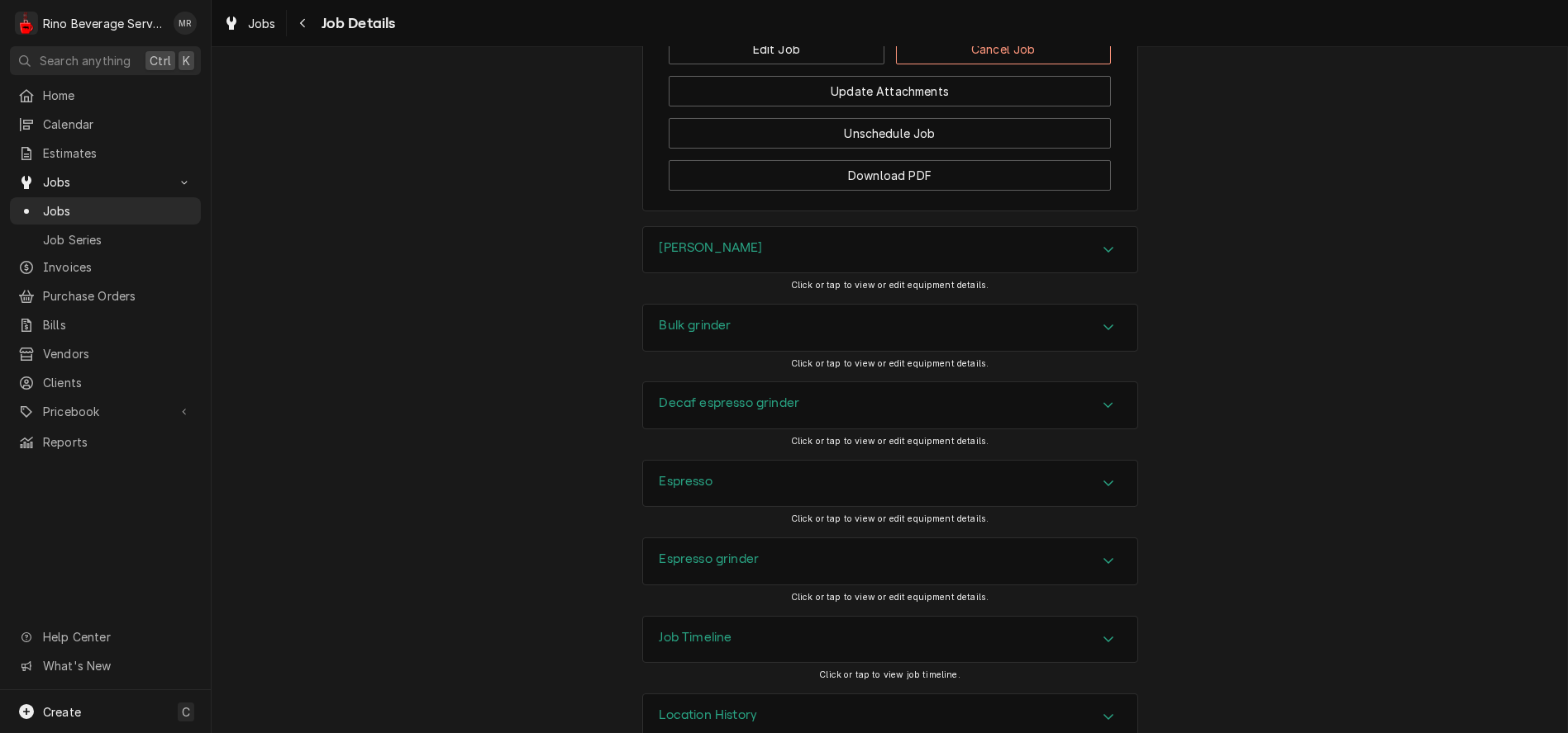
scroll to position [1297, 0]
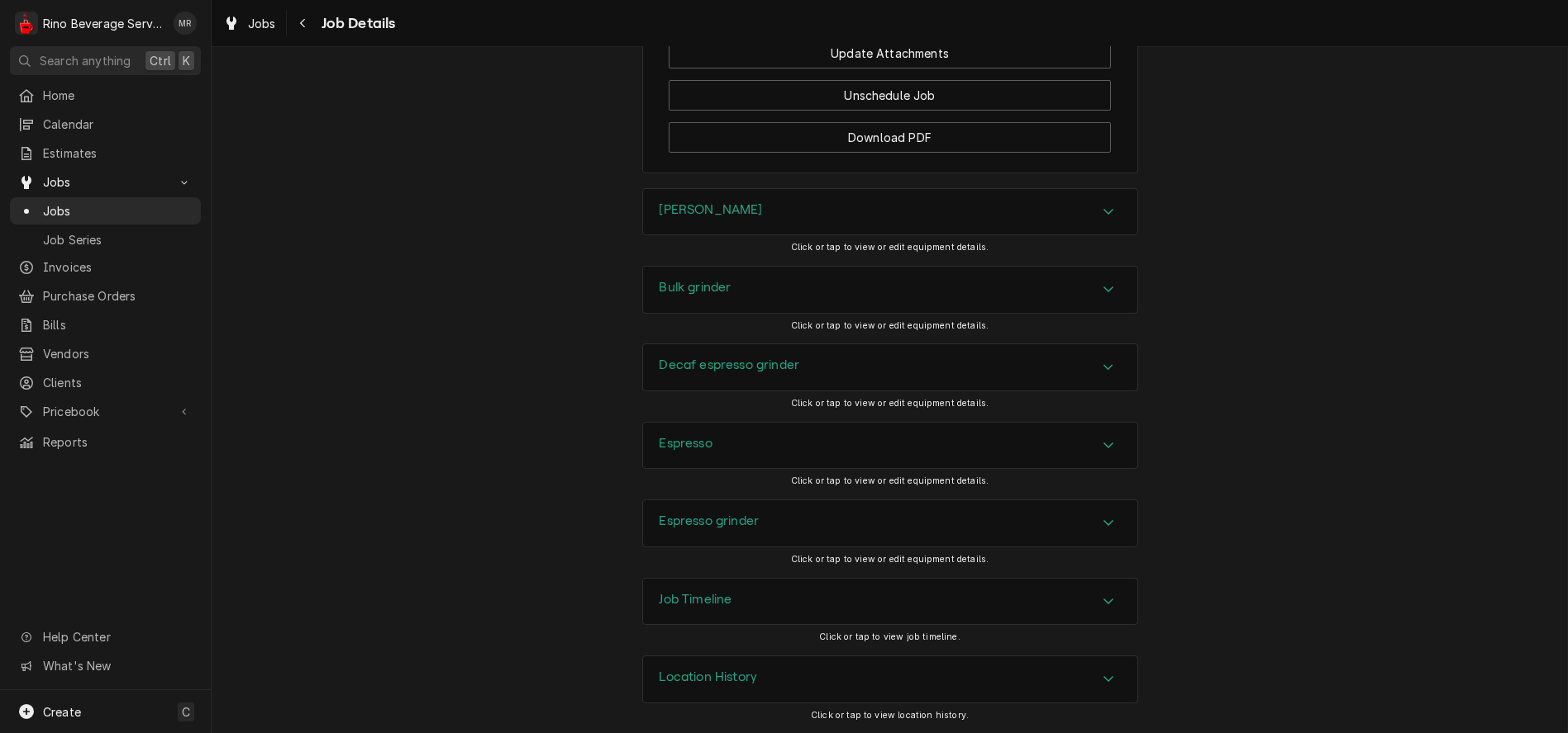
click at [793, 679] on div "Location History" at bounding box center [890, 680] width 494 height 46
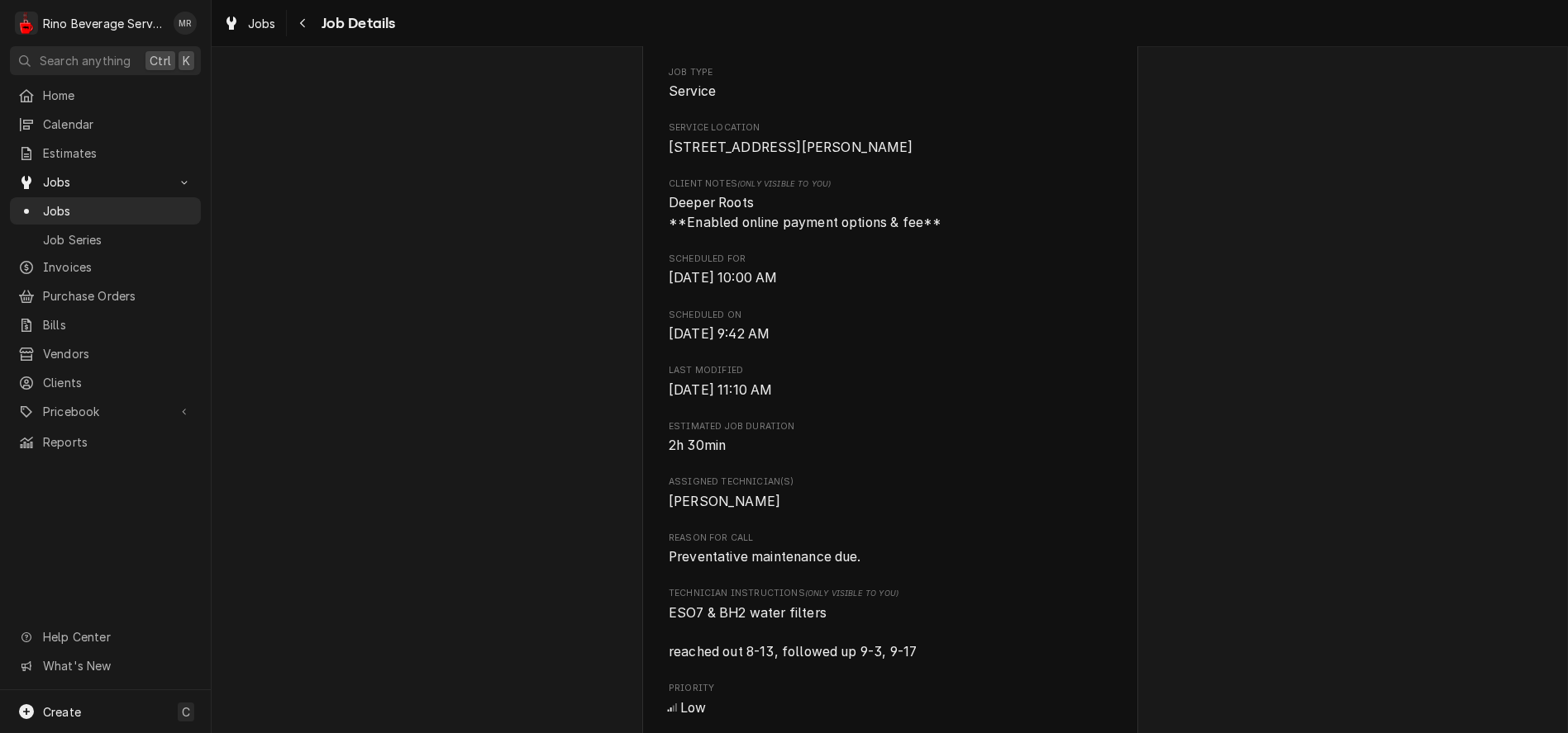
scroll to position [0, 0]
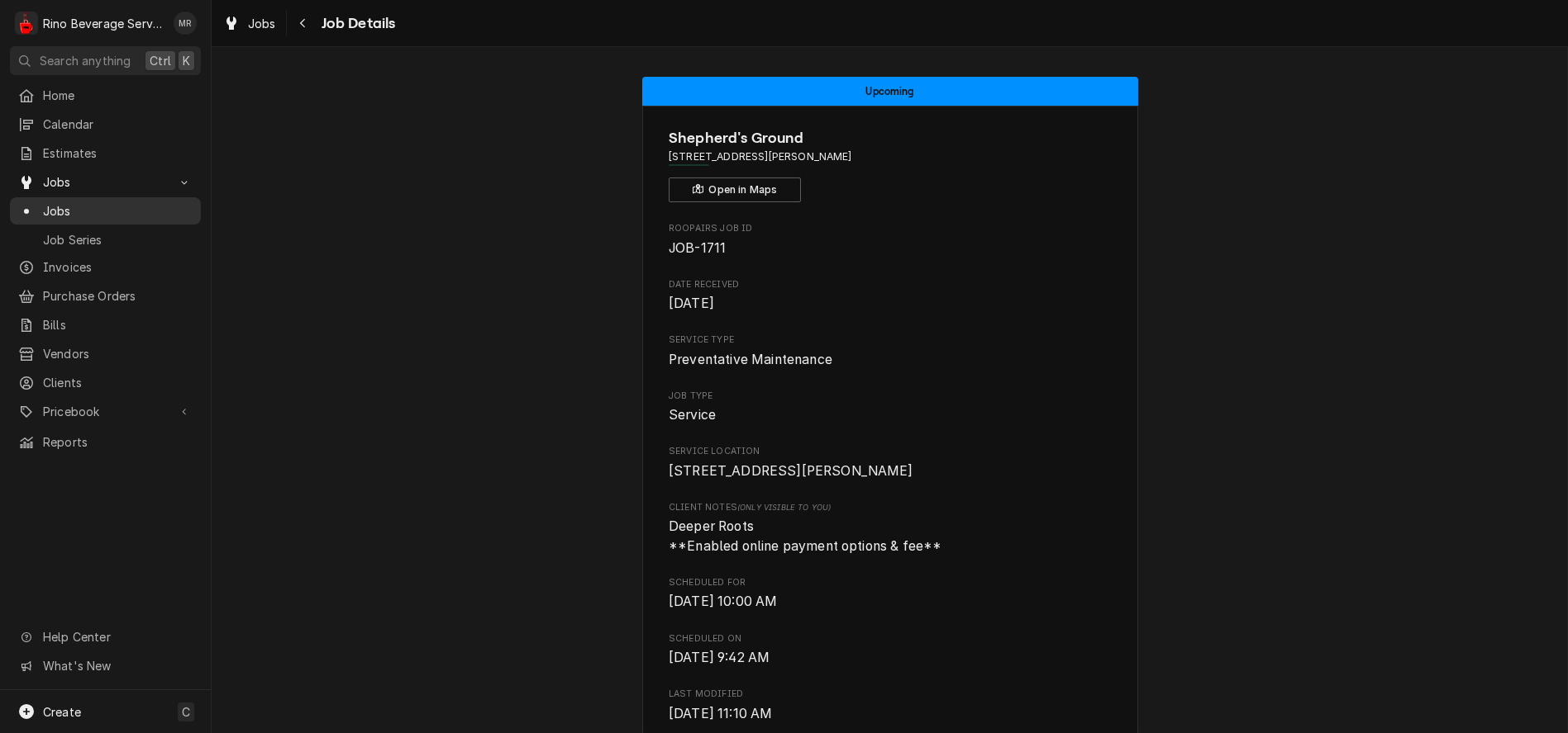
click at [87, 205] on span "Jobs" at bounding box center [118, 211] width 149 height 17
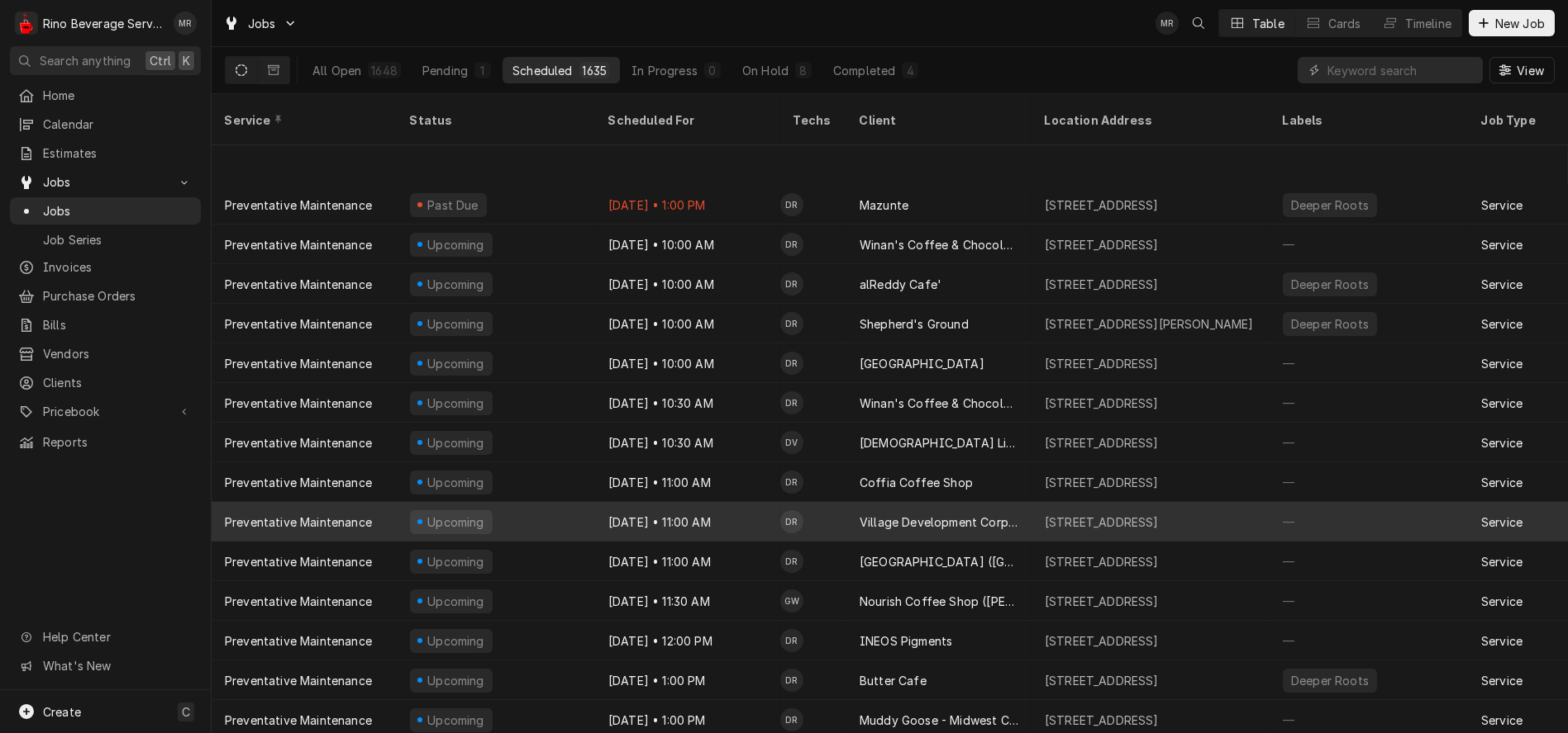
scroll to position [196, 0]
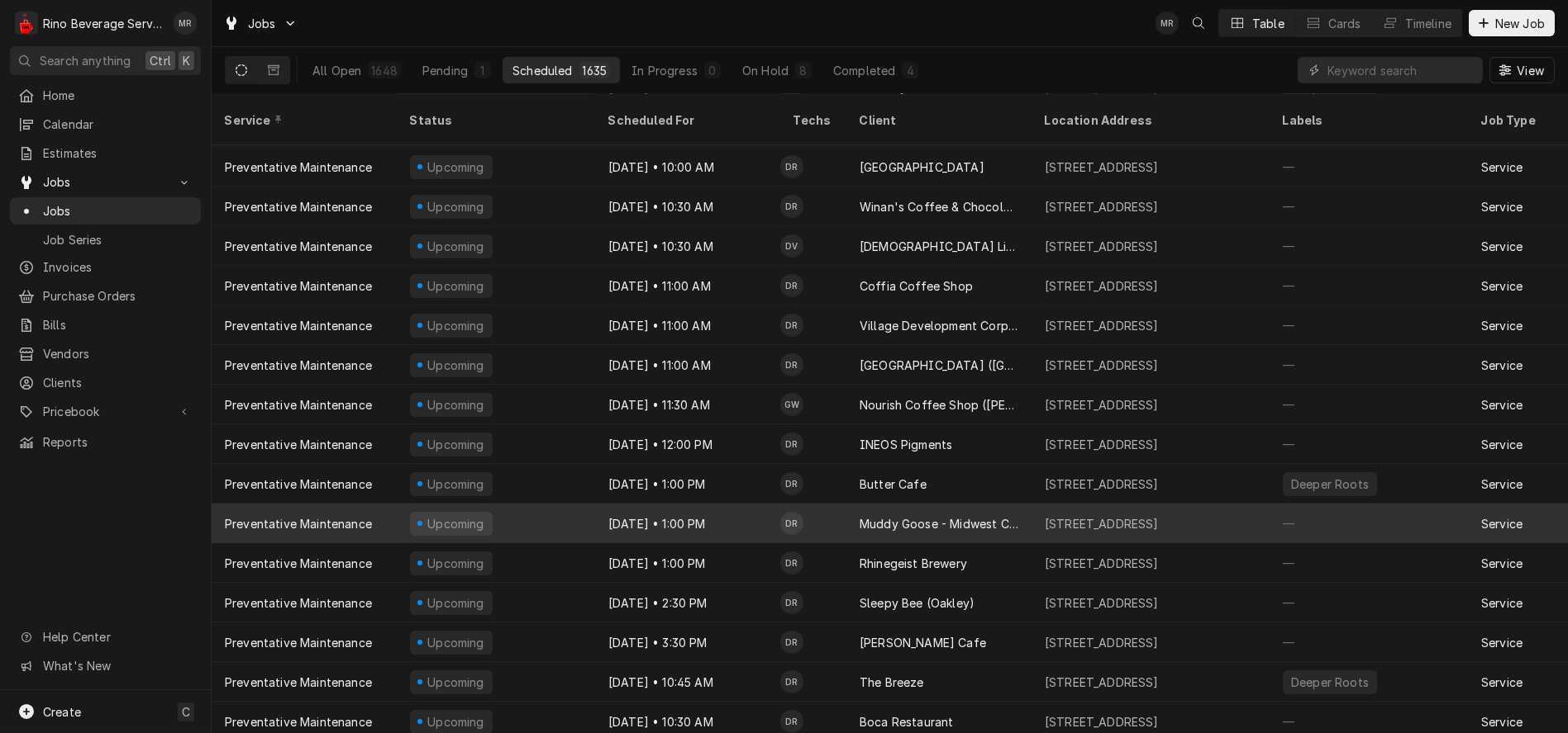
click at [754, 504] on div "Oct 1 • 1:00 PM" at bounding box center [687, 523] width 185 height 39
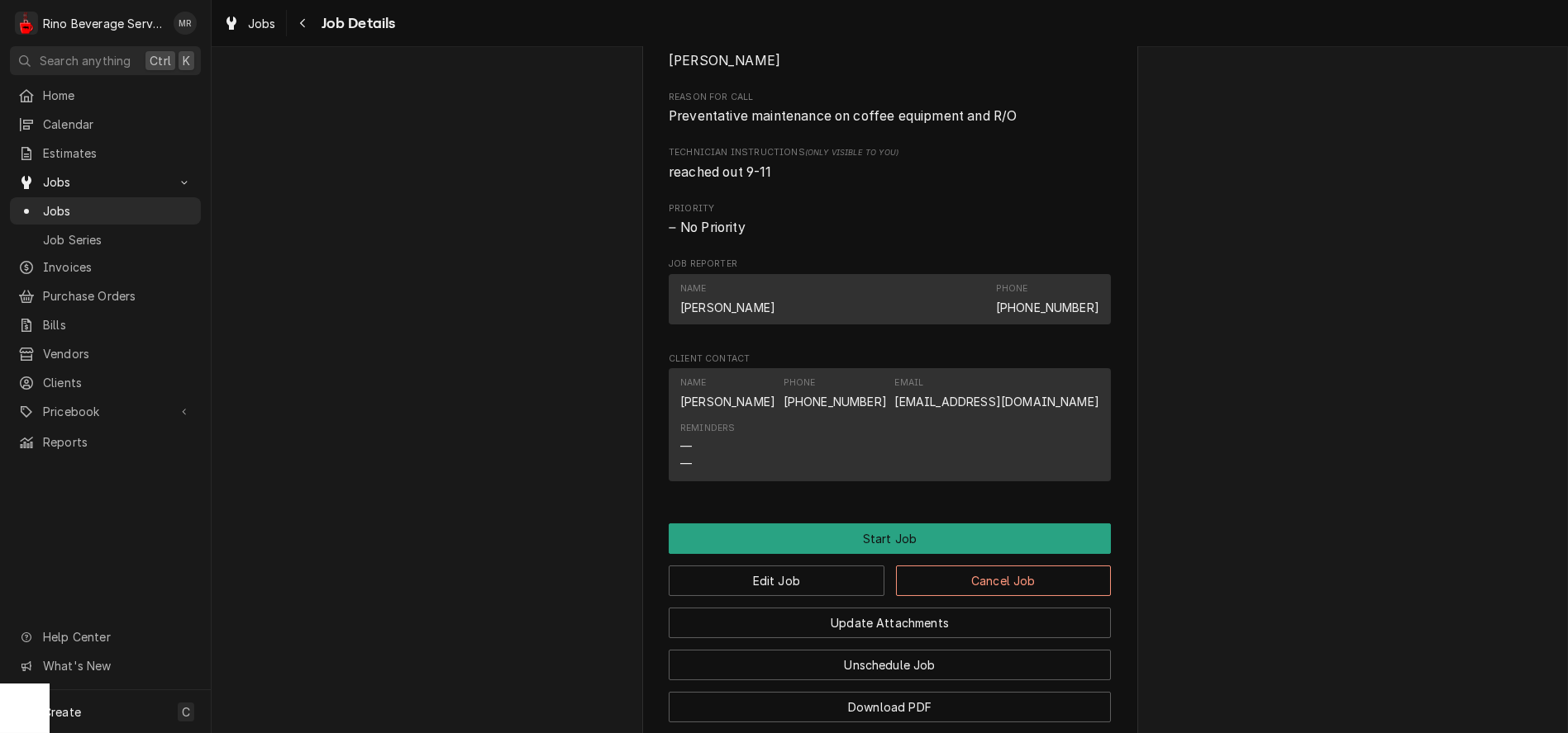
scroll to position [1199, 0]
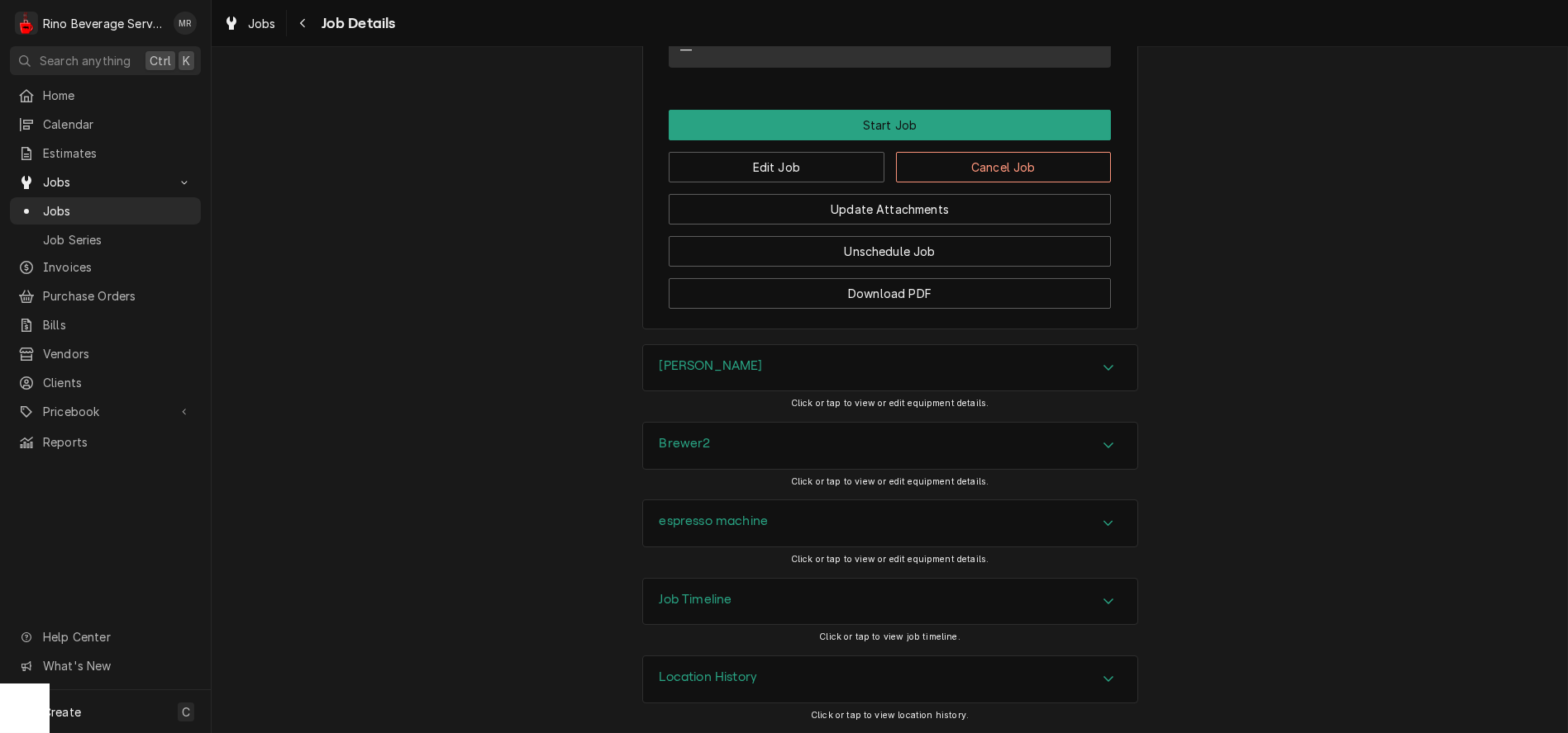
click at [826, 675] on div "Location History" at bounding box center [890, 680] width 494 height 46
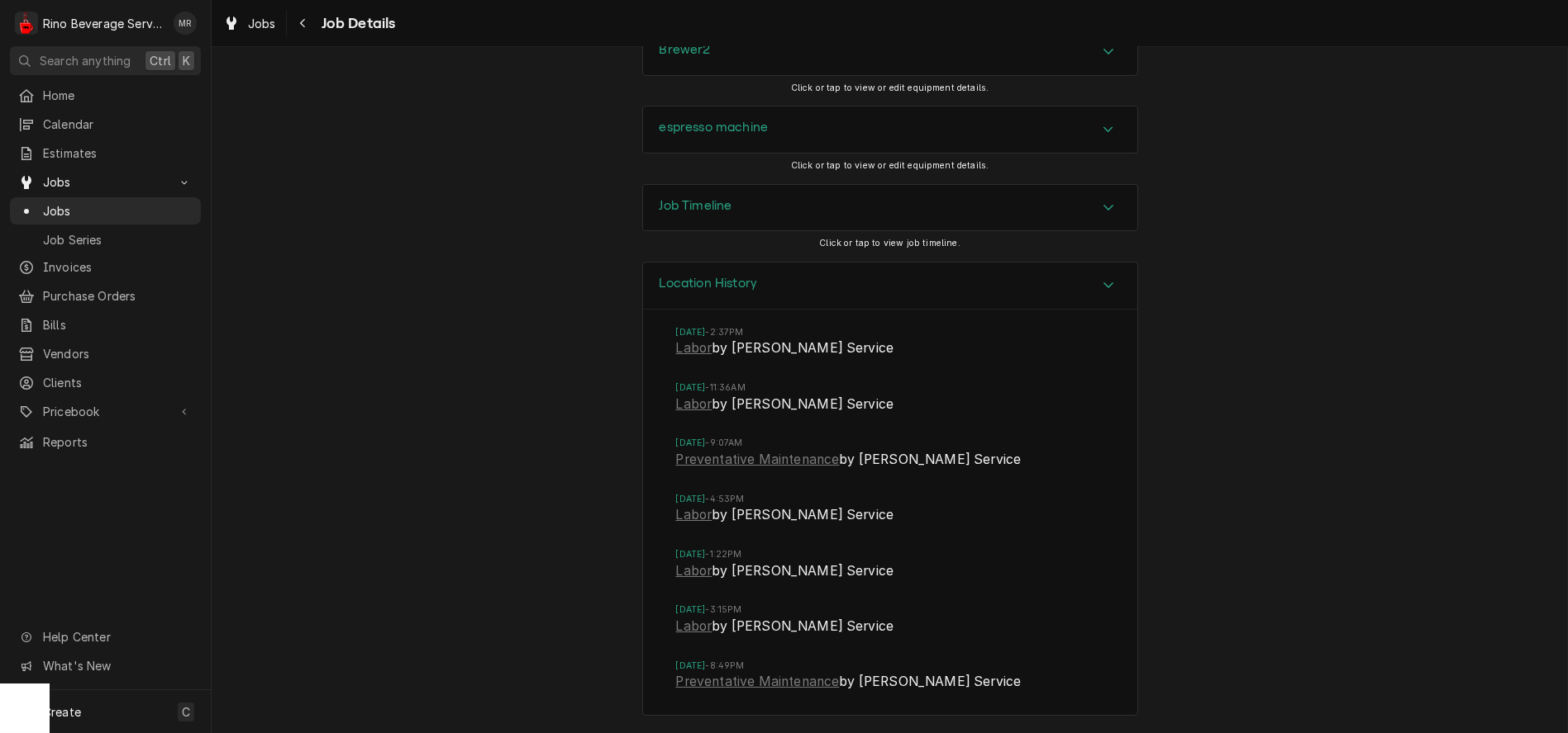
scroll to position [1592, 0]
click at [739, 458] on link "Preventative Maintenance" at bounding box center [757, 459] width 164 height 20
click at [95, 202] on span "Jobs" at bounding box center [118, 211] width 149 height 17
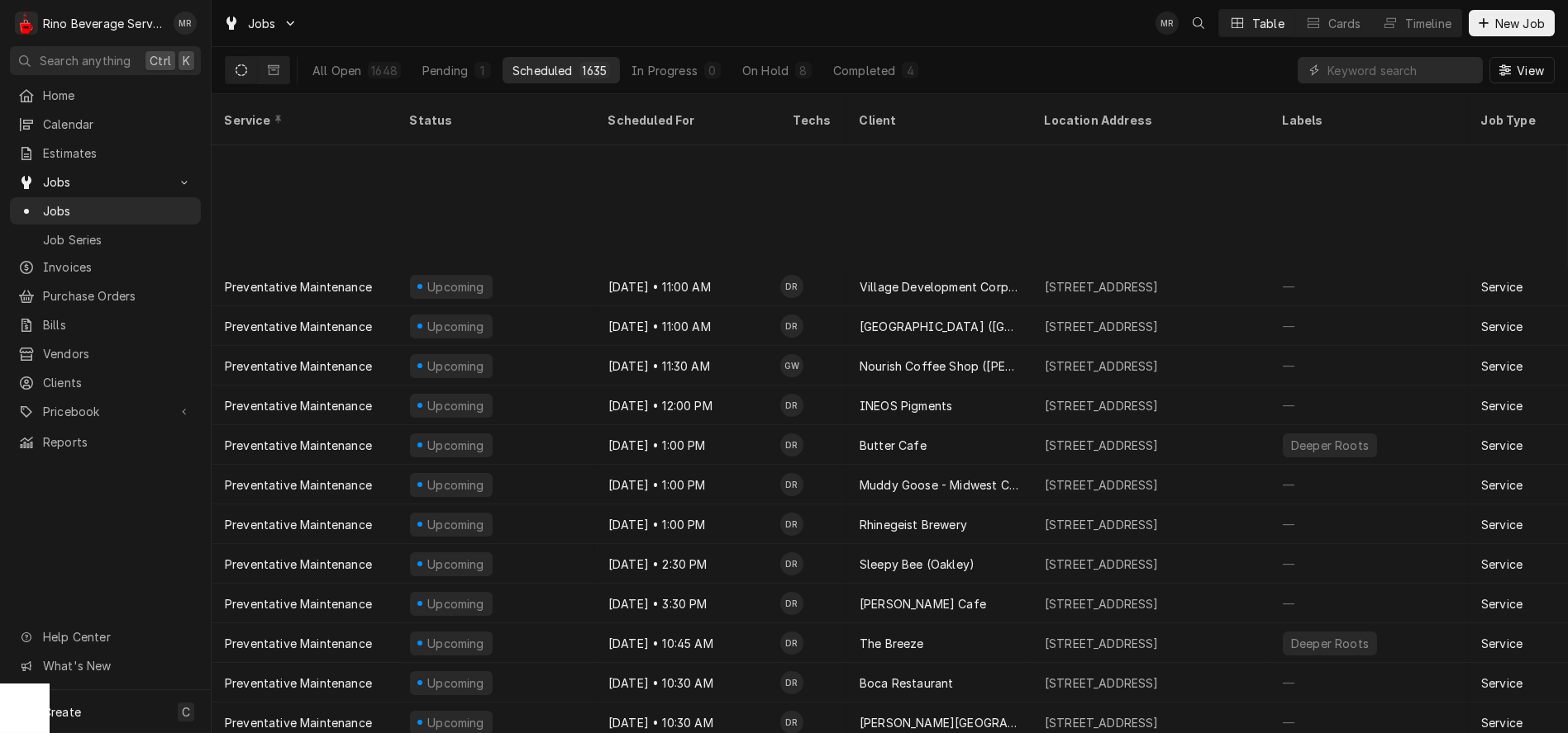
scroll to position [434, 0]
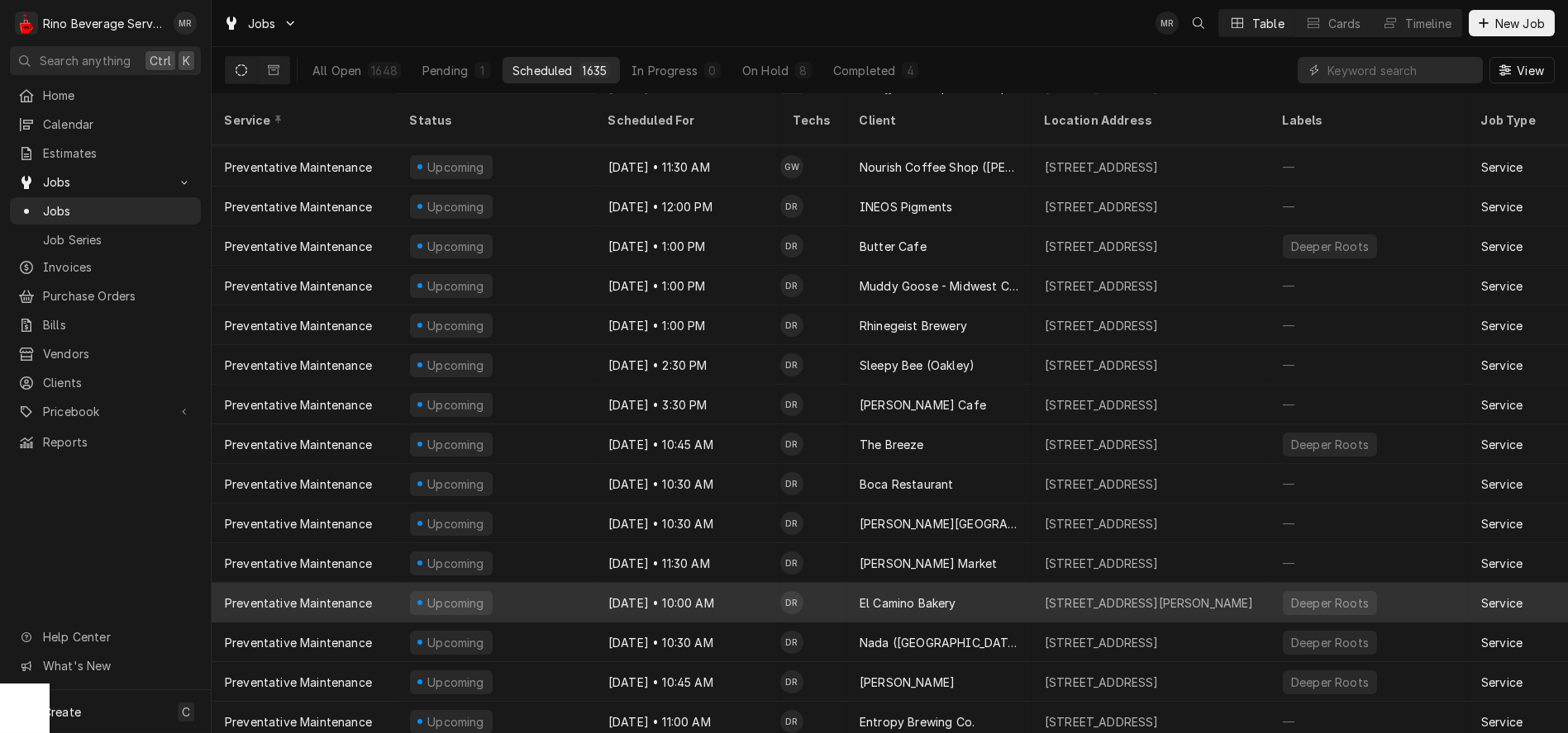
click at [843, 583] on td "DR" at bounding box center [812, 602] width 66 height 39
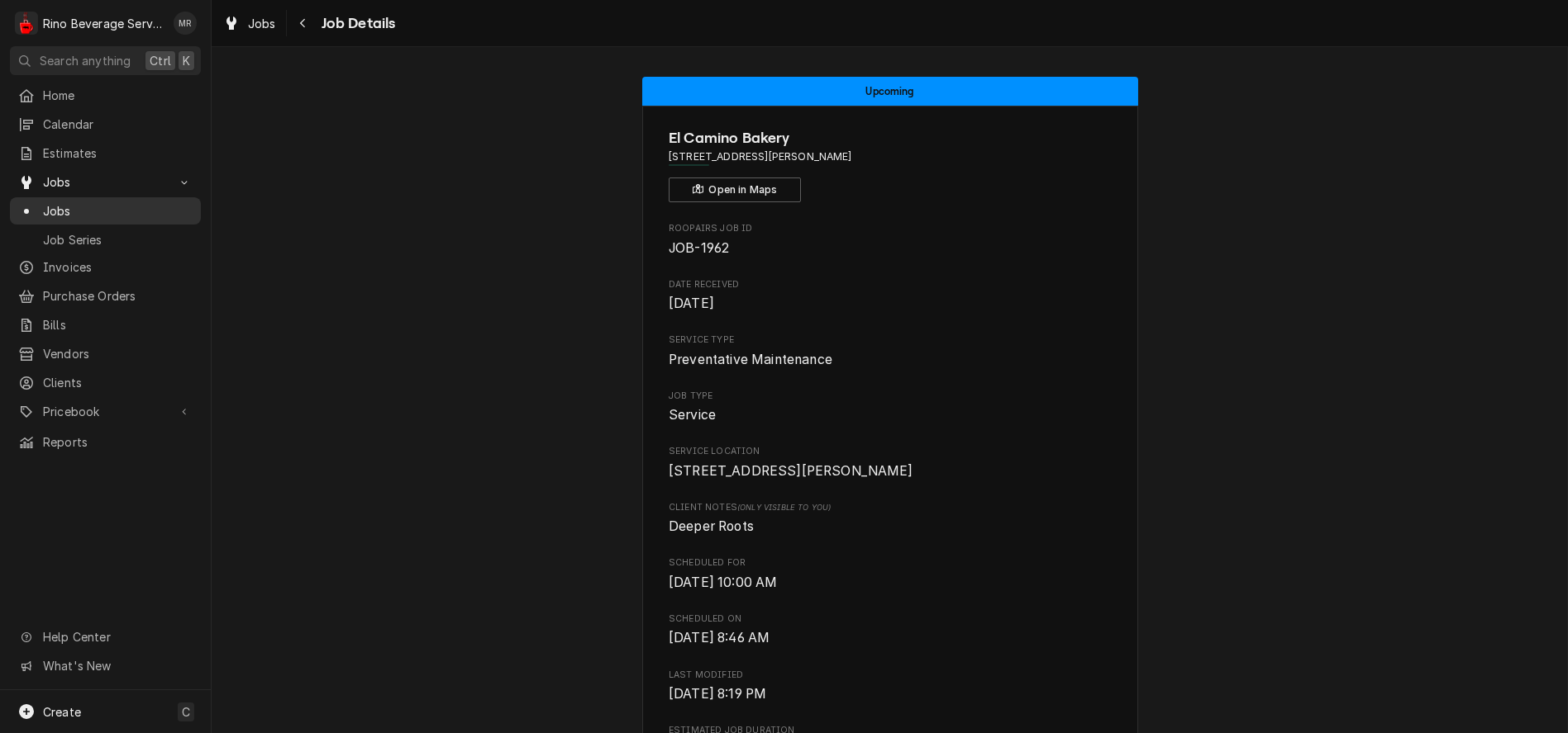
click at [123, 211] on span "Jobs" at bounding box center [118, 211] width 149 height 17
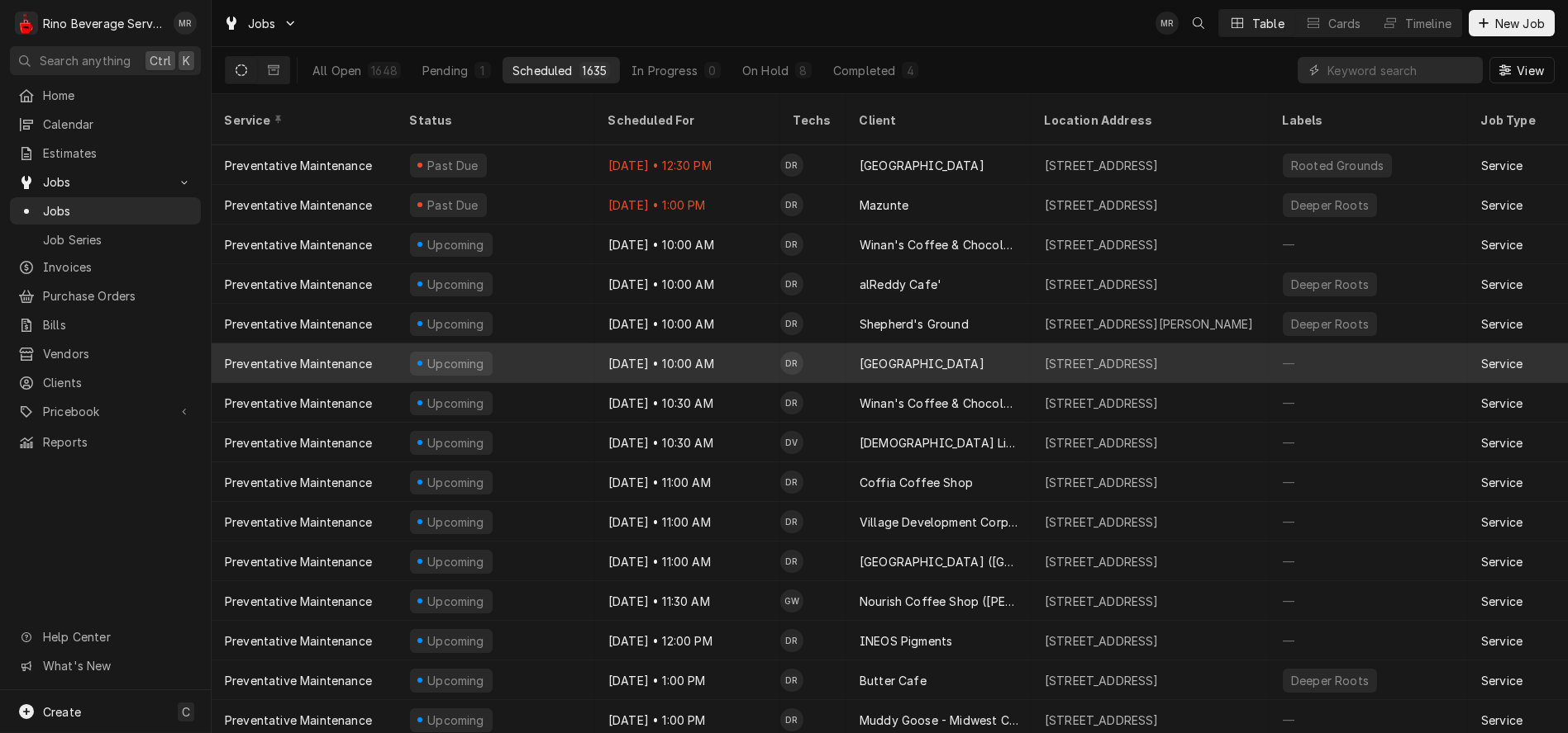
click at [1018, 344] on div "Cincinnati Art Museum" at bounding box center [939, 363] width 185 height 39
